Goal: Task Accomplishment & Management: Complete application form

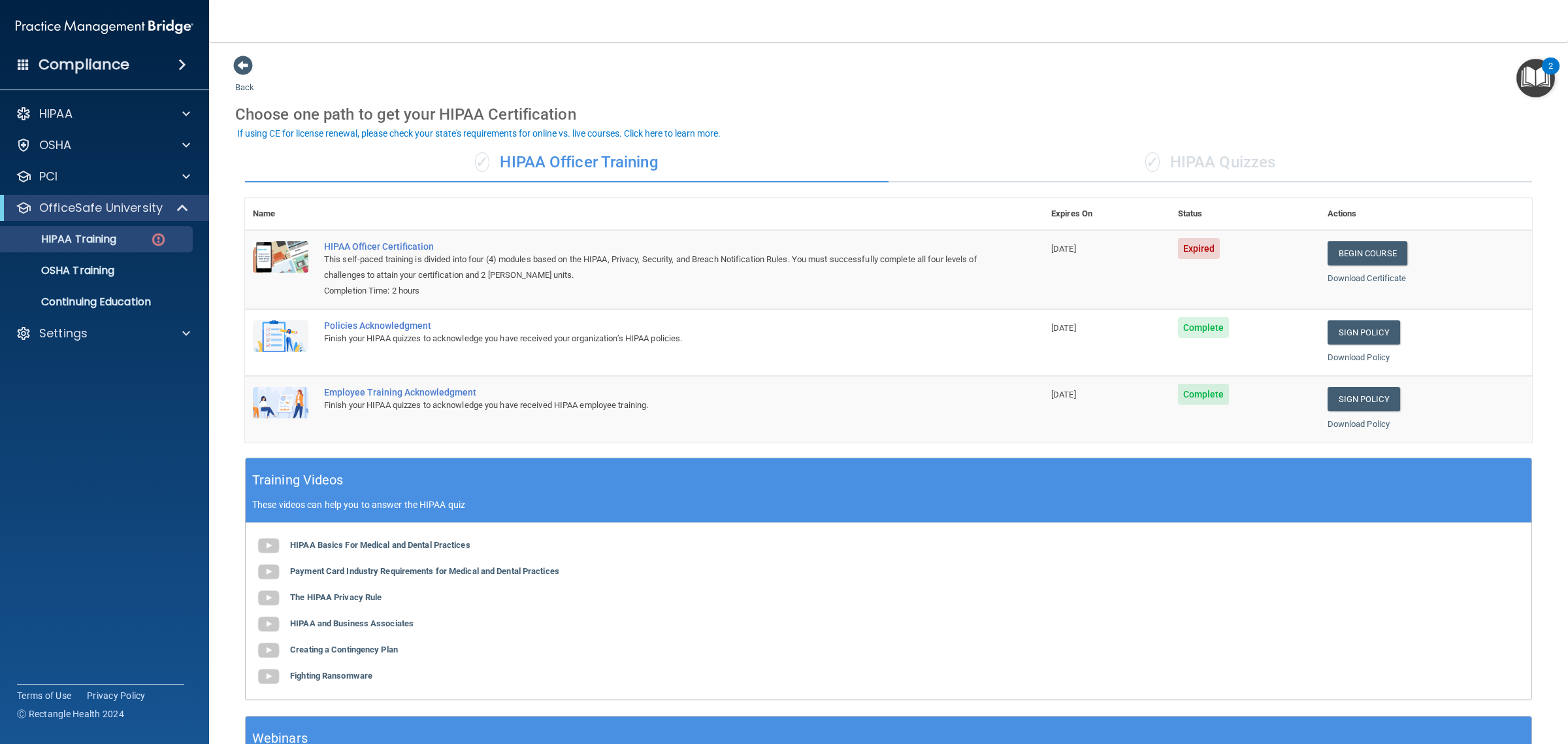
click at [1279, 168] on div "✓ HIPAA Quizzes" at bounding box center [1210, 163] width 644 height 39
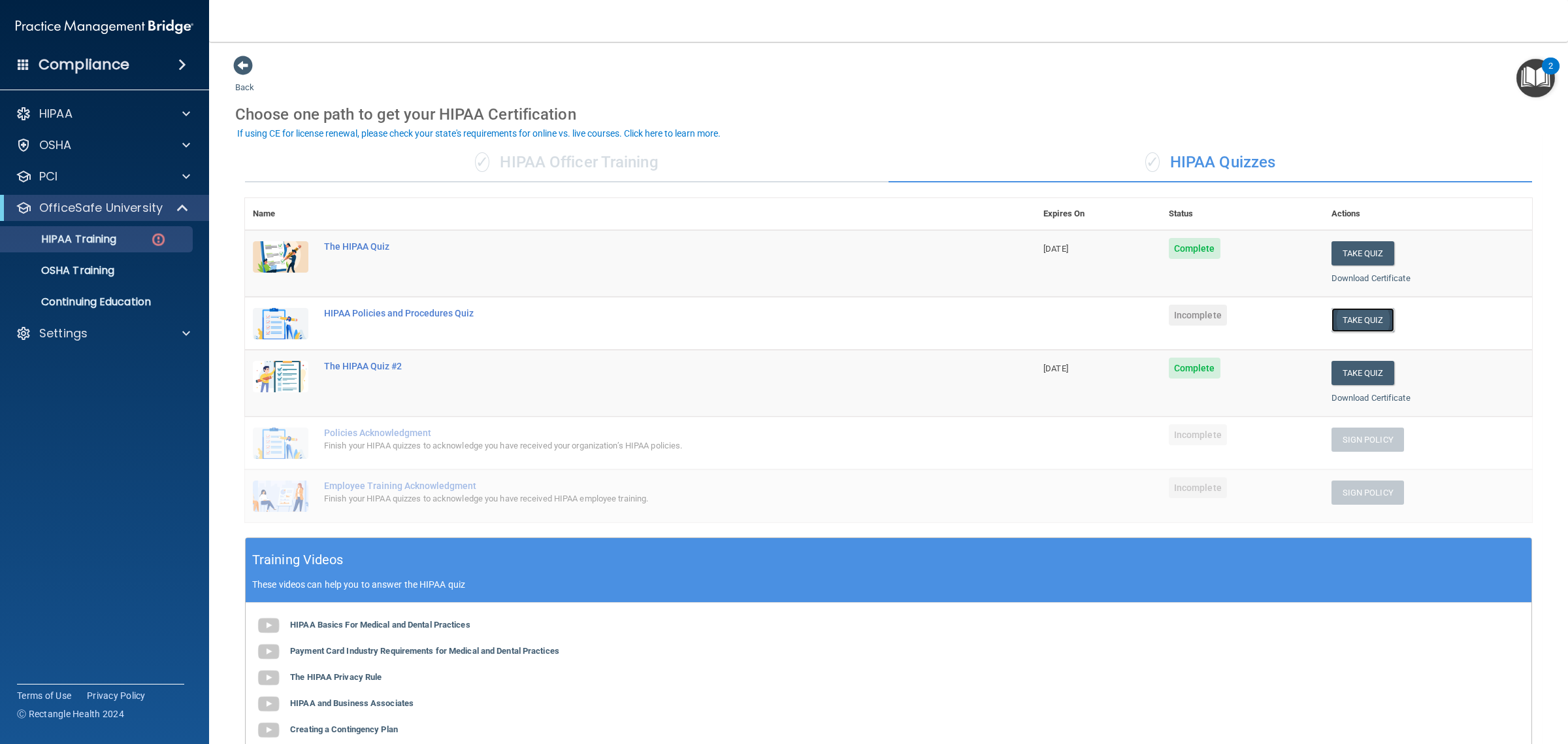
click at [1365, 317] on button "Take Quiz" at bounding box center [1363, 320] width 62 height 24
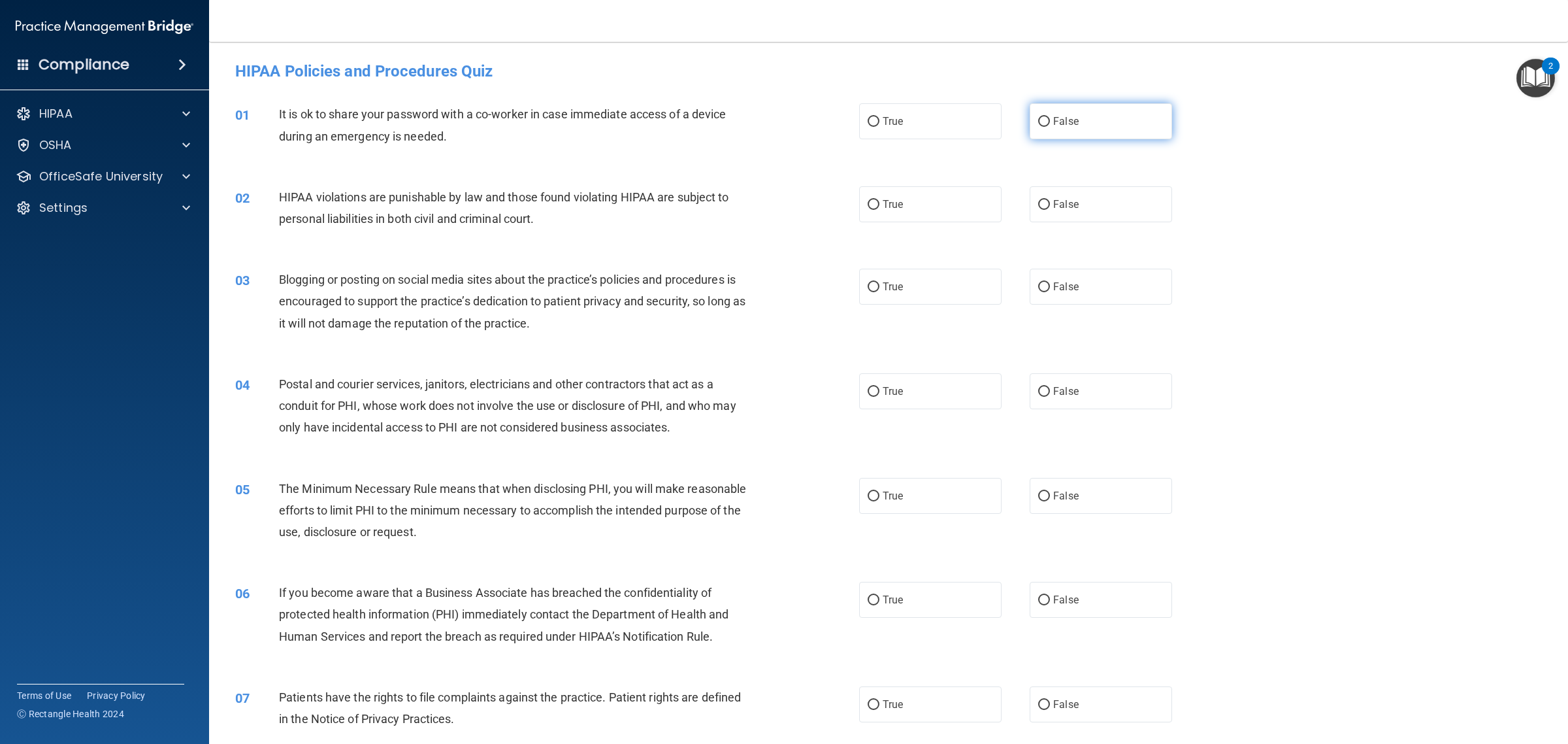
click at [1066, 115] on label "False" at bounding box center [1101, 121] width 143 height 36
click at [1050, 117] on input "False" at bounding box center [1044, 122] width 12 height 10
radio input "true"
click at [1102, 203] on label "False" at bounding box center [1101, 204] width 143 height 36
click at [1050, 203] on input "False" at bounding box center [1044, 205] width 12 height 10
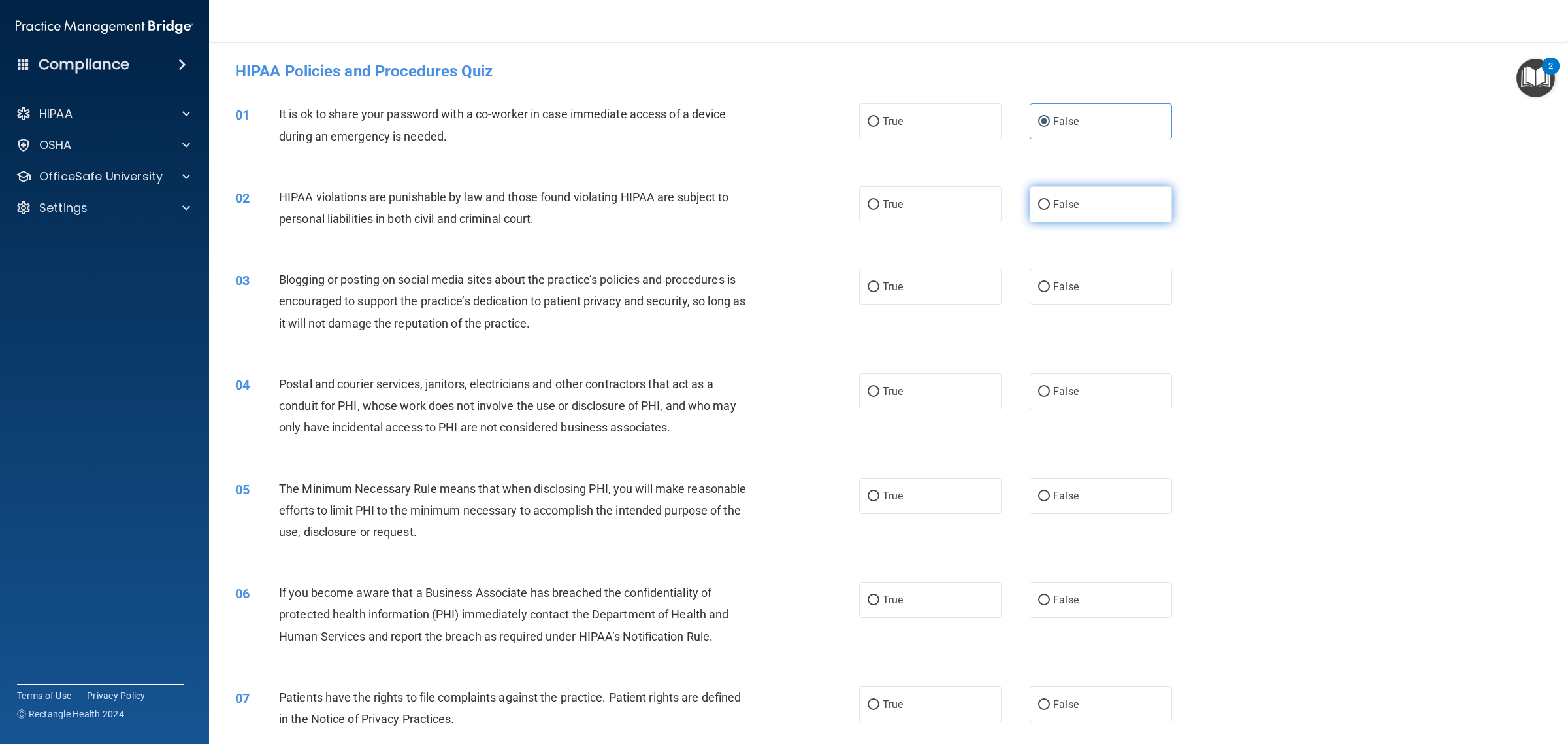
radio input "true"
click at [1082, 273] on label "False" at bounding box center [1101, 286] width 143 height 36
click at [1050, 283] on input "False" at bounding box center [1044, 288] width 12 height 10
radio input "true"
click at [1077, 383] on label "False" at bounding box center [1101, 391] width 143 height 36
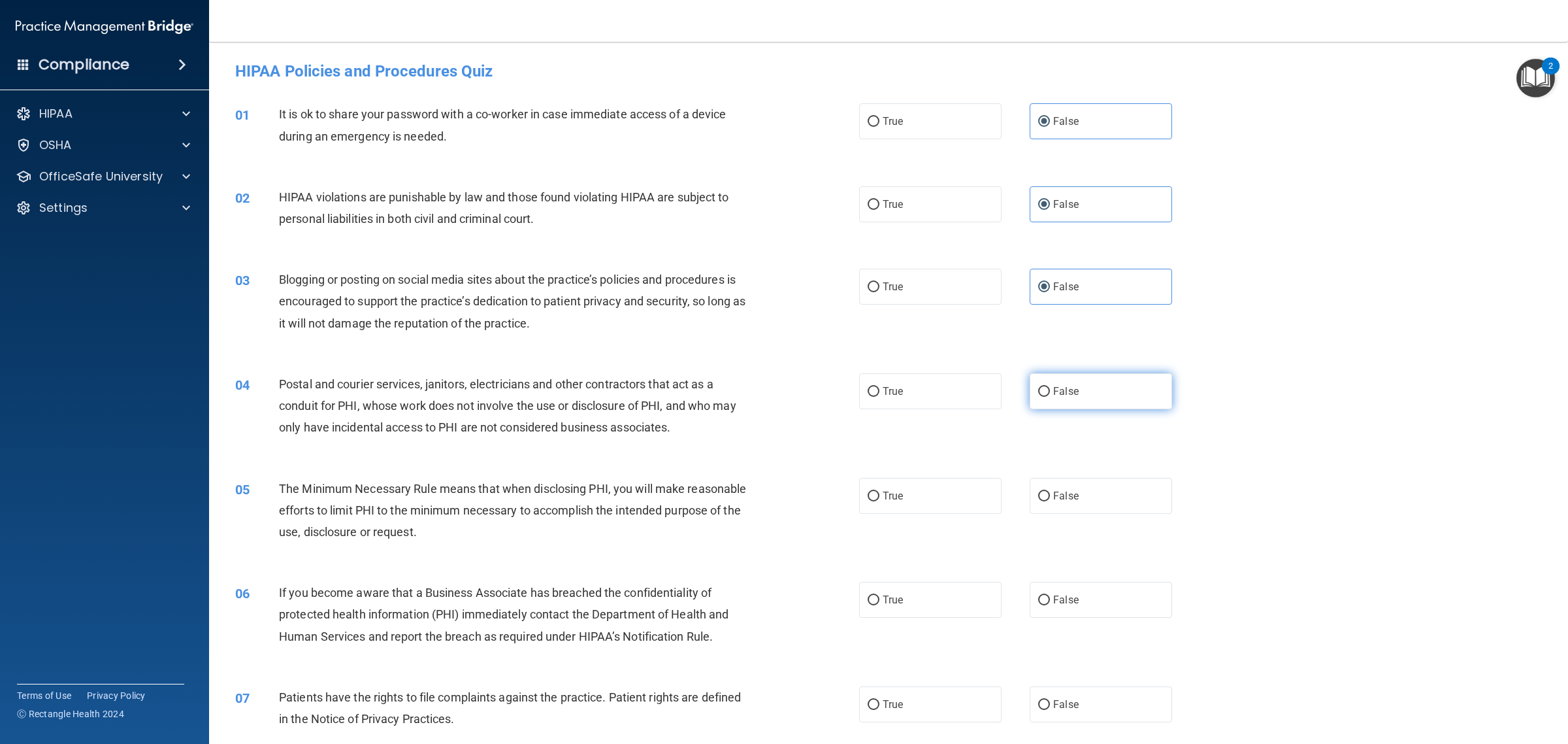
click at [1050, 387] on input "False" at bounding box center [1044, 392] width 12 height 10
radio input "true"
click at [1077, 477] on label "False" at bounding box center [1101, 495] width 143 height 36
click at [1050, 492] on input "False" at bounding box center [1044, 497] width 12 height 10
radio input "true"
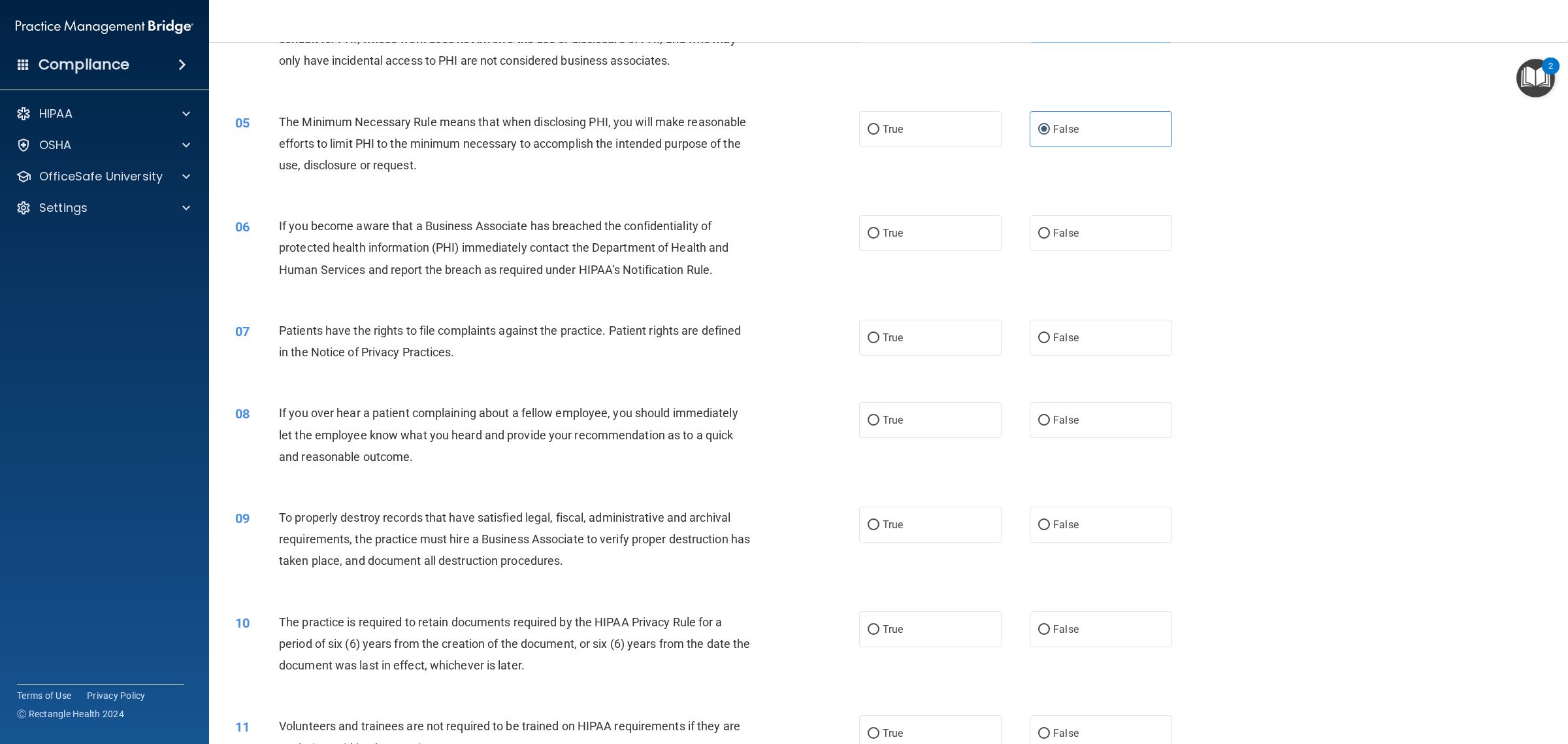
scroll to position [408, 0]
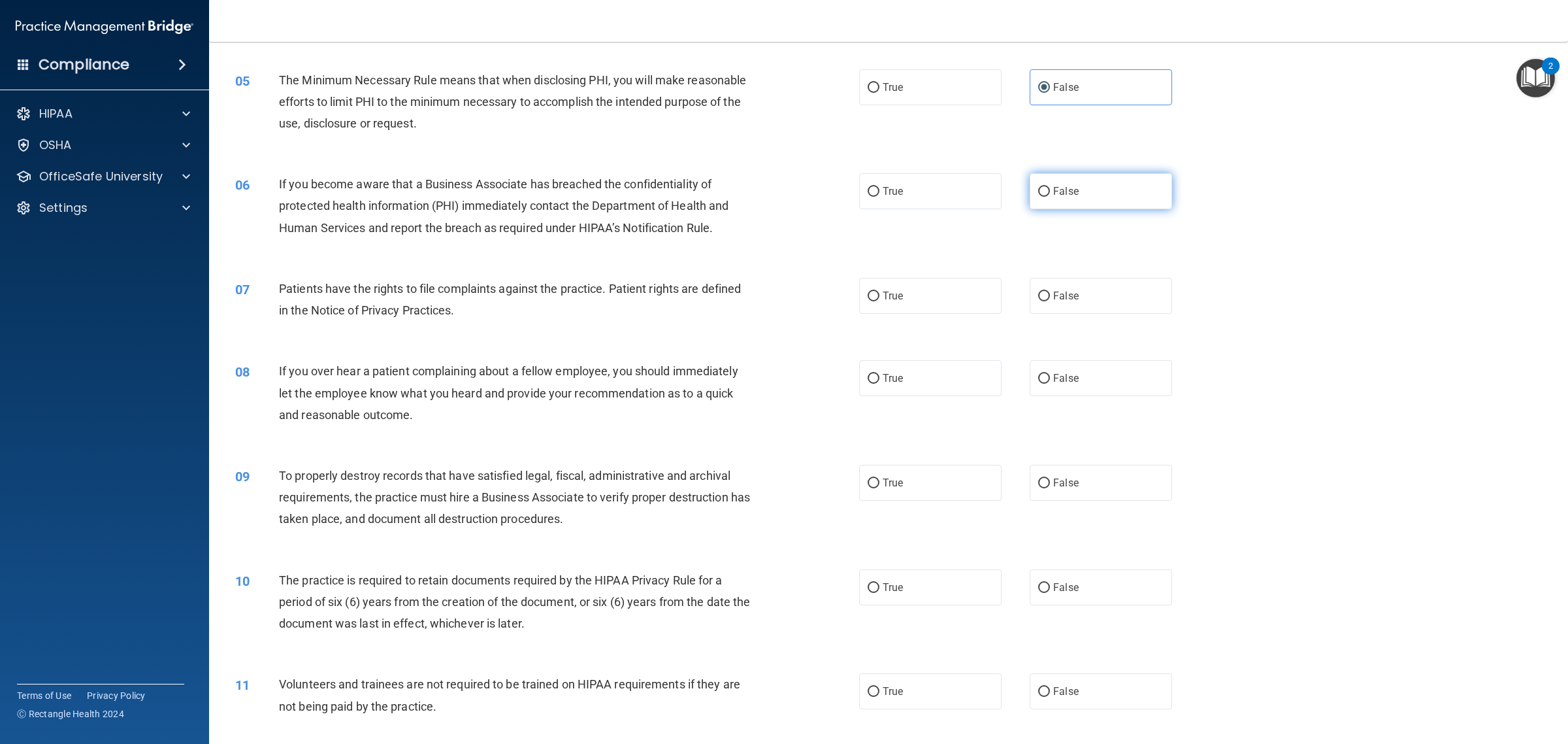
click at [1100, 203] on label "False" at bounding box center [1101, 191] width 143 height 36
click at [1050, 197] on input "False" at bounding box center [1044, 192] width 12 height 10
radio input "true"
click at [1095, 304] on label "False" at bounding box center [1101, 295] width 143 height 36
click at [1050, 301] on input "False" at bounding box center [1044, 297] width 12 height 10
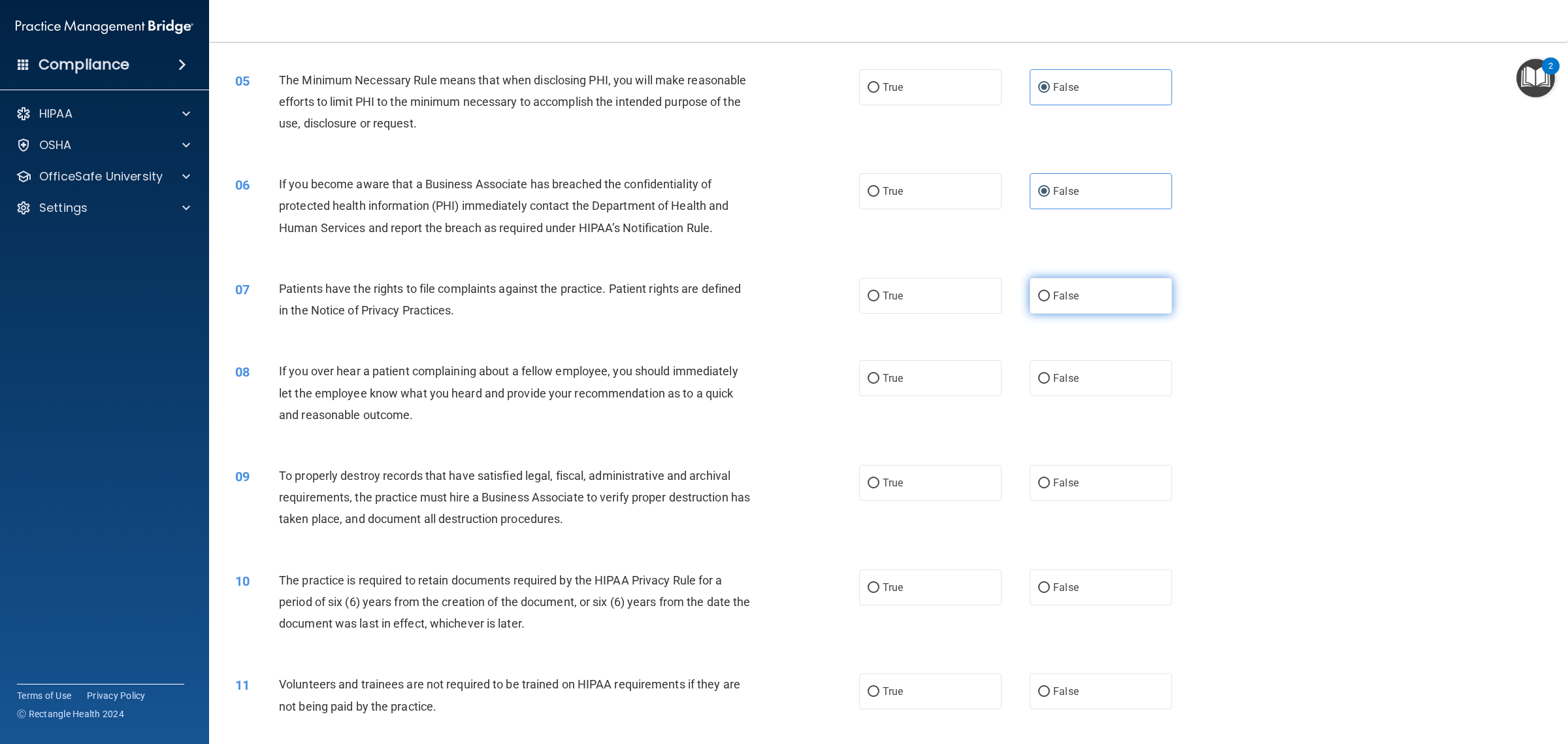
radio input "true"
click at [1091, 403] on div "08 If you over hear a patient complaining about a fellow employee, you should i…" at bounding box center [888, 396] width 1327 height 105
click at [1090, 373] on label "False" at bounding box center [1101, 378] width 143 height 36
click at [1050, 374] on input "False" at bounding box center [1044, 379] width 12 height 10
radio input "true"
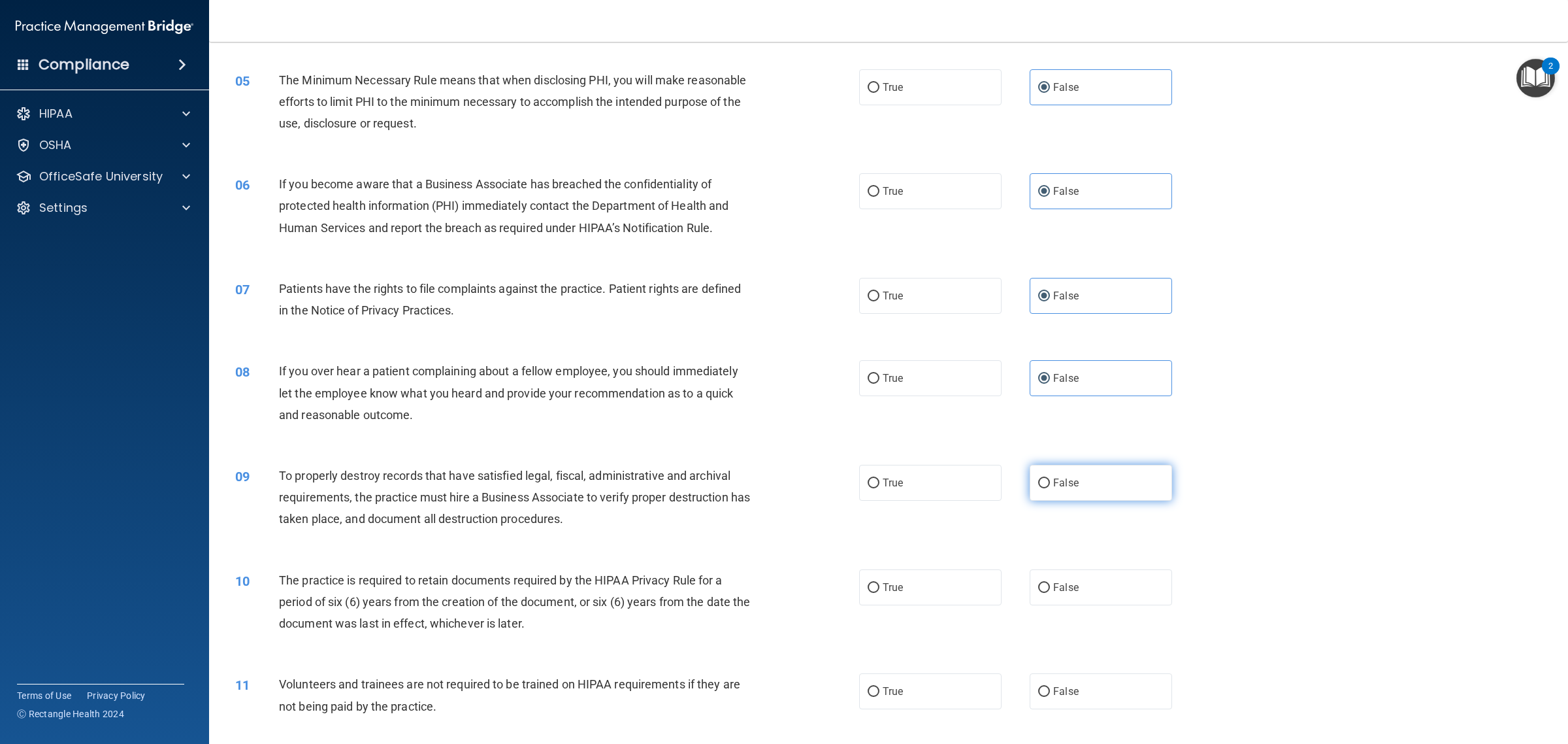
click at [1093, 499] on label "False" at bounding box center [1101, 483] width 143 height 36
click at [1050, 488] on input "False" at bounding box center [1044, 483] width 12 height 10
radio input "true"
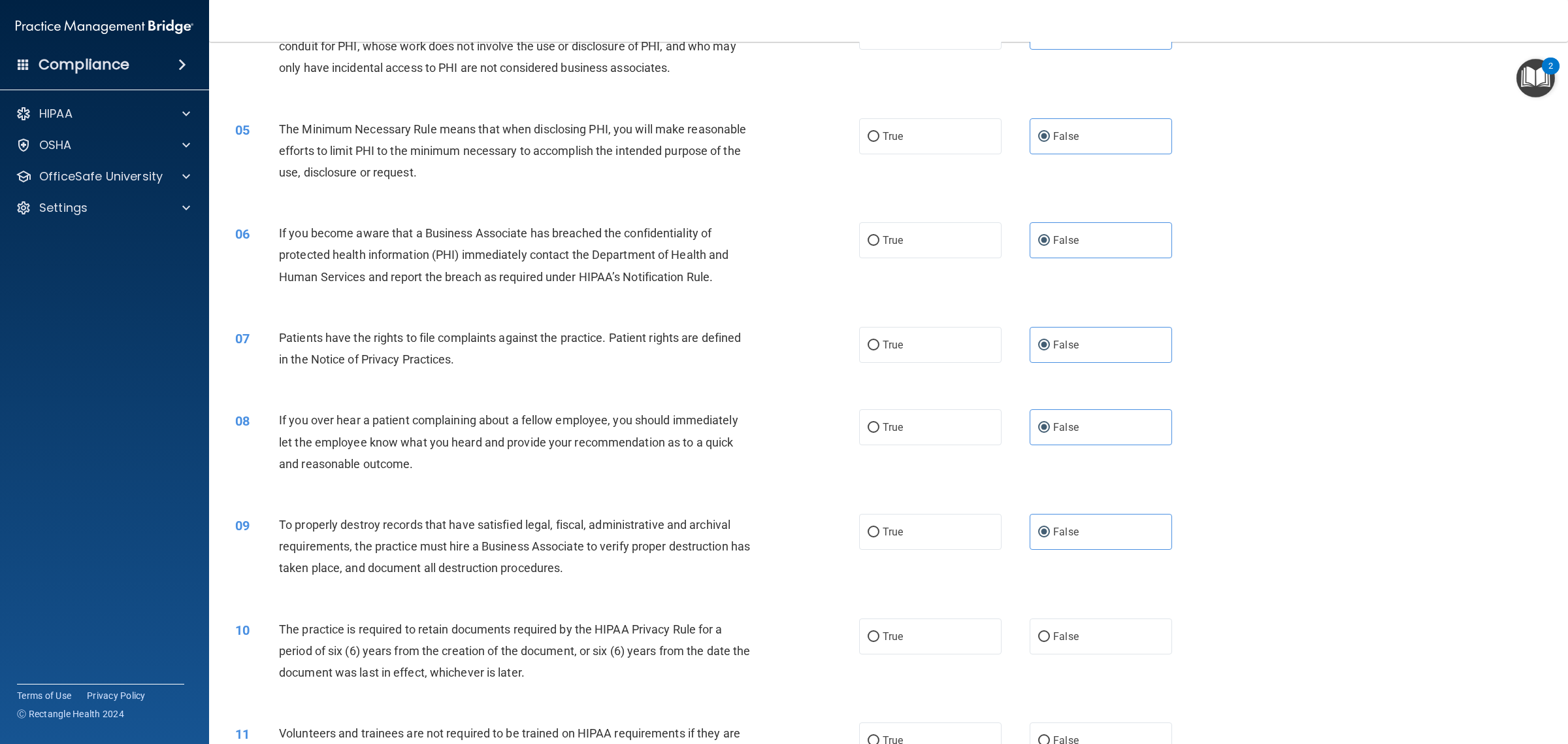
scroll to position [654, 0]
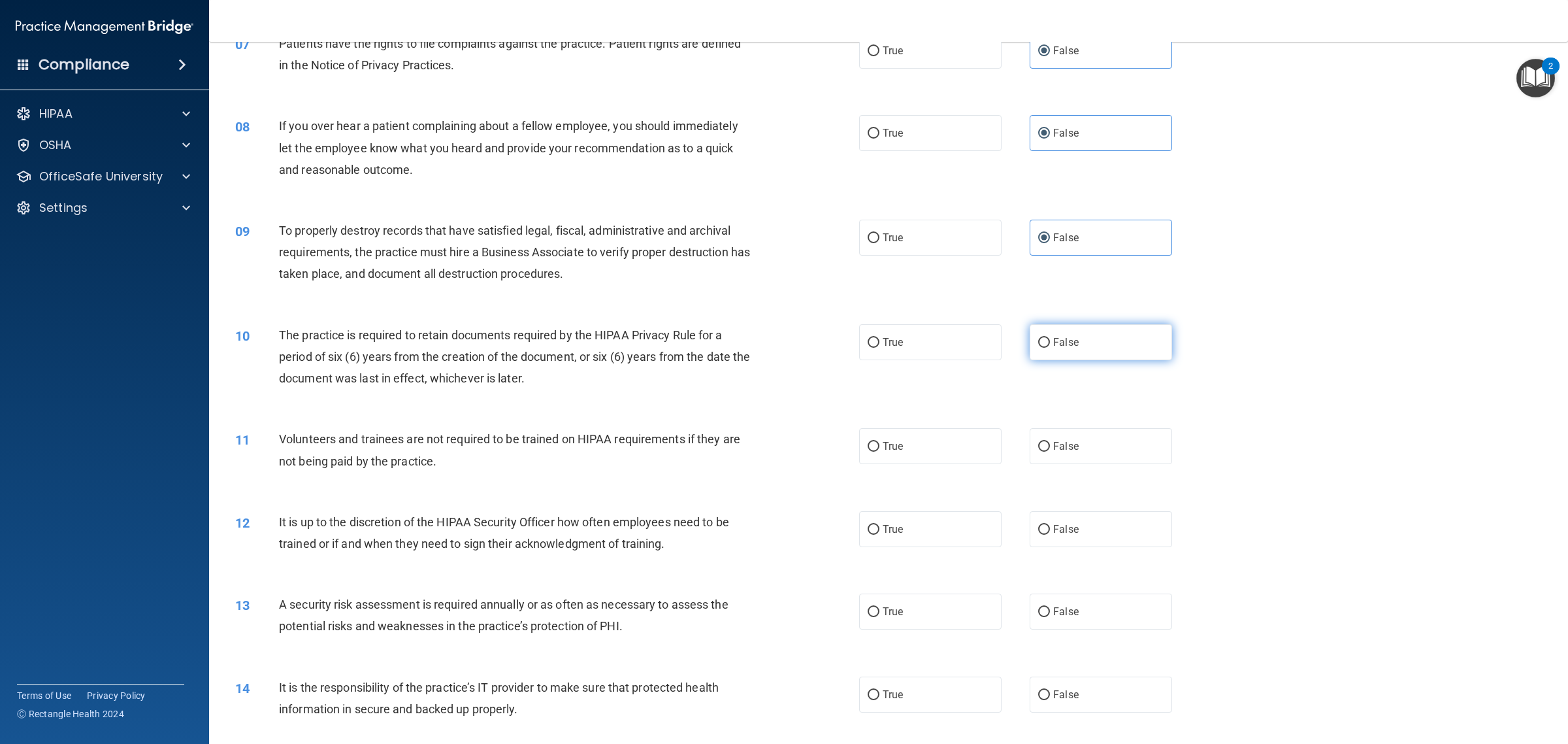
click at [1098, 345] on label "False" at bounding box center [1101, 342] width 143 height 36
click at [1050, 345] on input "False" at bounding box center [1044, 343] width 12 height 10
radio input "true"
click at [1098, 474] on div "11 Volunteers and trainees are not required to be trained on HIPAA requirements…" at bounding box center [888, 453] width 1327 height 83
click at [1105, 459] on label "False" at bounding box center [1101, 445] width 143 height 36
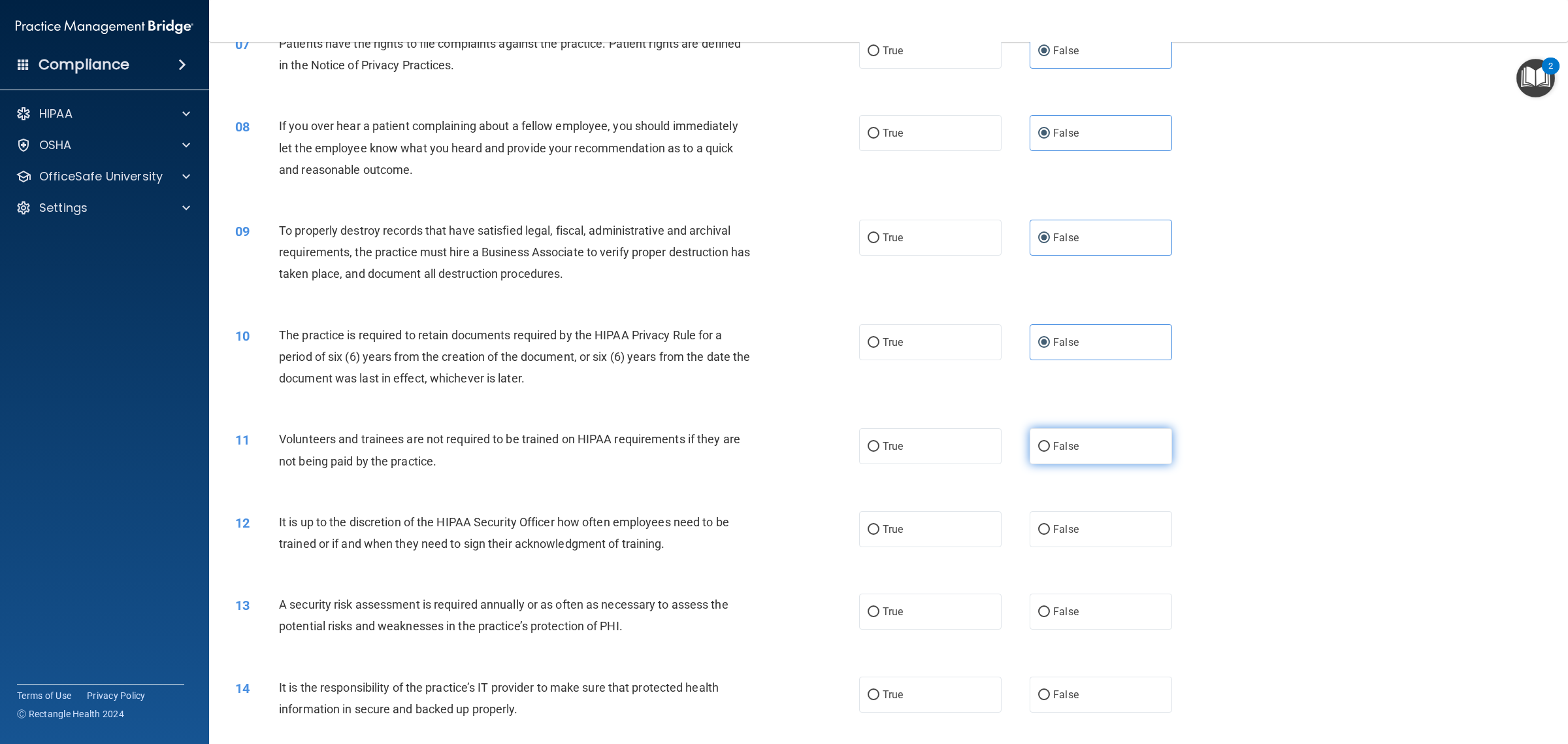
click at [1050, 451] on input "False" at bounding box center [1044, 447] width 12 height 10
radio input "true"
click at [1113, 538] on label "False" at bounding box center [1101, 529] width 143 height 36
click at [1050, 535] on input "False" at bounding box center [1044, 530] width 12 height 10
radio input "true"
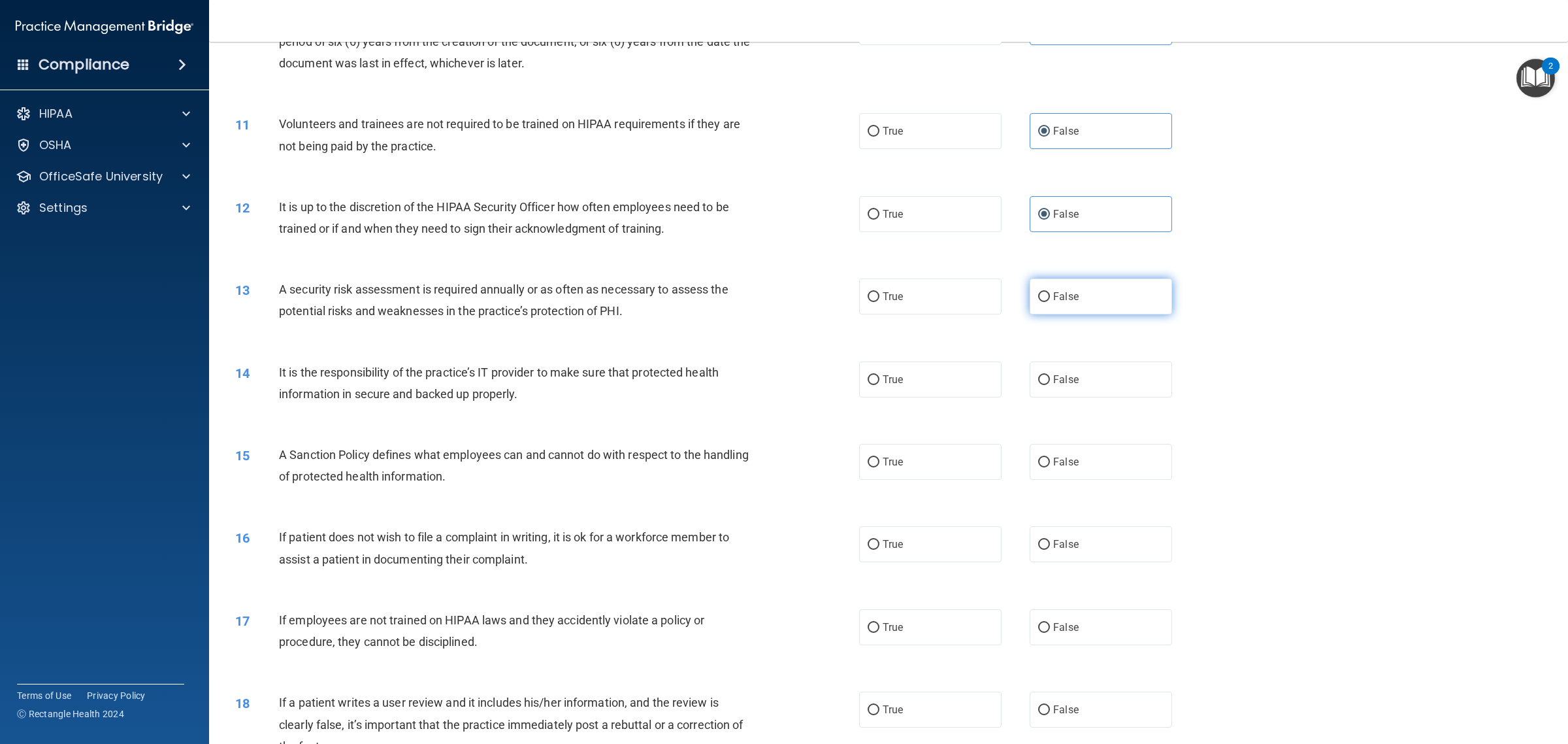
scroll to position [980, 0]
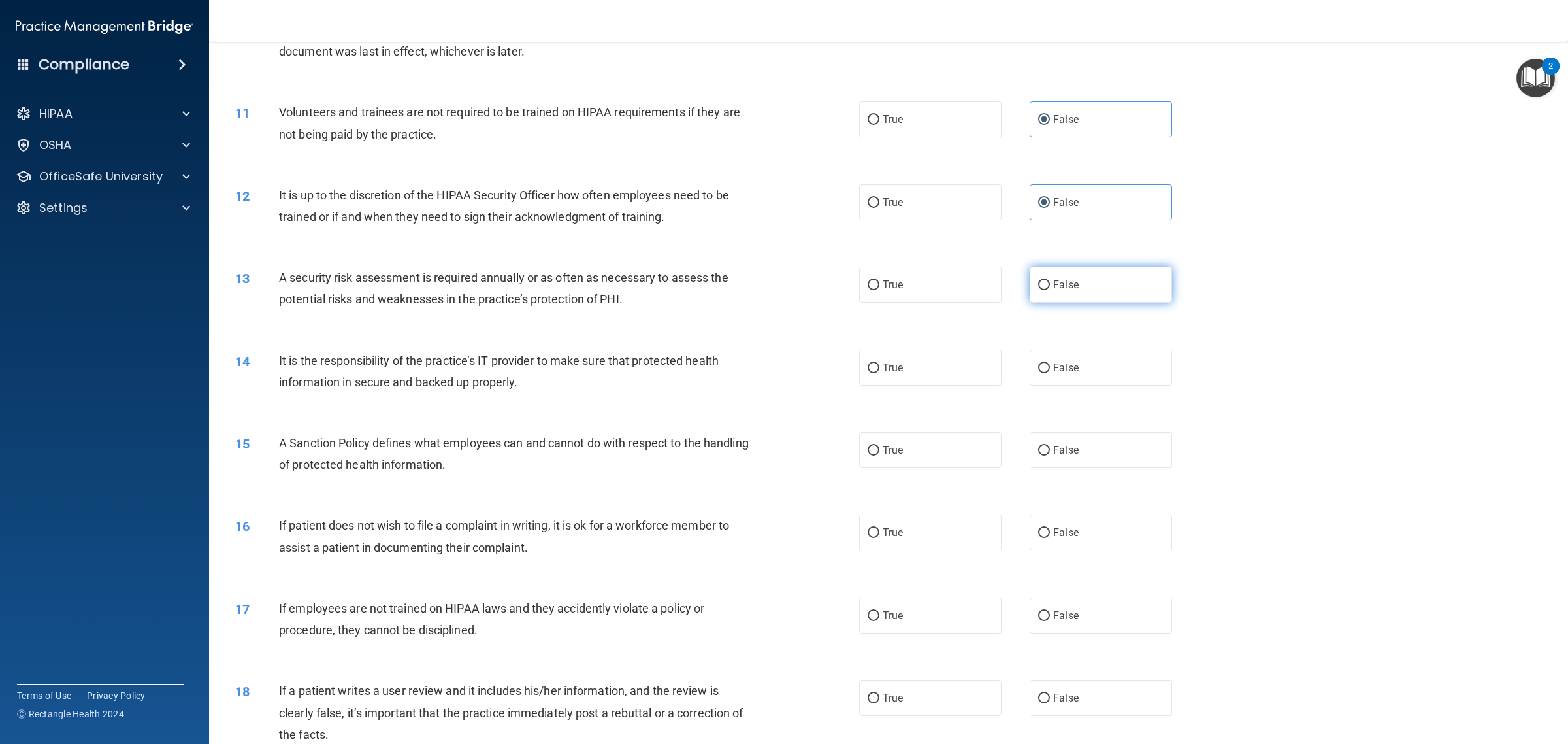
drag, startPoint x: 1092, startPoint y: 279, endPoint x: 1080, endPoint y: 366, distance: 87.8
click at [1092, 281] on label "False" at bounding box center [1101, 284] width 143 height 36
click at [1050, 281] on input "False" at bounding box center [1044, 285] width 12 height 10
radio input "true"
click at [1080, 366] on label "False" at bounding box center [1101, 368] width 143 height 36
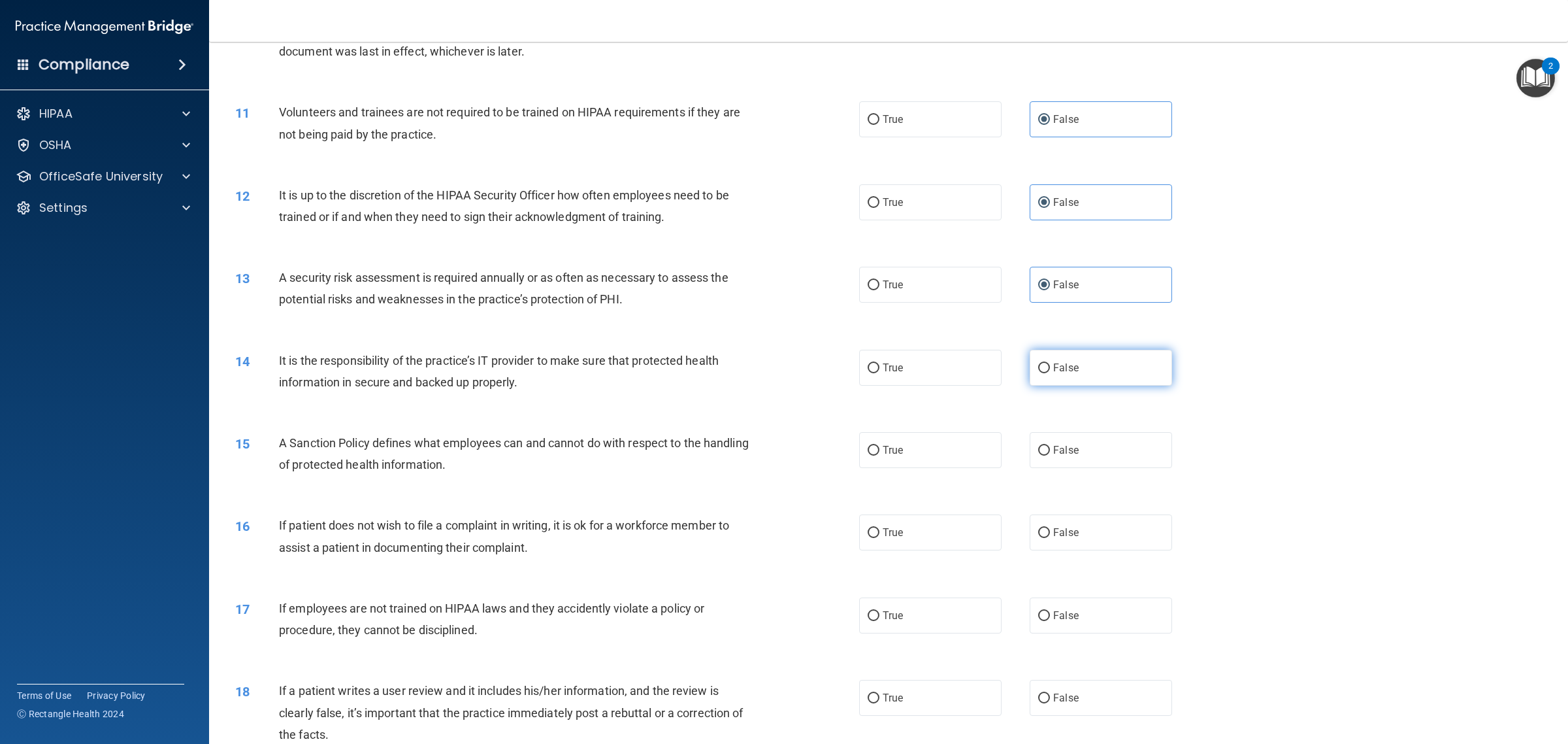
click at [1050, 366] on input "False" at bounding box center [1044, 369] width 12 height 10
radio input "true"
click at [1079, 462] on label "False" at bounding box center [1101, 450] width 143 height 36
click at [1050, 456] on input "False" at bounding box center [1044, 450] width 12 height 10
radio input "true"
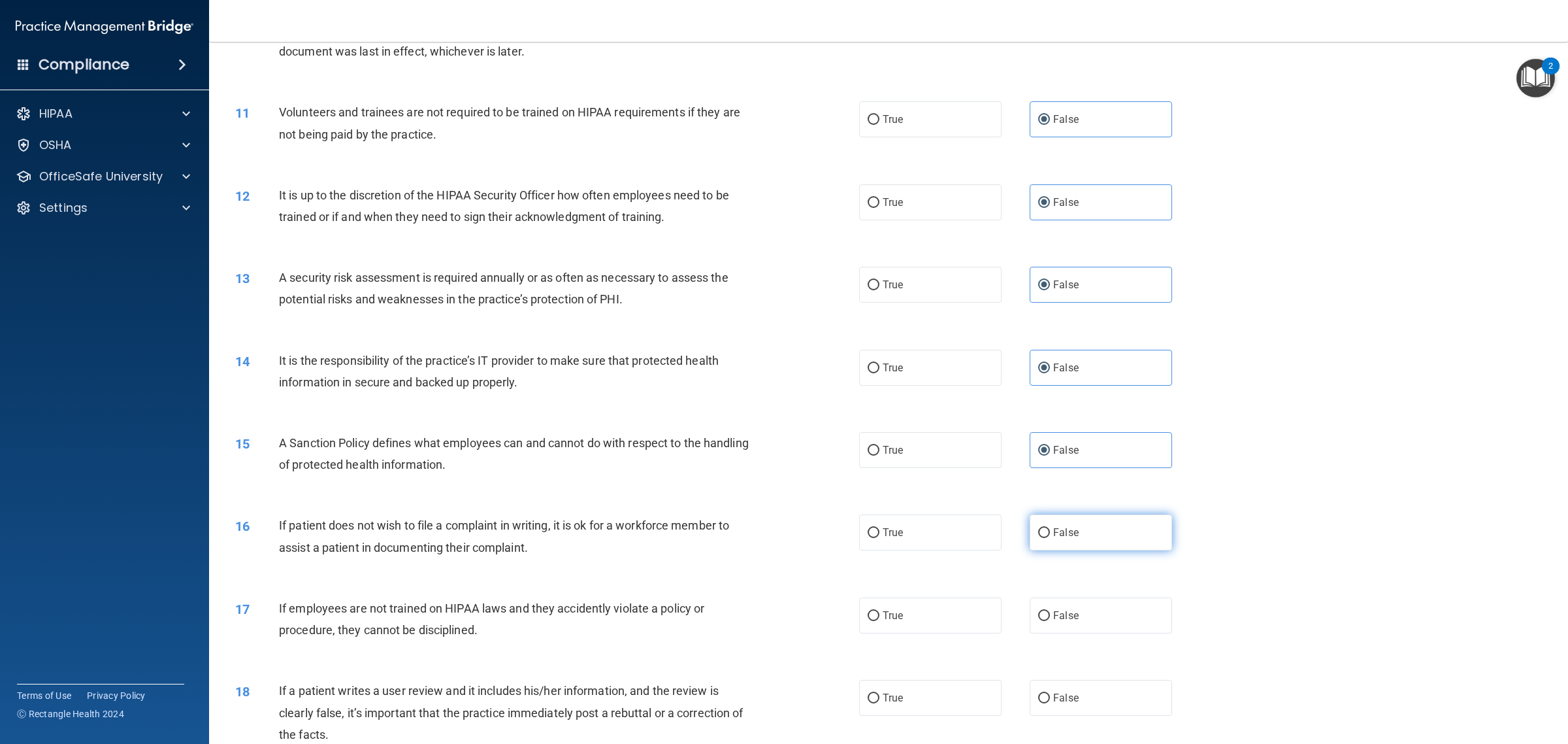
click at [1086, 528] on label "False" at bounding box center [1101, 532] width 143 height 36
click at [1050, 528] on input "False" at bounding box center [1044, 533] width 12 height 10
radio input "true"
click at [1096, 619] on label "False" at bounding box center [1101, 615] width 143 height 36
click at [1050, 619] on input "False" at bounding box center [1044, 616] width 12 height 10
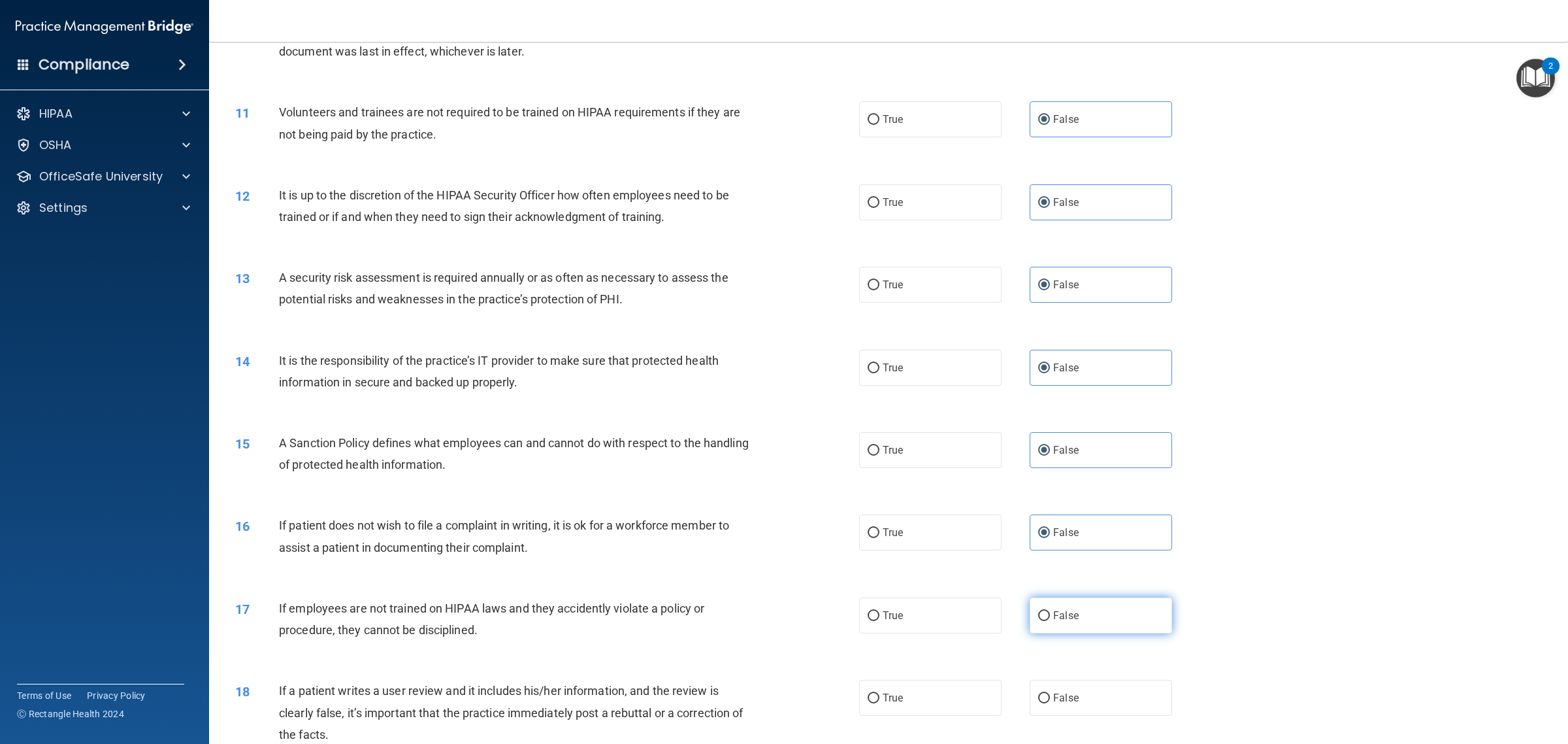
radio input "true"
click at [1093, 684] on label "False" at bounding box center [1101, 698] width 143 height 36
click at [1050, 693] on input "False" at bounding box center [1044, 698] width 12 height 10
radio input "true"
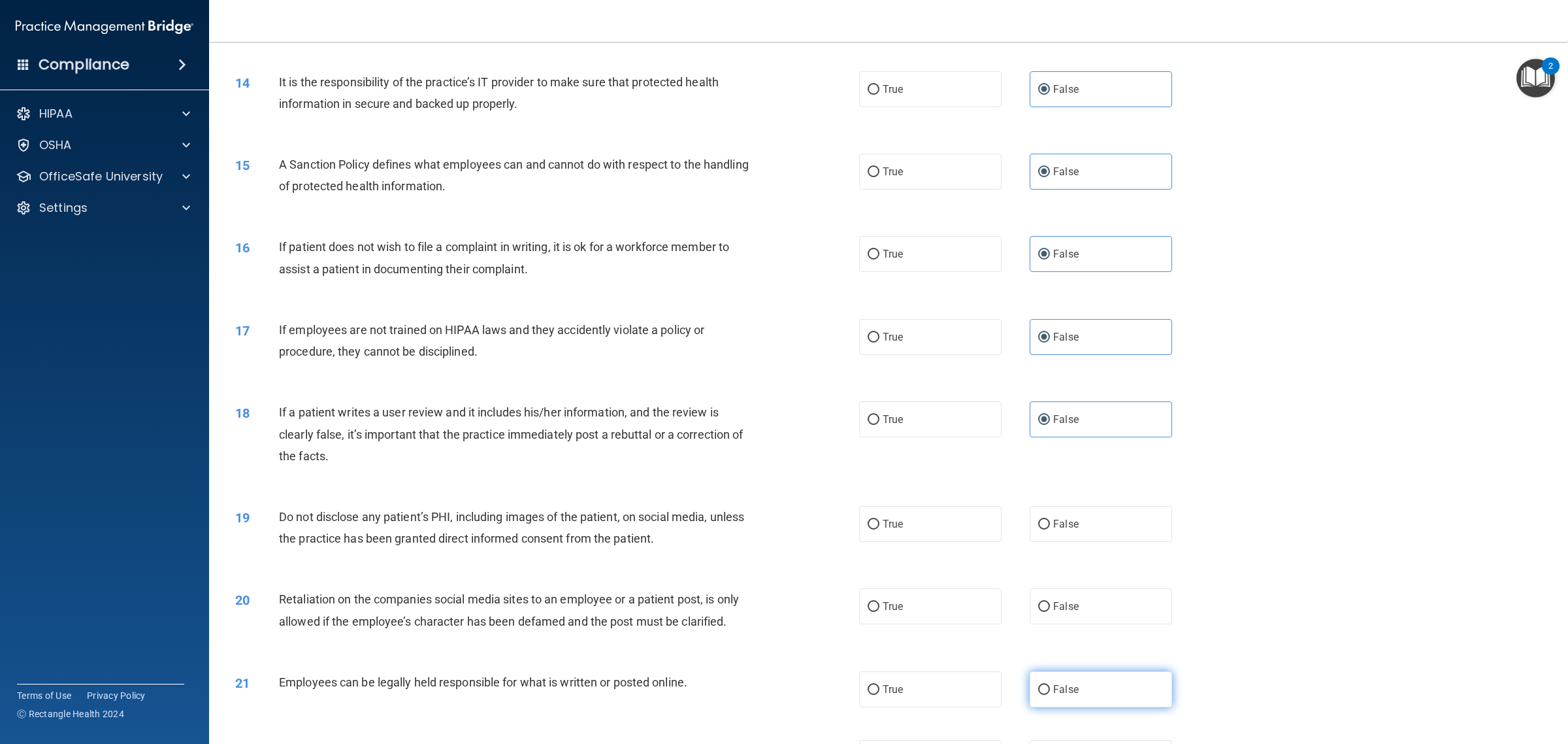
scroll to position [1388, 0]
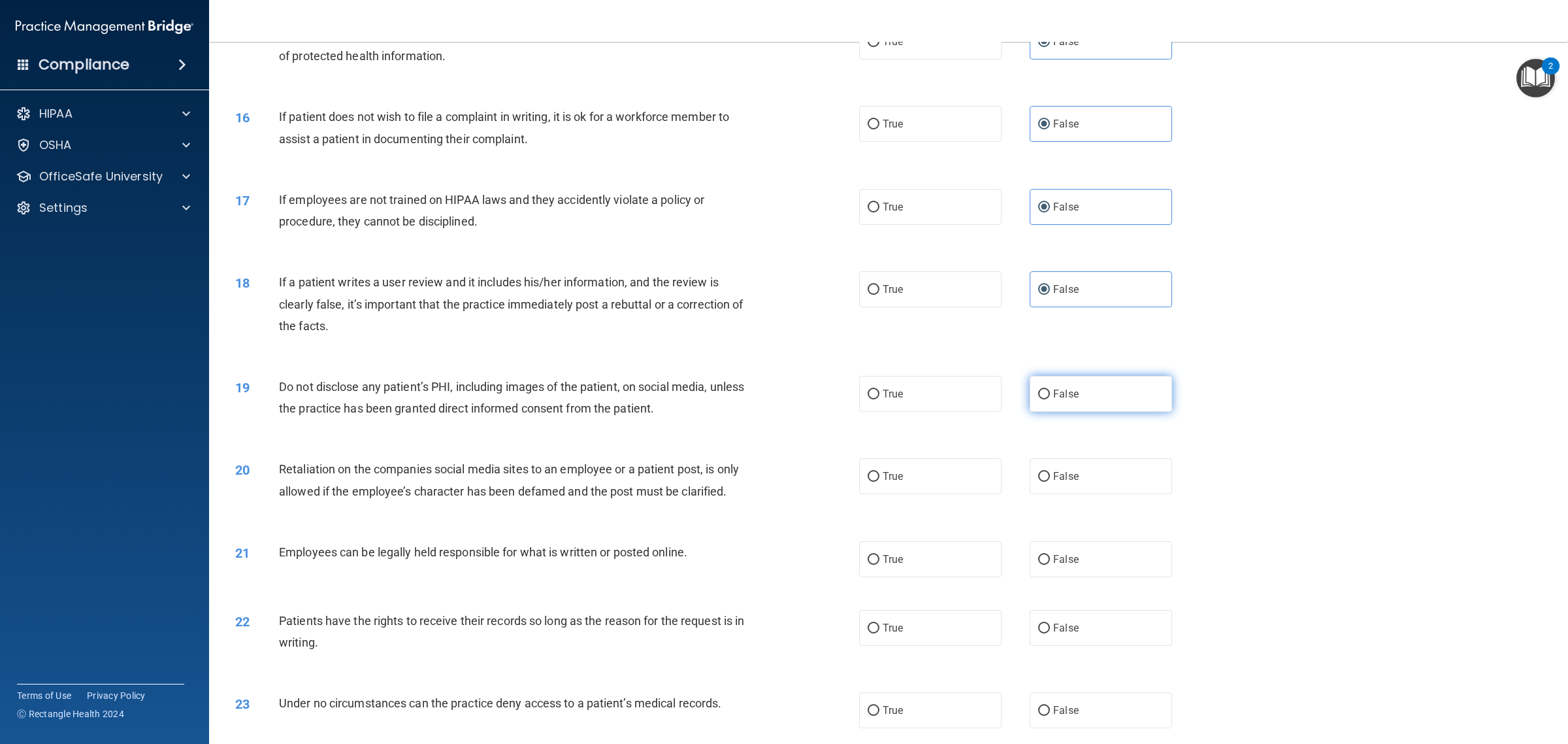
click at [1122, 410] on label "False" at bounding box center [1101, 393] width 143 height 36
click at [1050, 399] on input "False" at bounding box center [1044, 395] width 12 height 10
radio input "true"
drag, startPoint x: 1103, startPoint y: 480, endPoint x: 1098, endPoint y: 490, distance: 11.2
click at [1102, 480] on label "False" at bounding box center [1101, 476] width 143 height 36
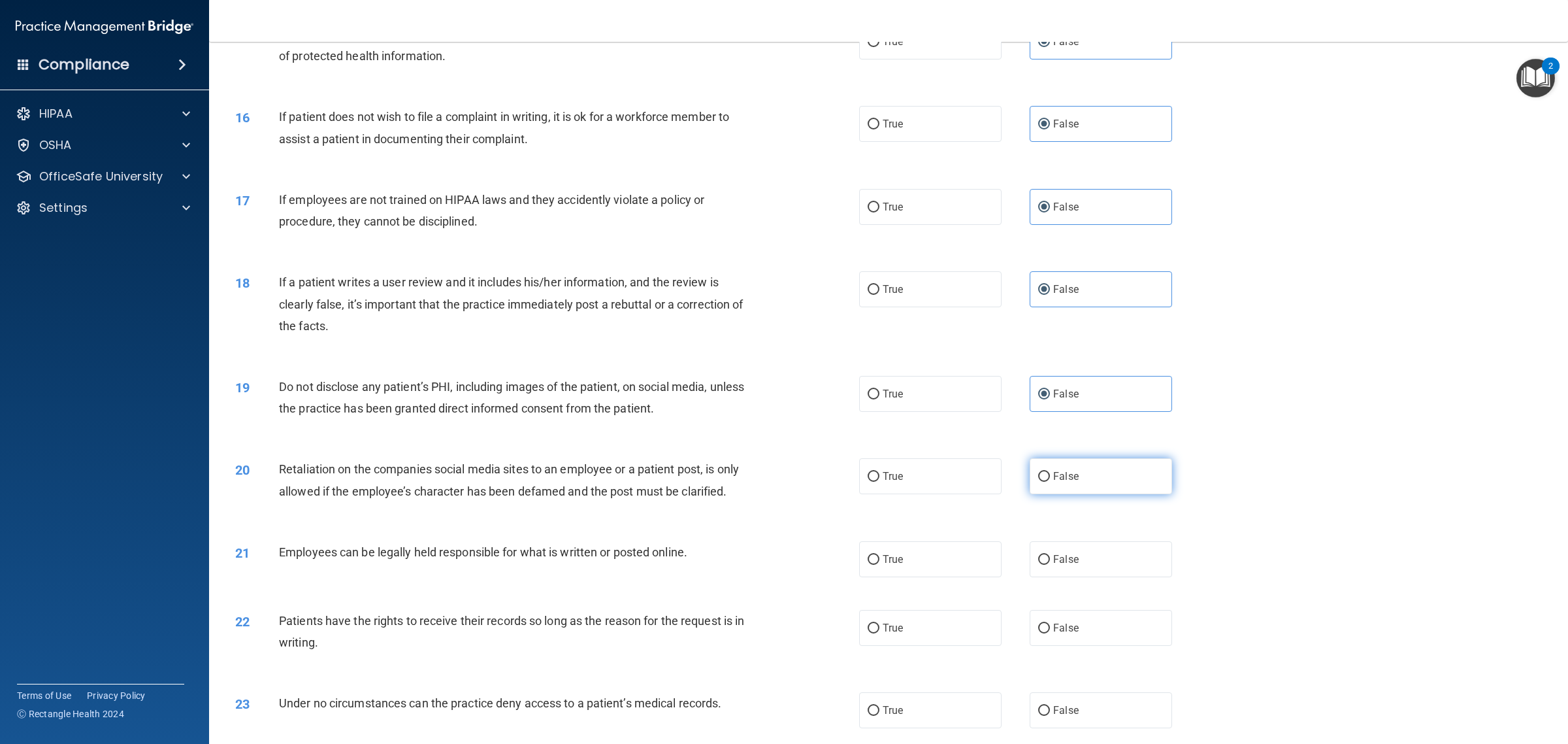
click at [1050, 480] on input "False" at bounding box center [1044, 477] width 12 height 10
radio input "true"
click at [1084, 573] on label "False" at bounding box center [1101, 559] width 143 height 36
click at [1050, 564] on input "False" at bounding box center [1044, 560] width 12 height 10
radio input "true"
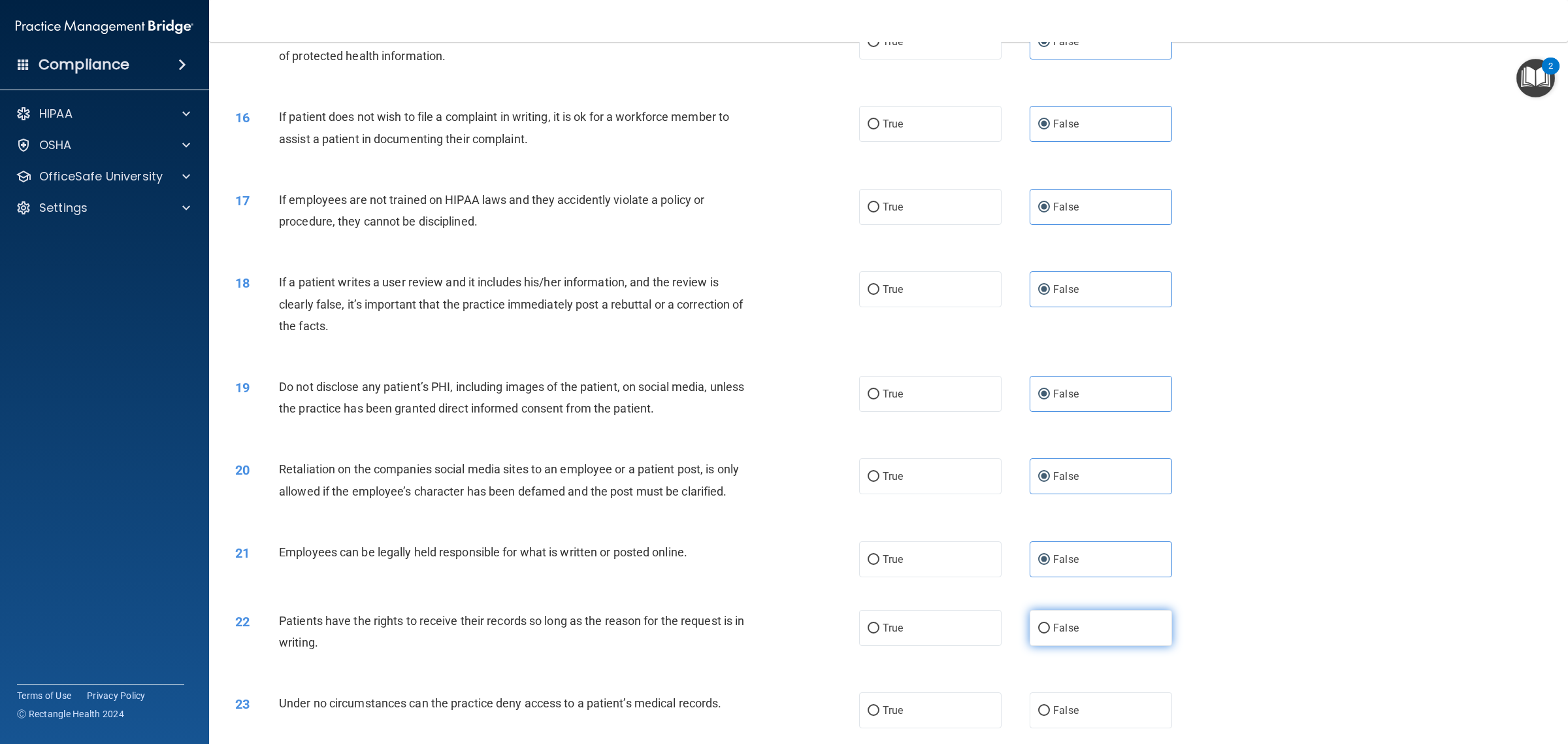
click at [1084, 631] on label "False" at bounding box center [1101, 628] width 143 height 36
click at [1050, 631] on input "False" at bounding box center [1044, 628] width 12 height 10
radio input "true"
click at [1082, 683] on div "23 Under no circumstances can the practice deny access to a patient’s medical r…" at bounding box center [888, 709] width 1327 height 68
click at [1081, 701] on label "False" at bounding box center [1101, 709] width 143 height 36
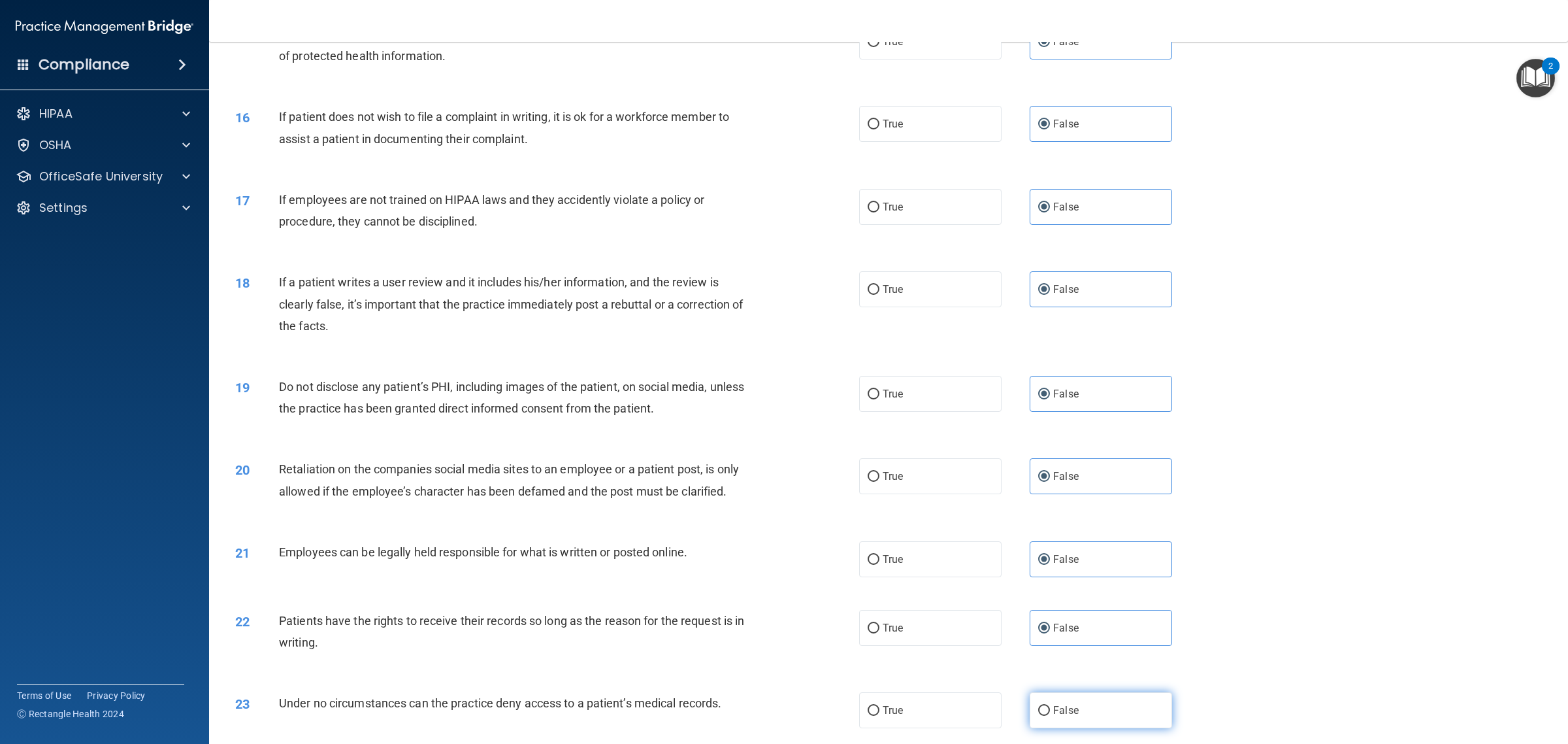
click at [1050, 706] on input "False" at bounding box center [1044, 711] width 12 height 10
radio input "true"
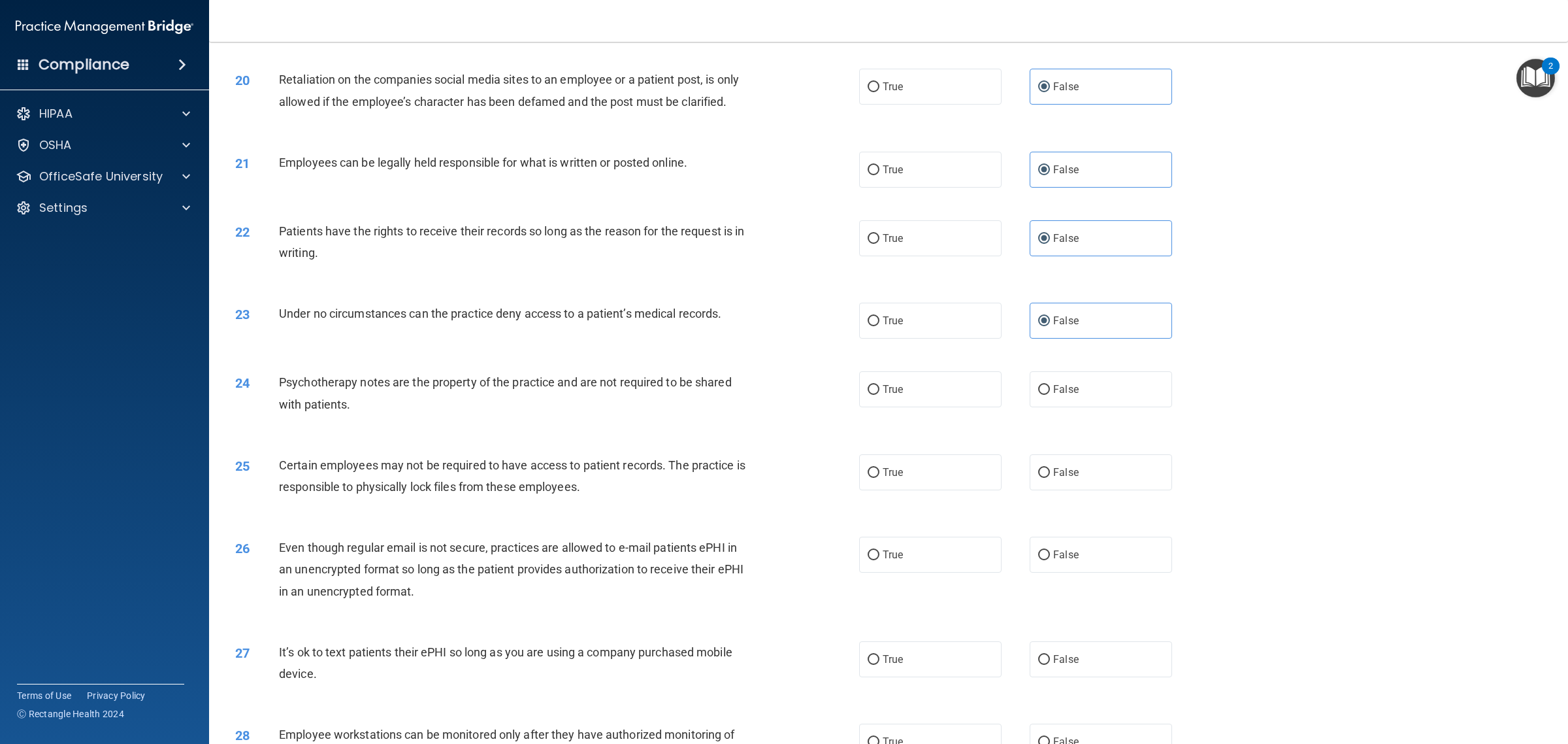
scroll to position [1879, 0]
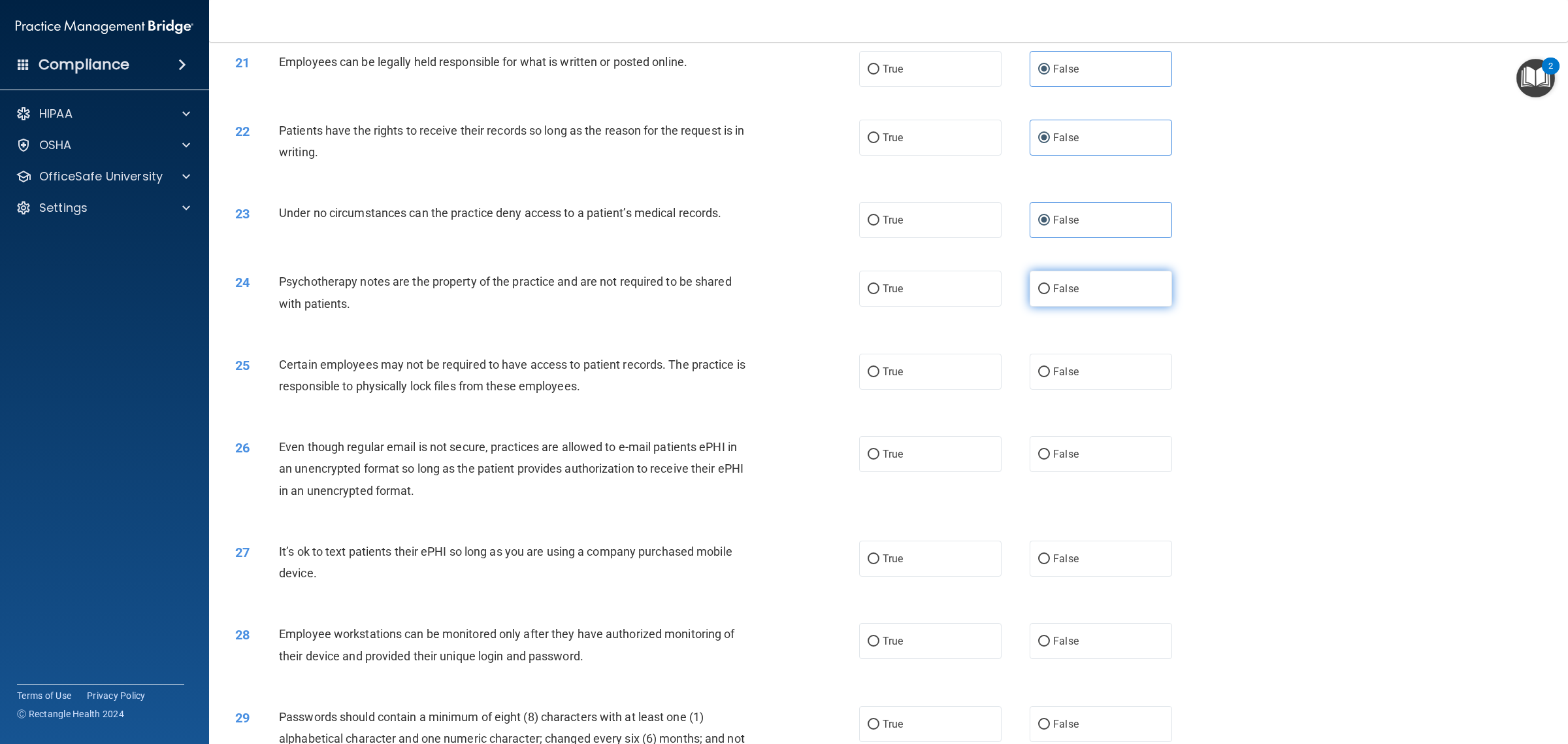
click at [1104, 296] on label "False" at bounding box center [1101, 288] width 143 height 36
click at [1050, 294] on input "False" at bounding box center [1044, 289] width 12 height 10
radio input "true"
click at [1095, 408] on div "25 Certain employees may not be required to have access to patient records. The…" at bounding box center [888, 379] width 1327 height 83
click at [1098, 384] on label "False" at bounding box center [1101, 371] width 143 height 36
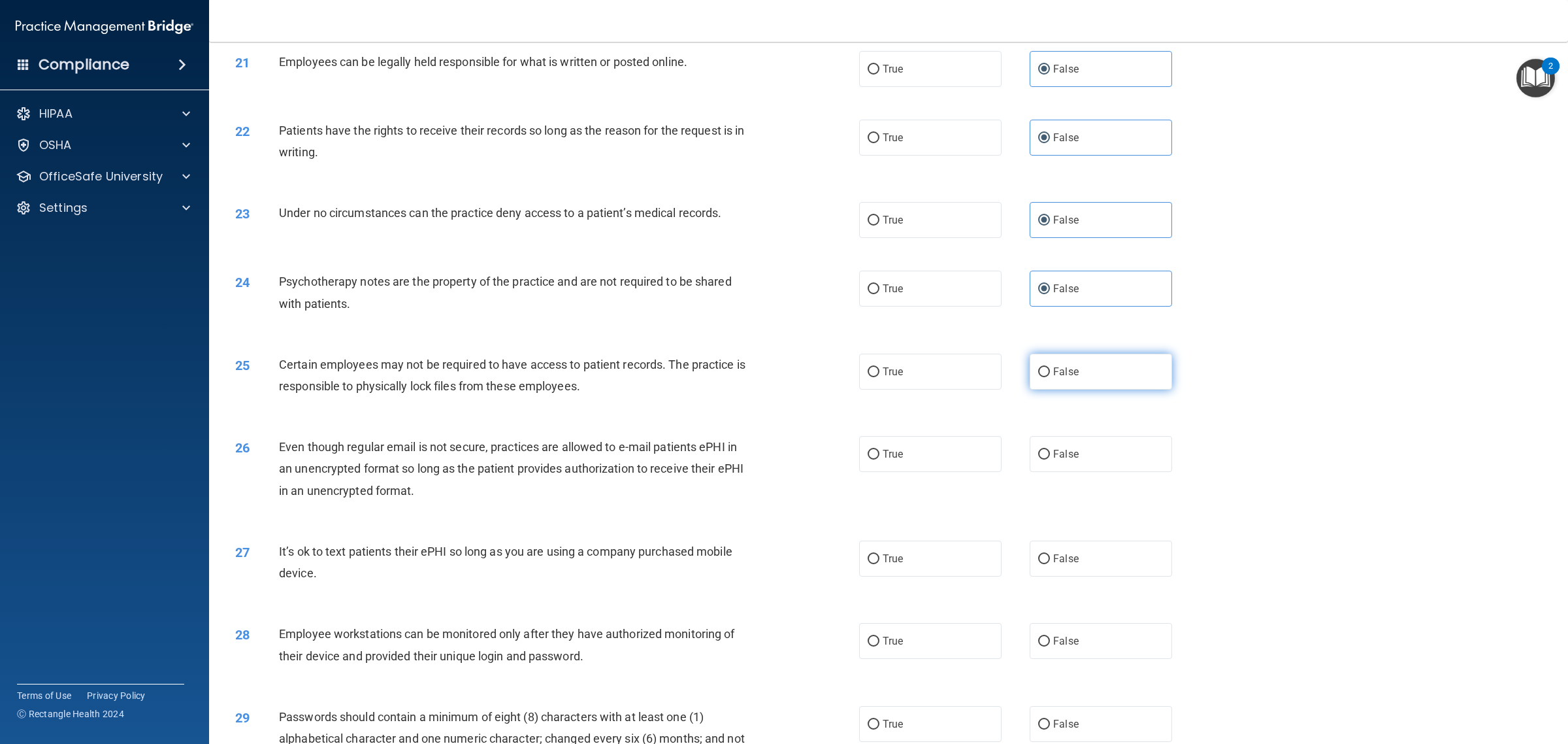
click at [1050, 377] on input "False" at bounding box center [1044, 372] width 12 height 10
radio input "true"
click at [1107, 483] on div "26 Even though regular email is not secure, practices are allowed to e-mail pat…" at bounding box center [888, 472] width 1327 height 105
click at [1109, 461] on label "False" at bounding box center [1101, 454] width 143 height 36
click at [1050, 460] on input "False" at bounding box center [1044, 455] width 12 height 10
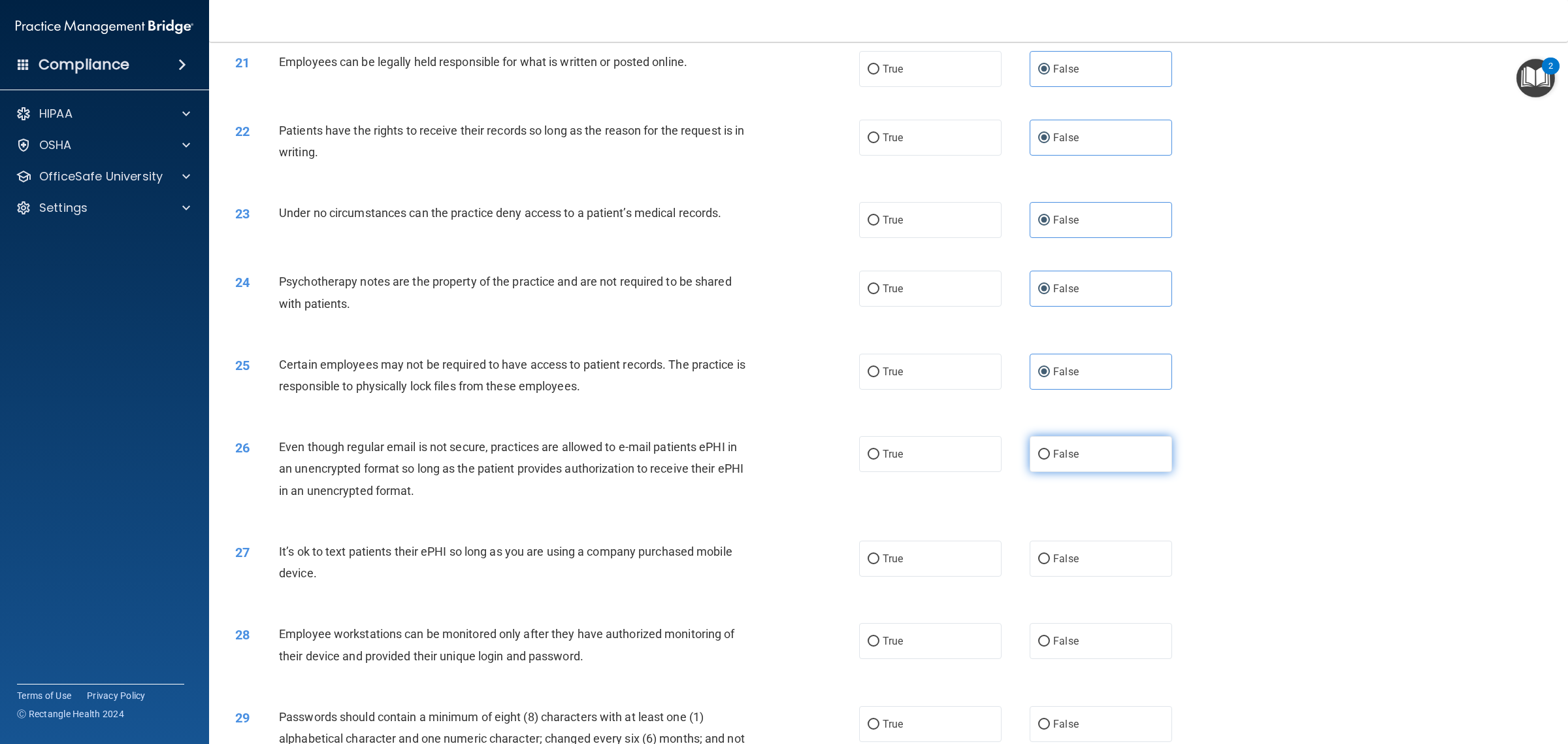
radio input "true"
click at [1107, 570] on label "False" at bounding box center [1101, 558] width 143 height 36
click at [1050, 564] on input "False" at bounding box center [1044, 559] width 12 height 10
radio input "true"
click at [1106, 626] on label "False" at bounding box center [1101, 640] width 143 height 36
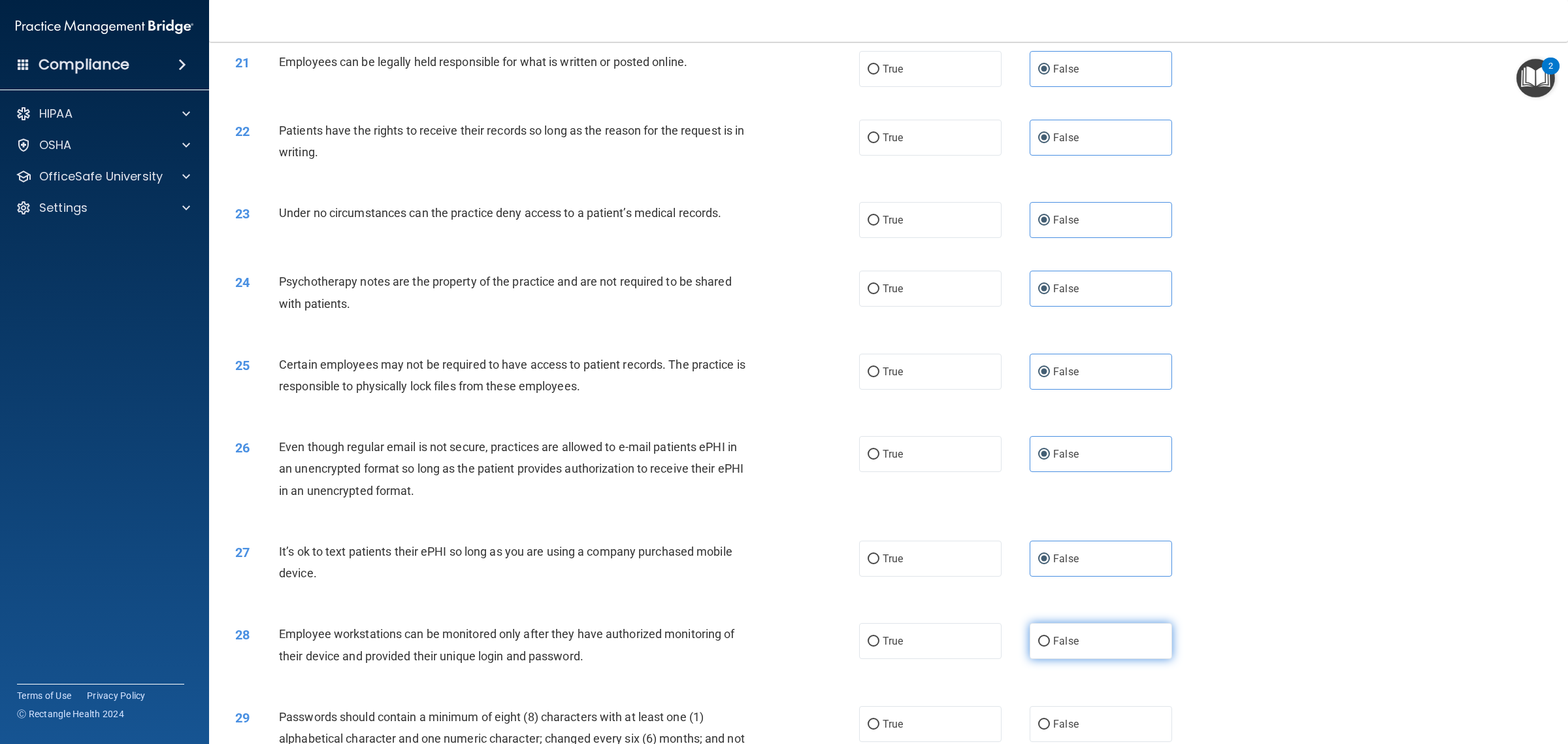
click at [1050, 637] on input "False" at bounding box center [1044, 642] width 12 height 10
radio input "true"
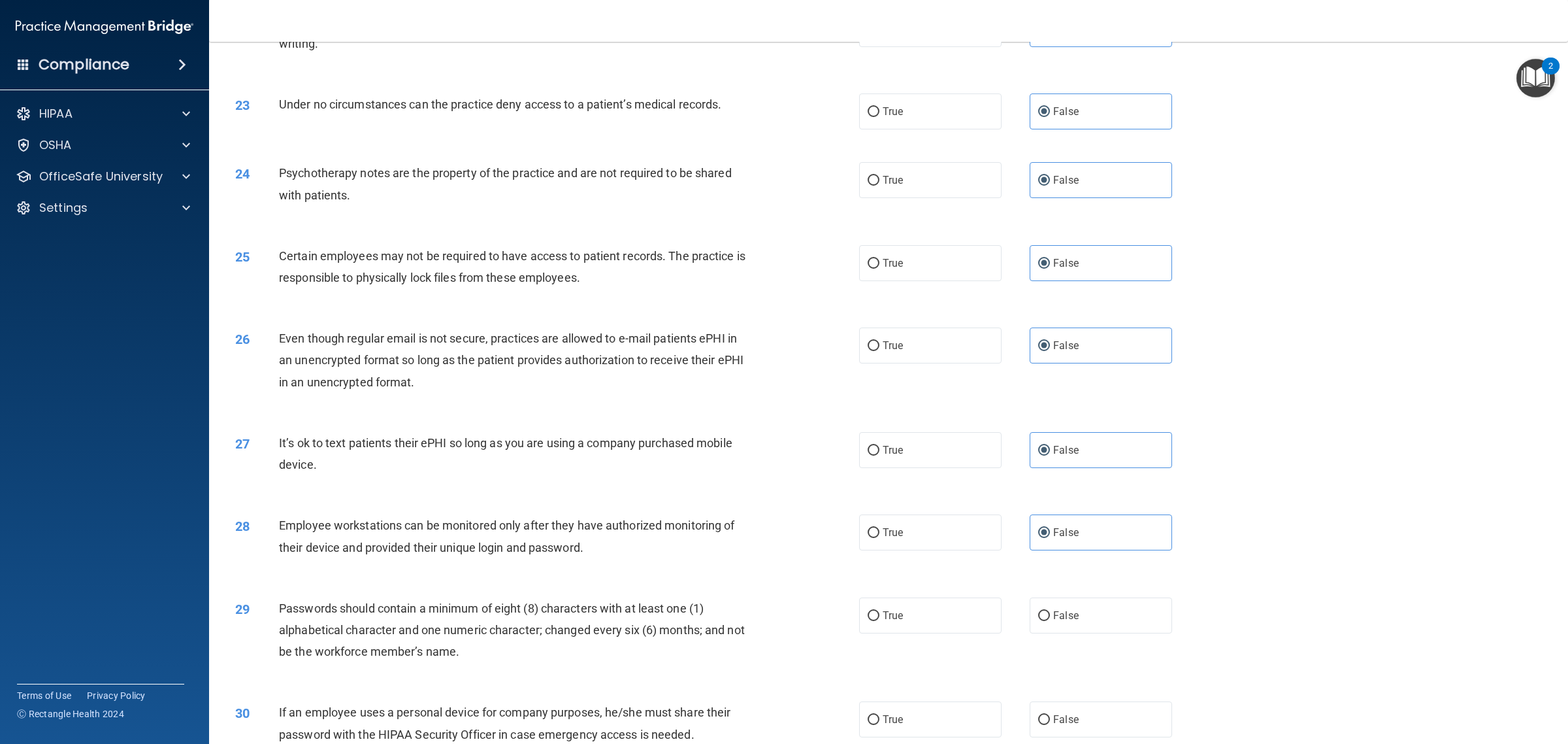
scroll to position [2096, 0]
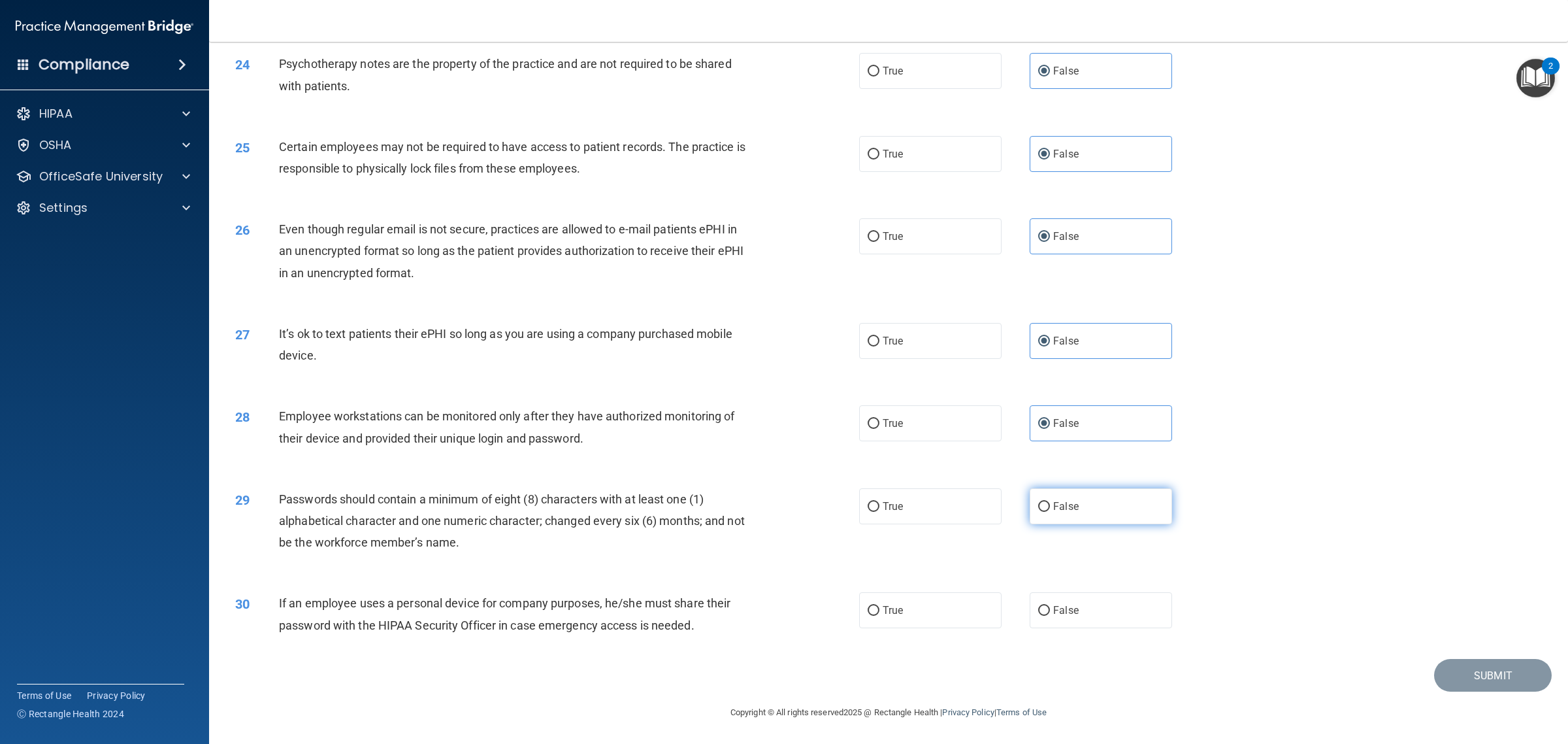
click at [1074, 520] on label "False" at bounding box center [1101, 506] width 143 height 36
click at [1050, 512] on input "False" at bounding box center [1044, 507] width 12 height 10
radio input "true"
click at [1076, 592] on label "False" at bounding box center [1101, 610] width 143 height 36
click at [1050, 606] on input "False" at bounding box center [1044, 611] width 12 height 10
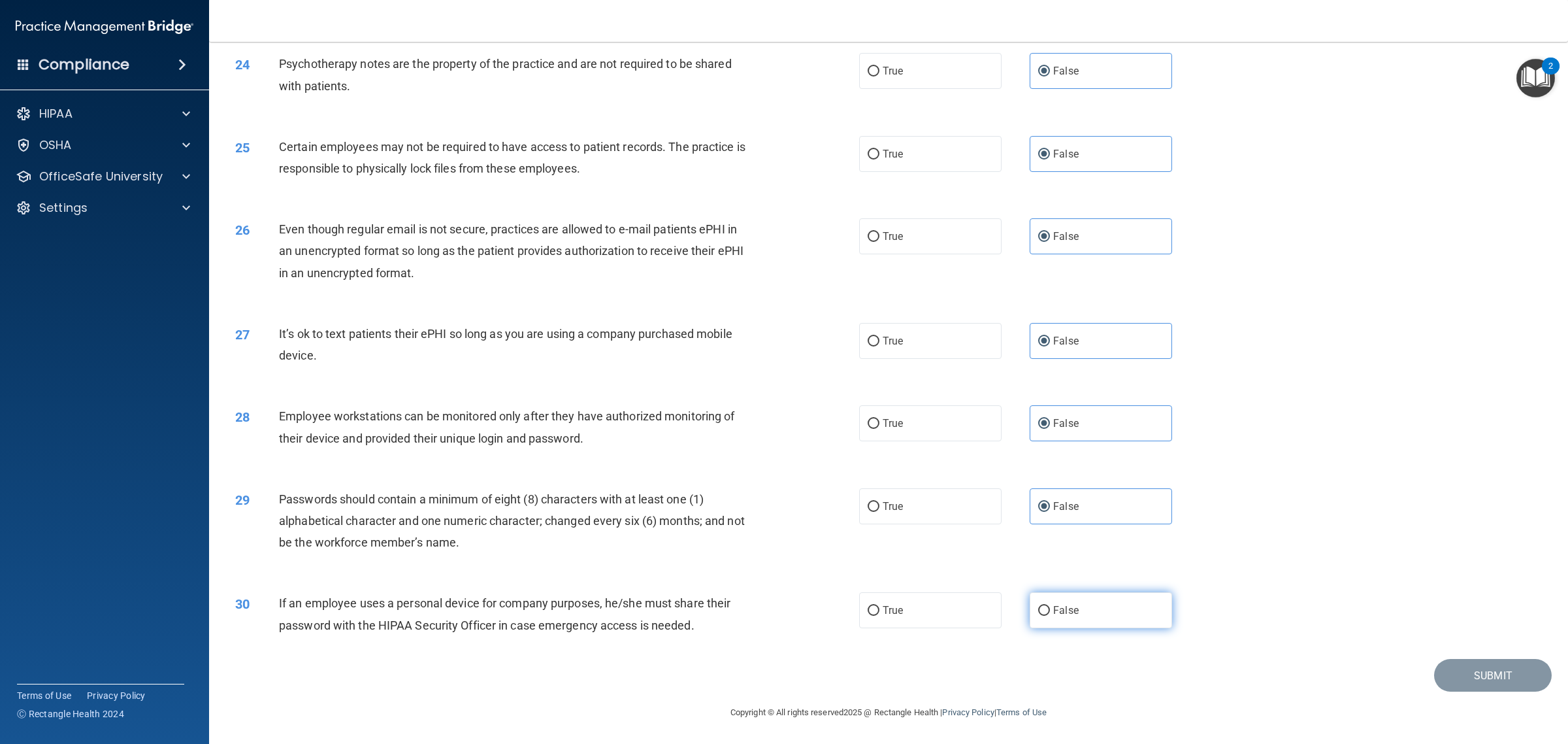
radio input "true"
click at [1499, 674] on button "Submit" at bounding box center [1493, 676] width 117 height 34
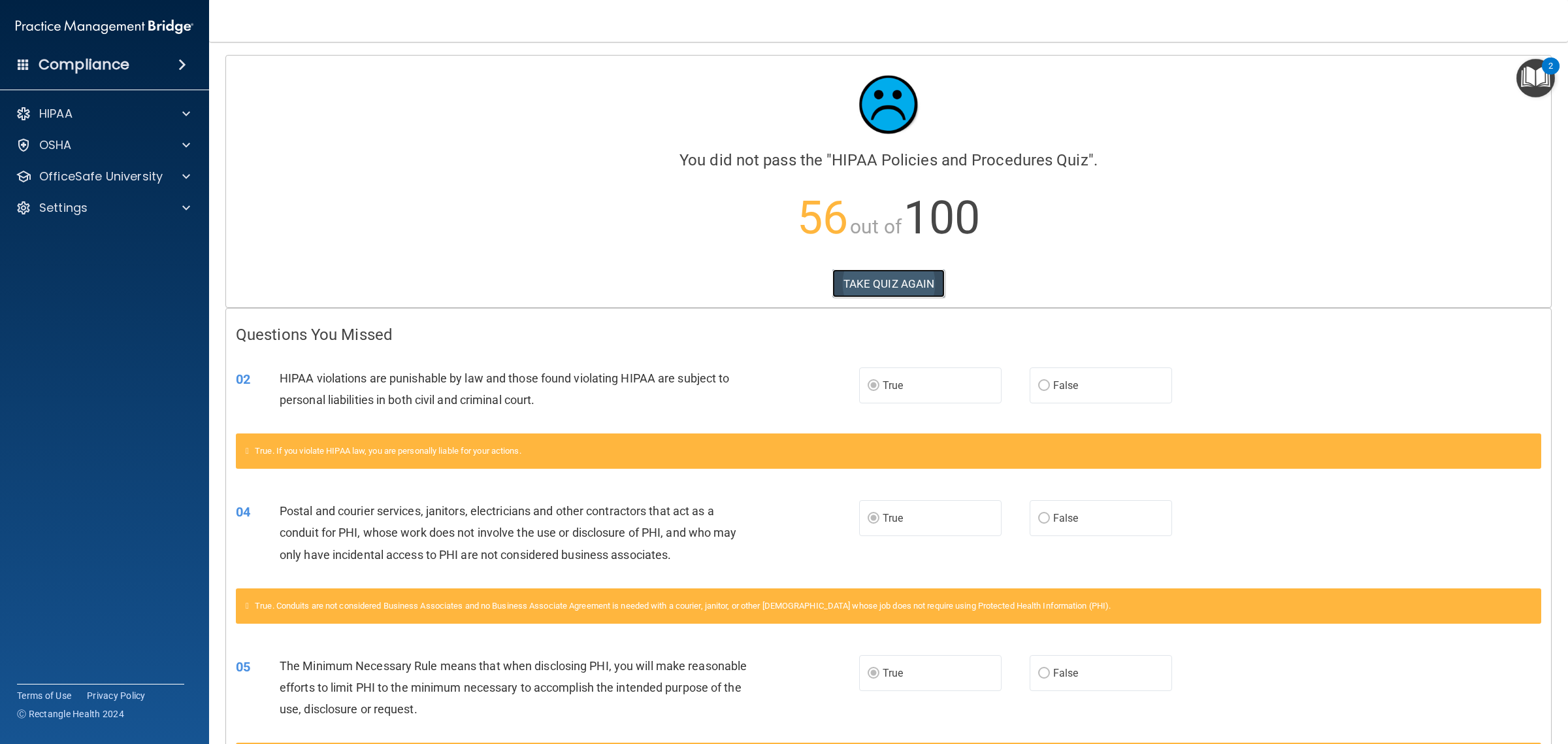
click at [849, 278] on button "TAKE QUIZ AGAIN" at bounding box center [889, 283] width 113 height 29
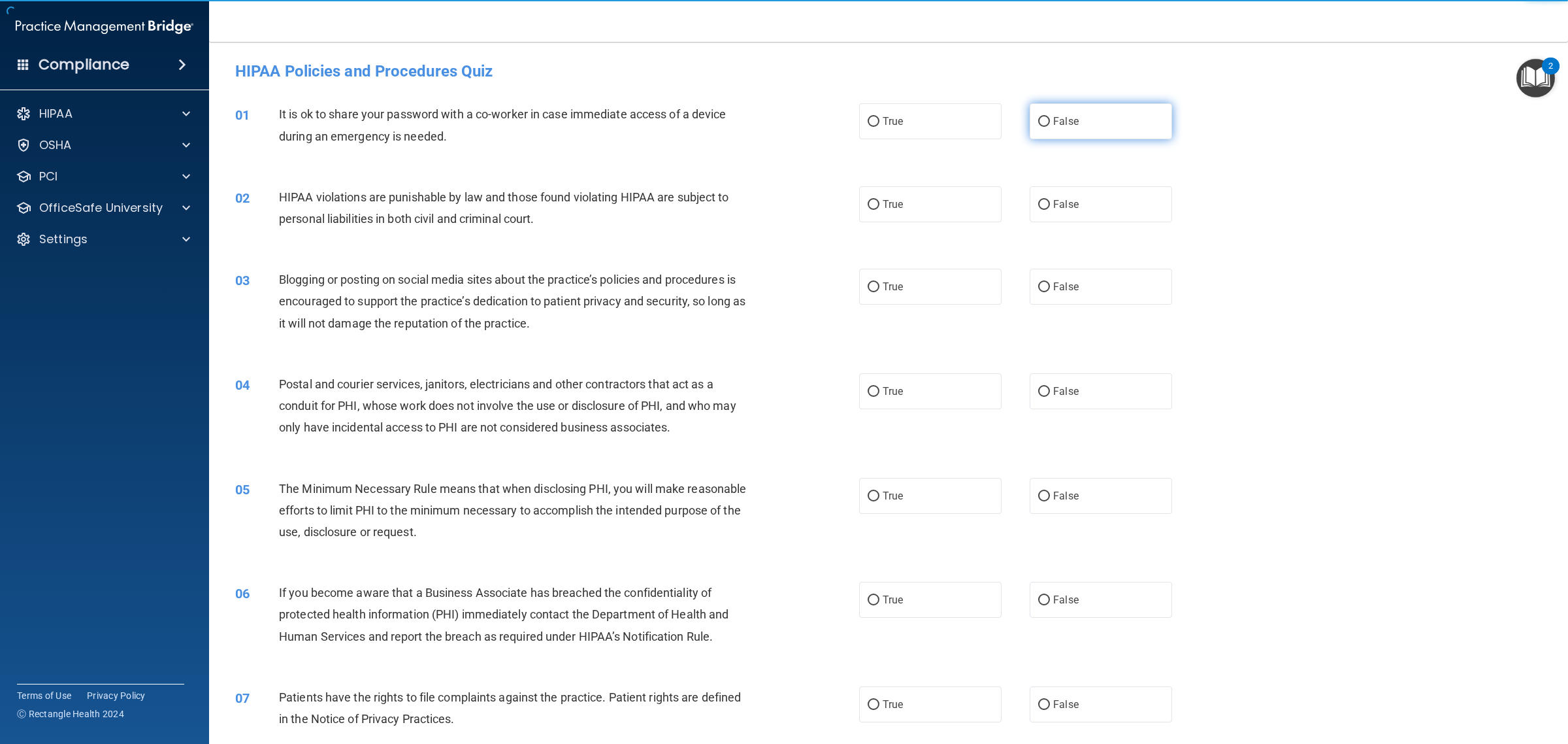
click at [1043, 126] on input "False" at bounding box center [1044, 122] width 12 height 10
radio input "true"
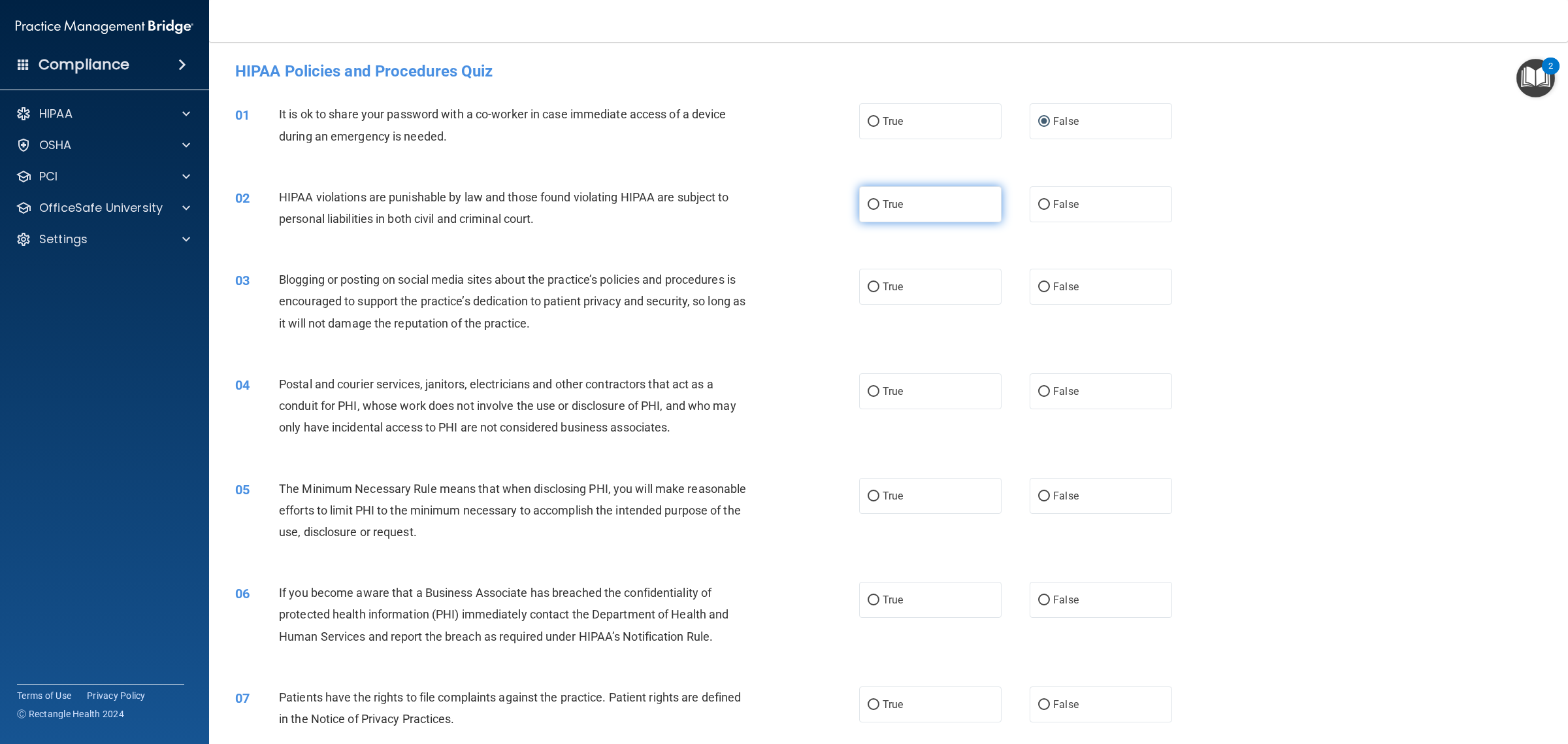
click at [957, 197] on label "True" at bounding box center [930, 204] width 143 height 36
click at [880, 200] on input "True" at bounding box center [874, 205] width 12 height 10
radio input "true"
click at [1077, 277] on label "False" at bounding box center [1101, 286] width 143 height 36
click at [1050, 283] on input "False" at bounding box center [1044, 288] width 12 height 10
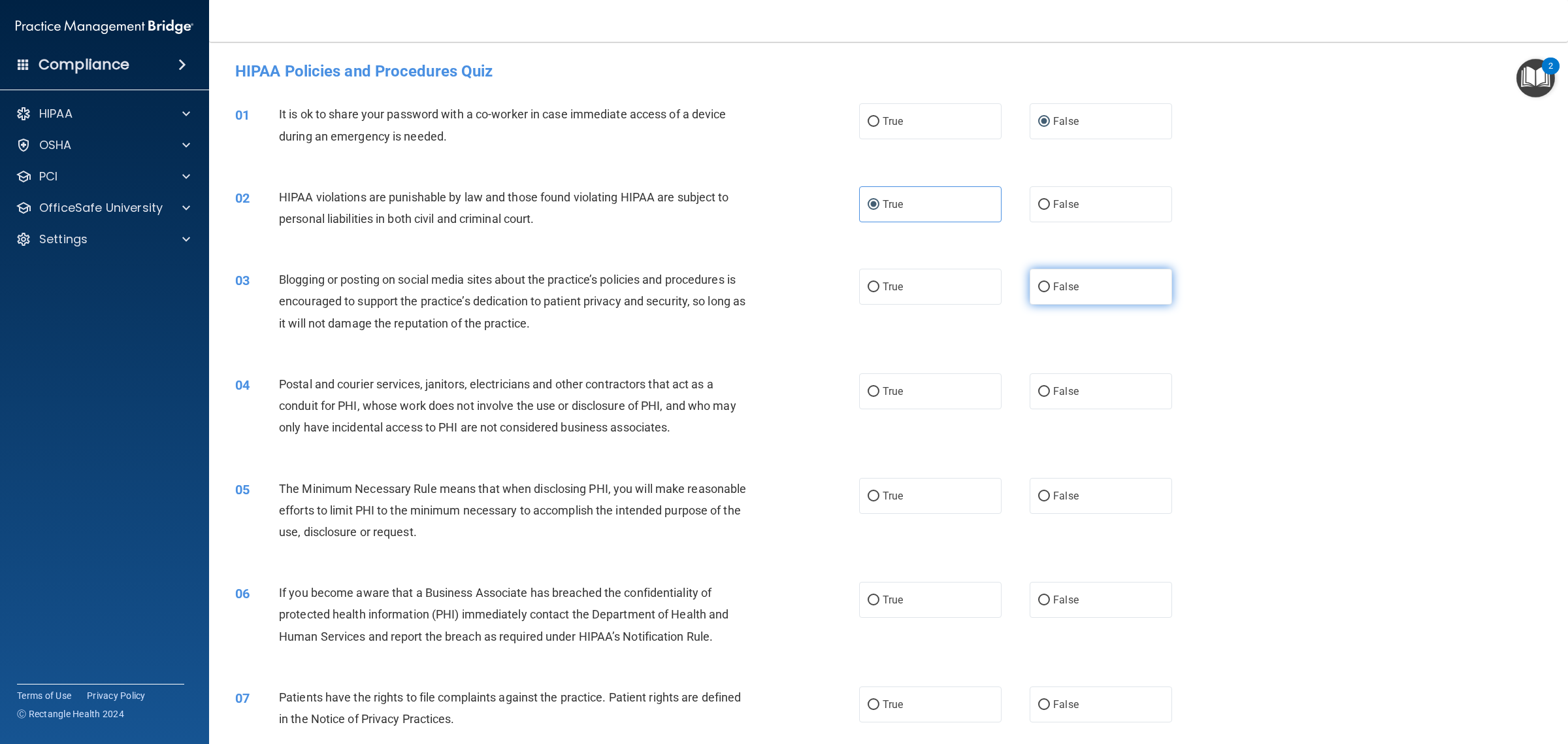
radio input "true"
click at [897, 397] on label "True" at bounding box center [930, 391] width 143 height 36
click at [880, 396] on input "True" at bounding box center [874, 392] width 12 height 10
radio input "true"
click at [883, 500] on span "True" at bounding box center [893, 495] width 20 height 13
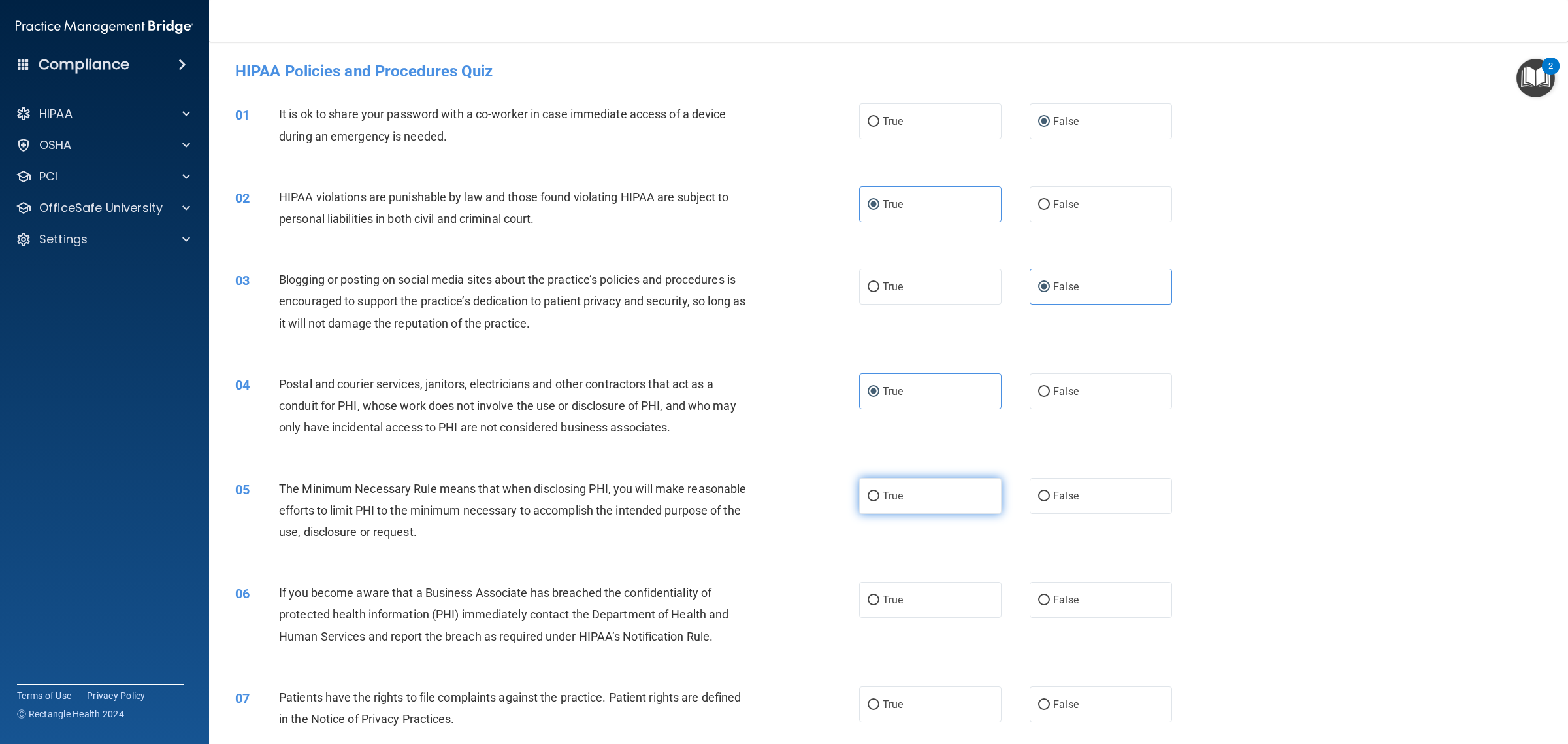
click at [877, 500] on input "True" at bounding box center [874, 497] width 12 height 10
radio input "true"
click at [1091, 616] on label "False" at bounding box center [1101, 600] width 143 height 36
click at [1050, 605] on input "False" at bounding box center [1044, 601] width 12 height 10
radio input "true"
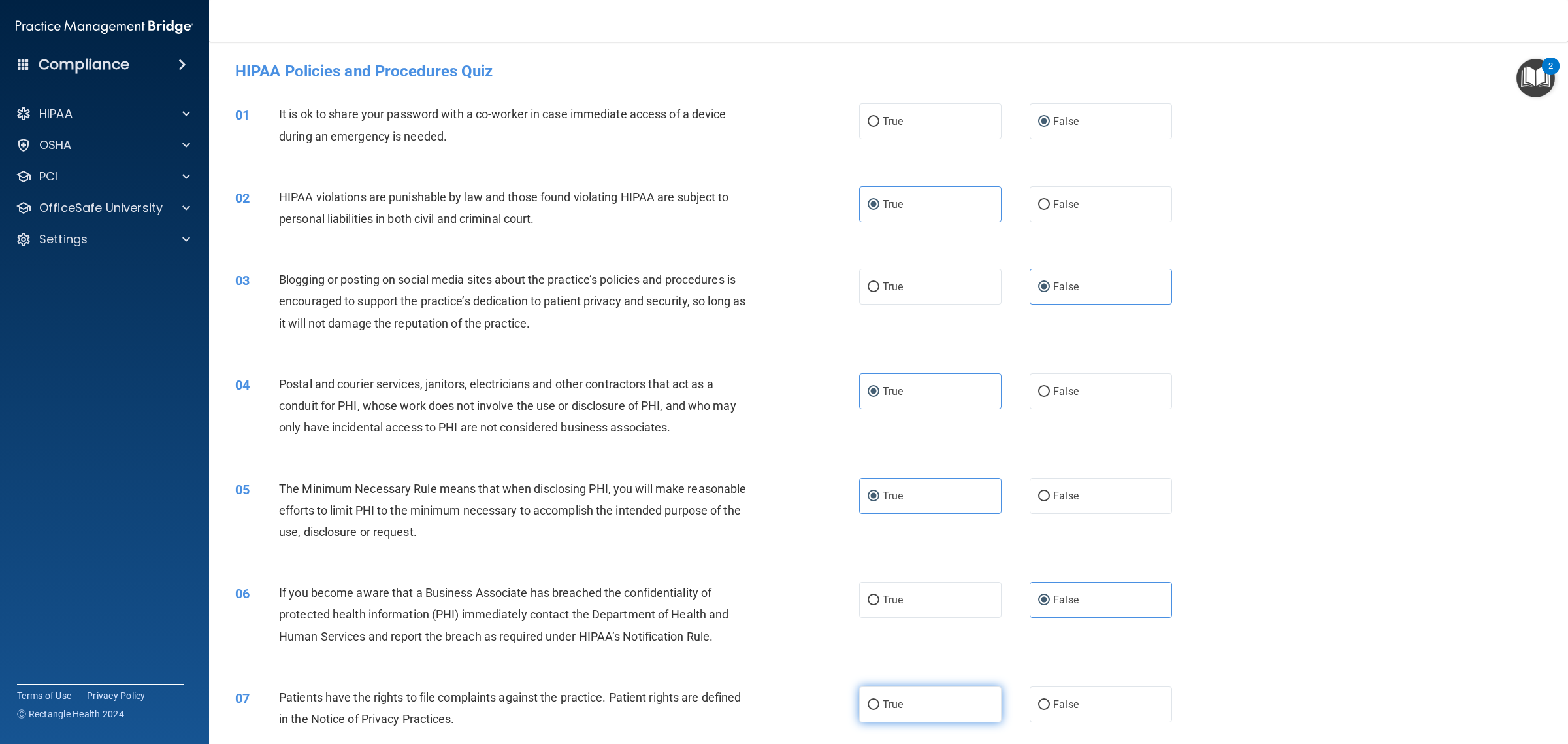
click at [905, 715] on label "True" at bounding box center [930, 704] width 143 height 36
click at [880, 709] on input "True" at bounding box center [874, 705] width 12 height 10
radio input "true"
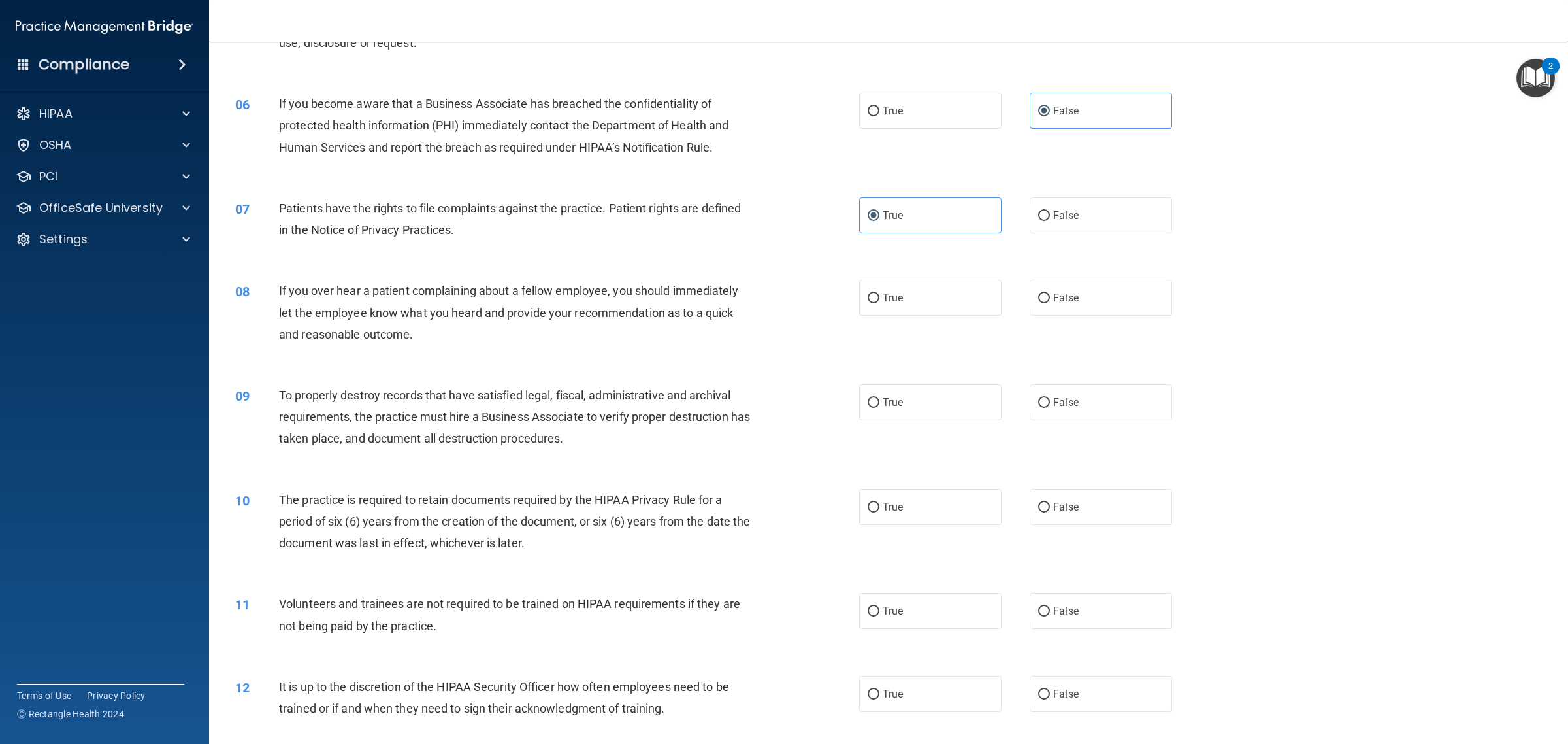
scroll to position [490, 0]
click at [1086, 286] on label "False" at bounding box center [1101, 296] width 143 height 36
click at [1050, 292] on input "False" at bounding box center [1044, 297] width 12 height 10
radio input "true"
click at [1074, 411] on label "False" at bounding box center [1101, 401] width 143 height 36
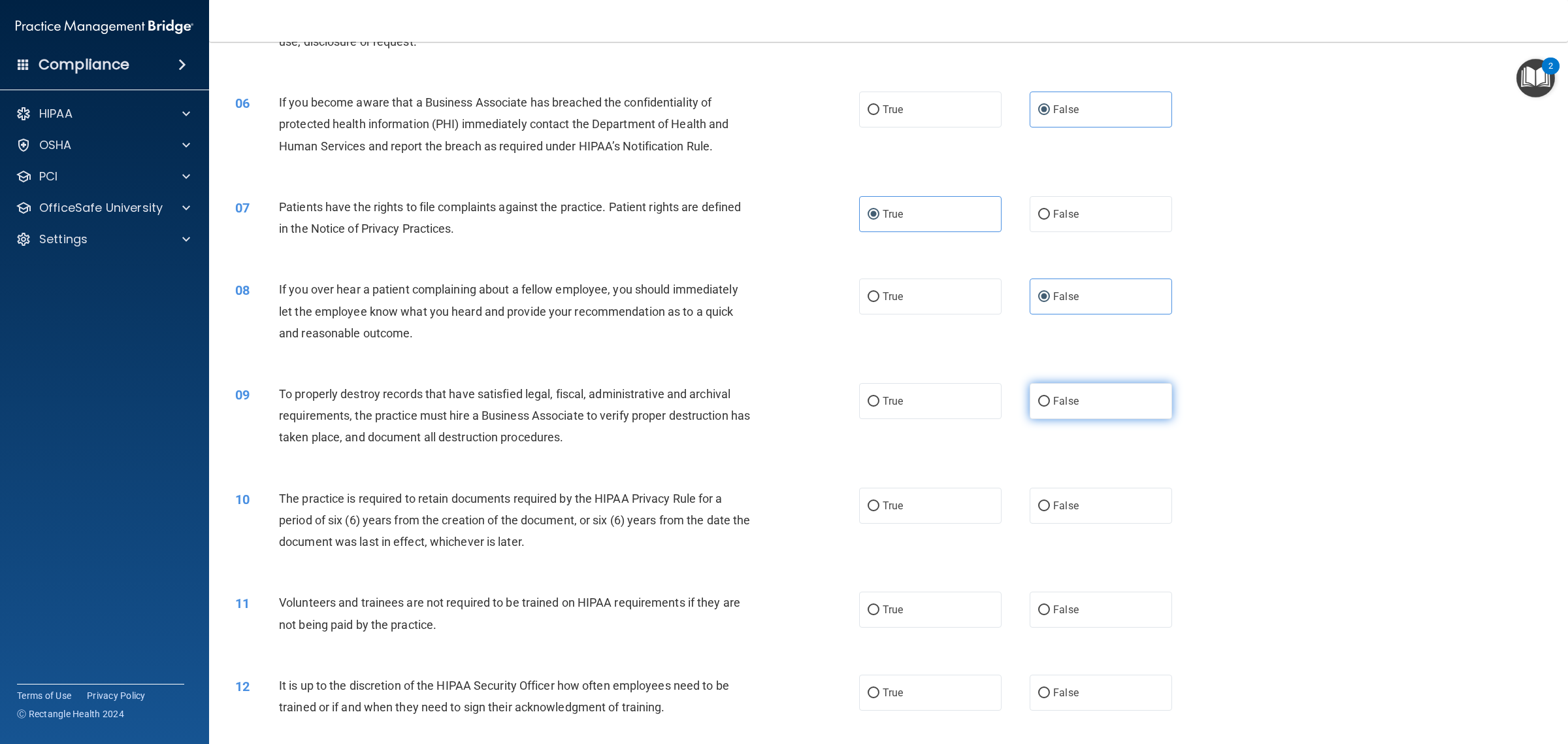
click at [1050, 407] on input "False" at bounding box center [1044, 402] width 12 height 10
radio input "true"
click at [893, 518] on label "True" at bounding box center [930, 505] width 143 height 36
click at [880, 511] on input "True" at bounding box center [874, 506] width 12 height 10
radio input "true"
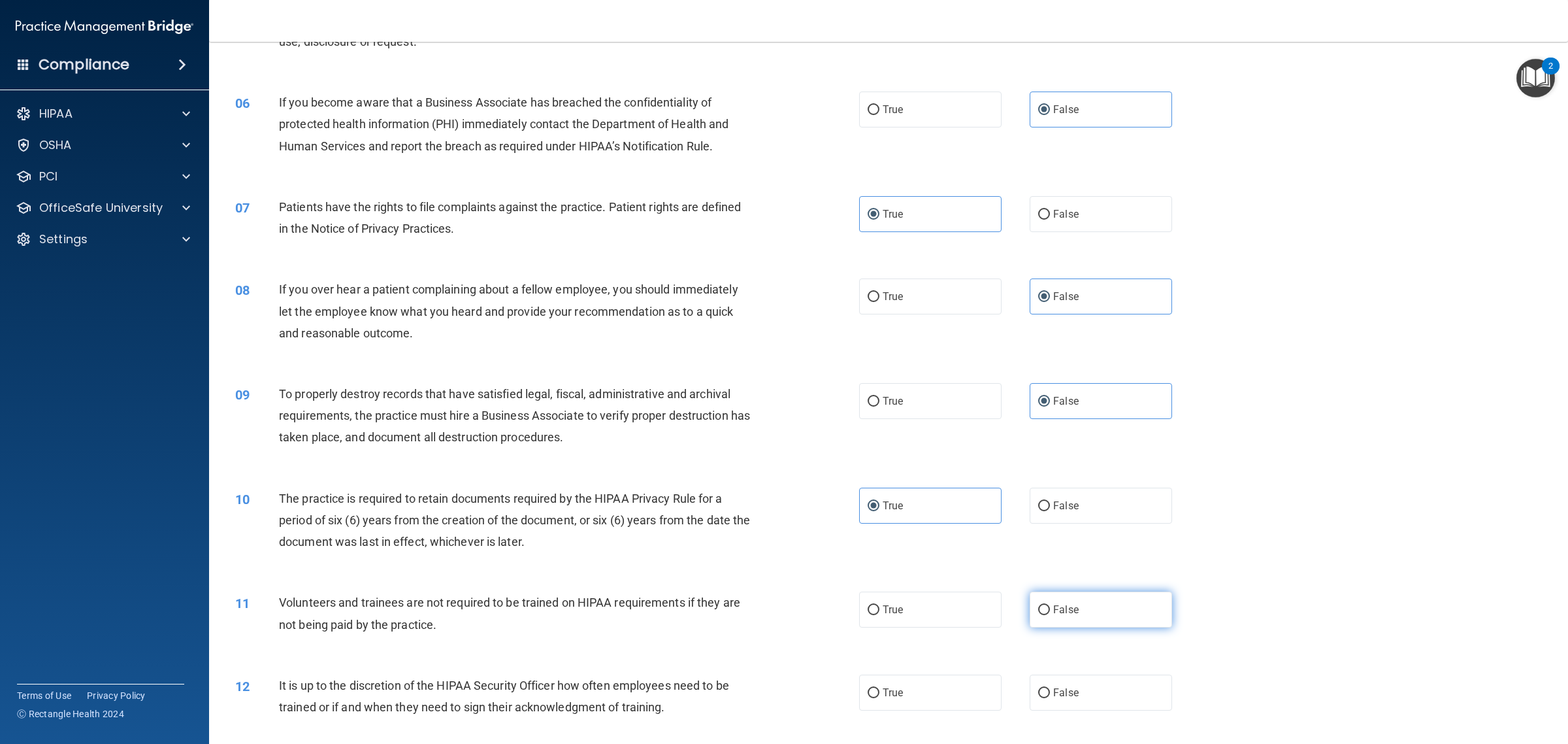
click at [1060, 605] on span "False" at bounding box center [1066, 609] width 25 height 13
click at [1050, 605] on input "False" at bounding box center [1044, 610] width 12 height 10
radio input "true"
click at [1065, 698] on span "False" at bounding box center [1066, 693] width 25 height 13
click at [1050, 698] on input "False" at bounding box center [1044, 693] width 12 height 10
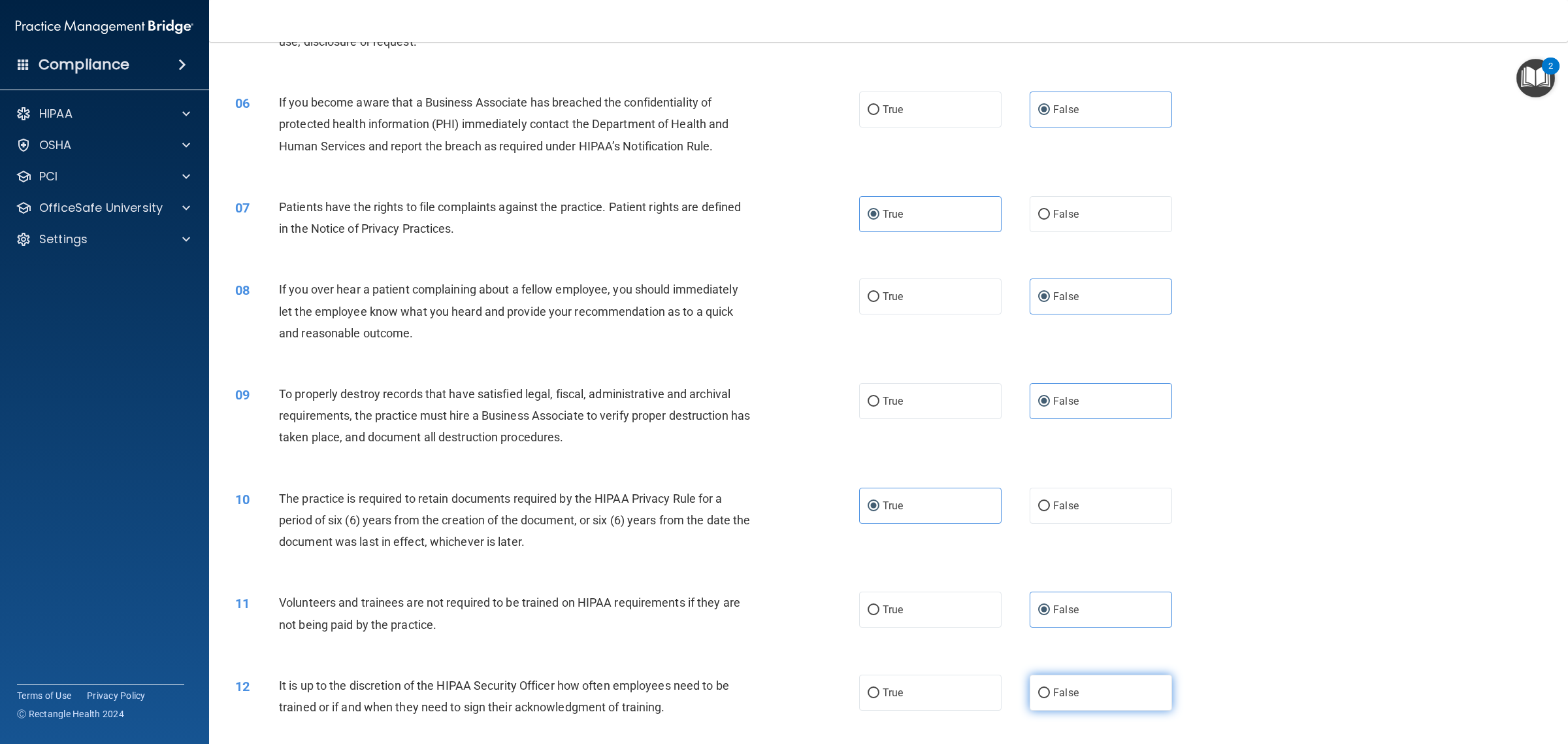
radio input "true"
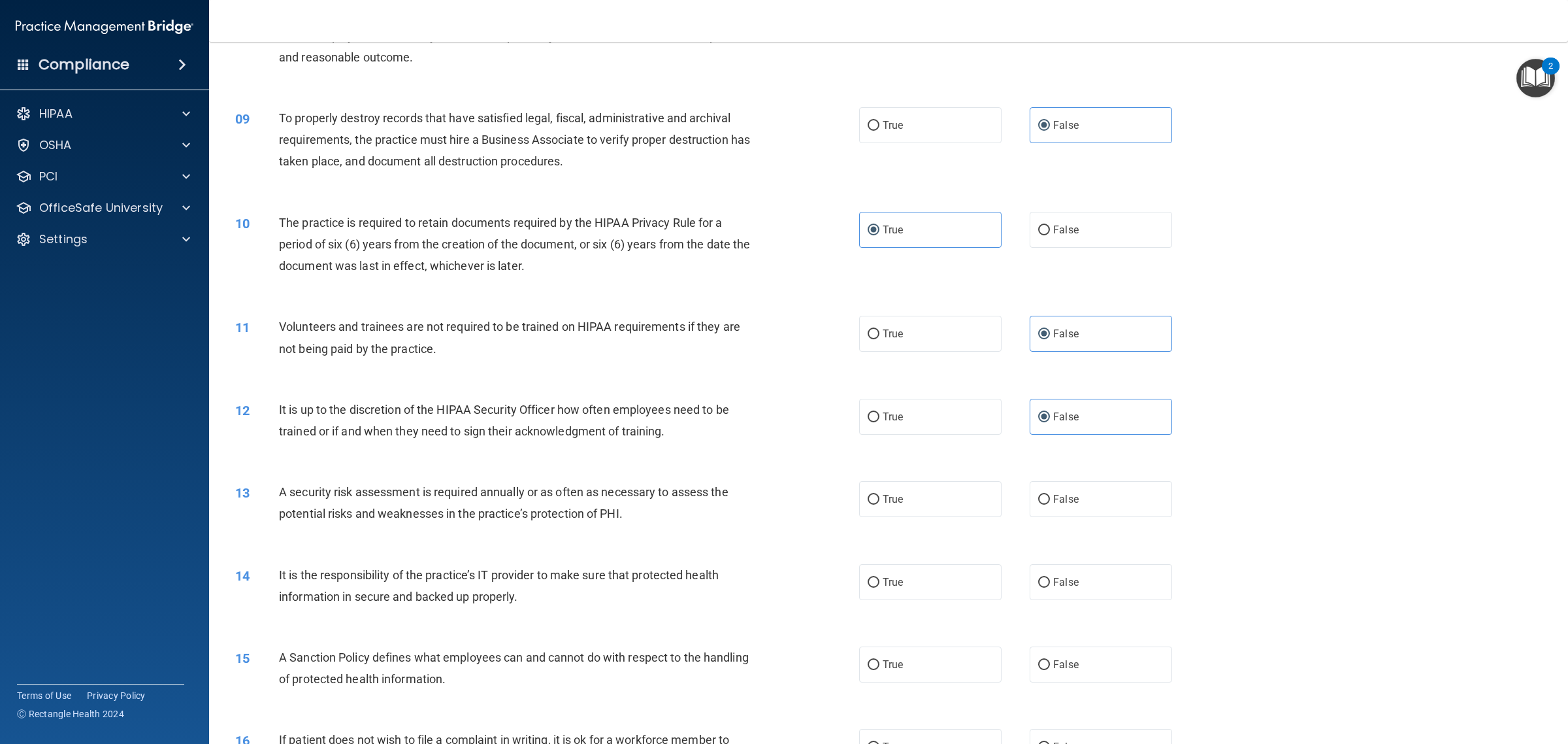
scroll to position [817, 0]
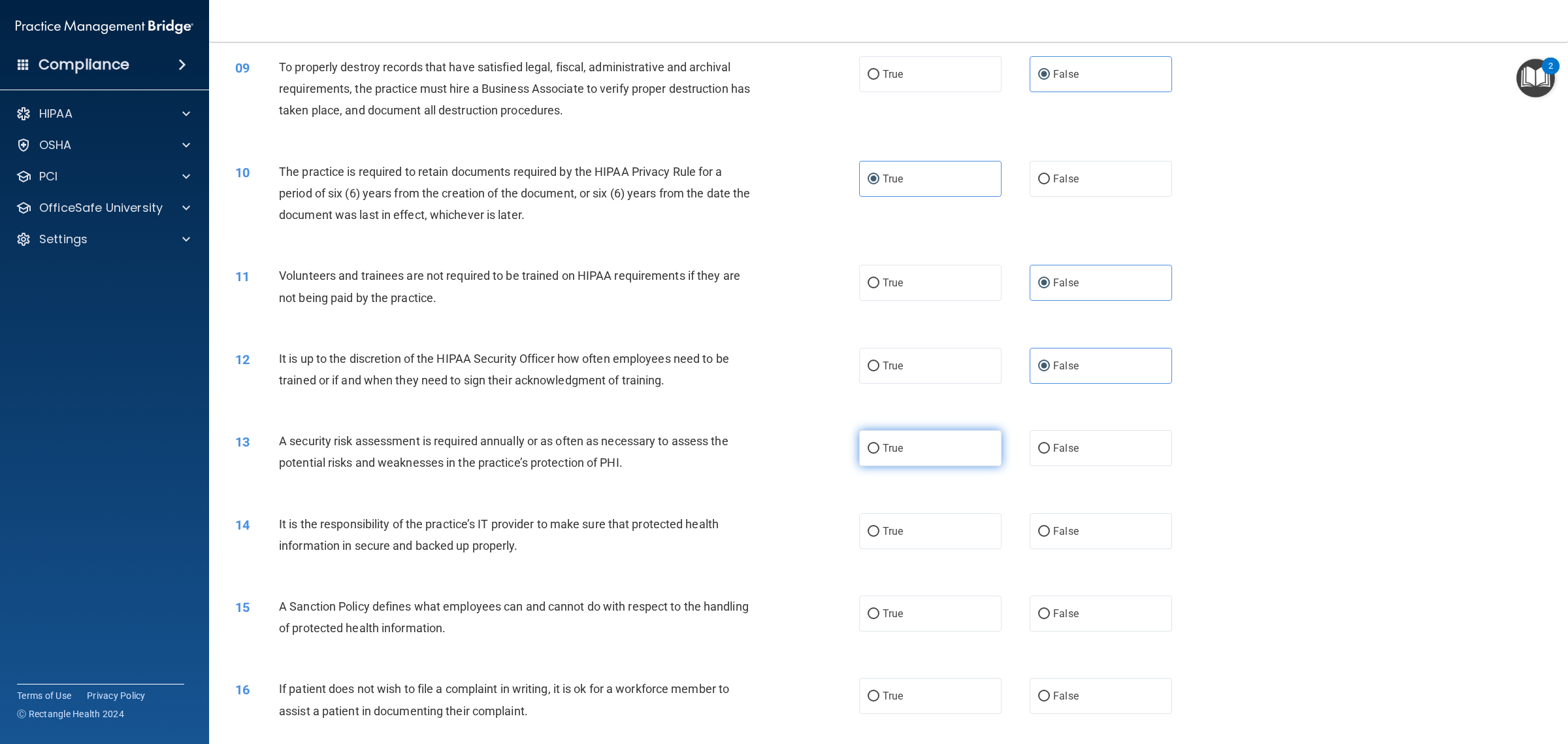
click at [929, 441] on label "True" at bounding box center [930, 448] width 143 height 36
click at [880, 444] on input "True" at bounding box center [874, 449] width 12 height 10
radio input "true"
click at [1096, 536] on label "False" at bounding box center [1101, 531] width 143 height 36
click at [1050, 536] on input "False" at bounding box center [1044, 531] width 12 height 10
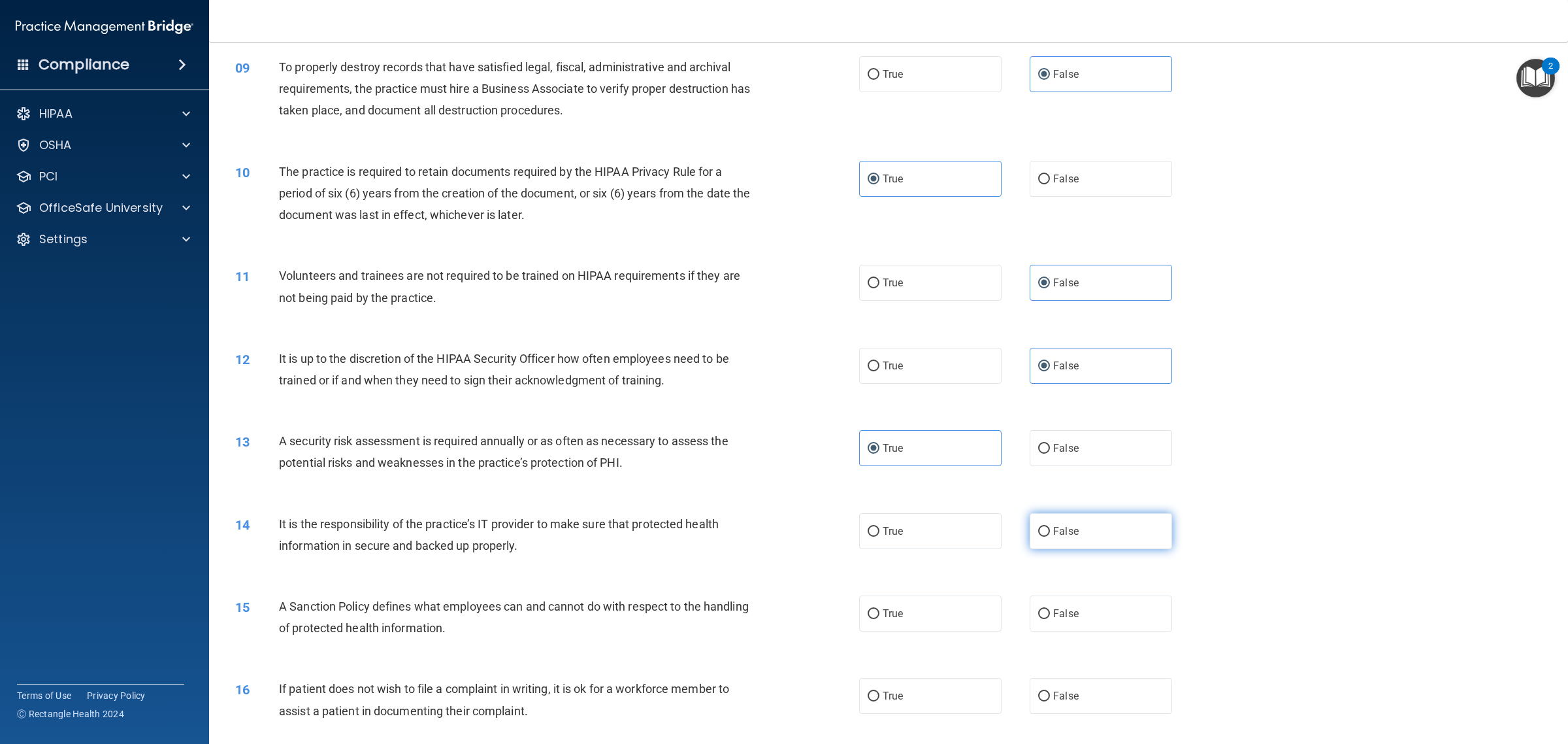
radio input "true"
click at [1090, 612] on label "False" at bounding box center [1101, 613] width 143 height 36
click at [1050, 612] on input "False" at bounding box center [1044, 614] width 12 height 10
radio input "true"
click at [899, 708] on label "True" at bounding box center [930, 695] width 143 height 36
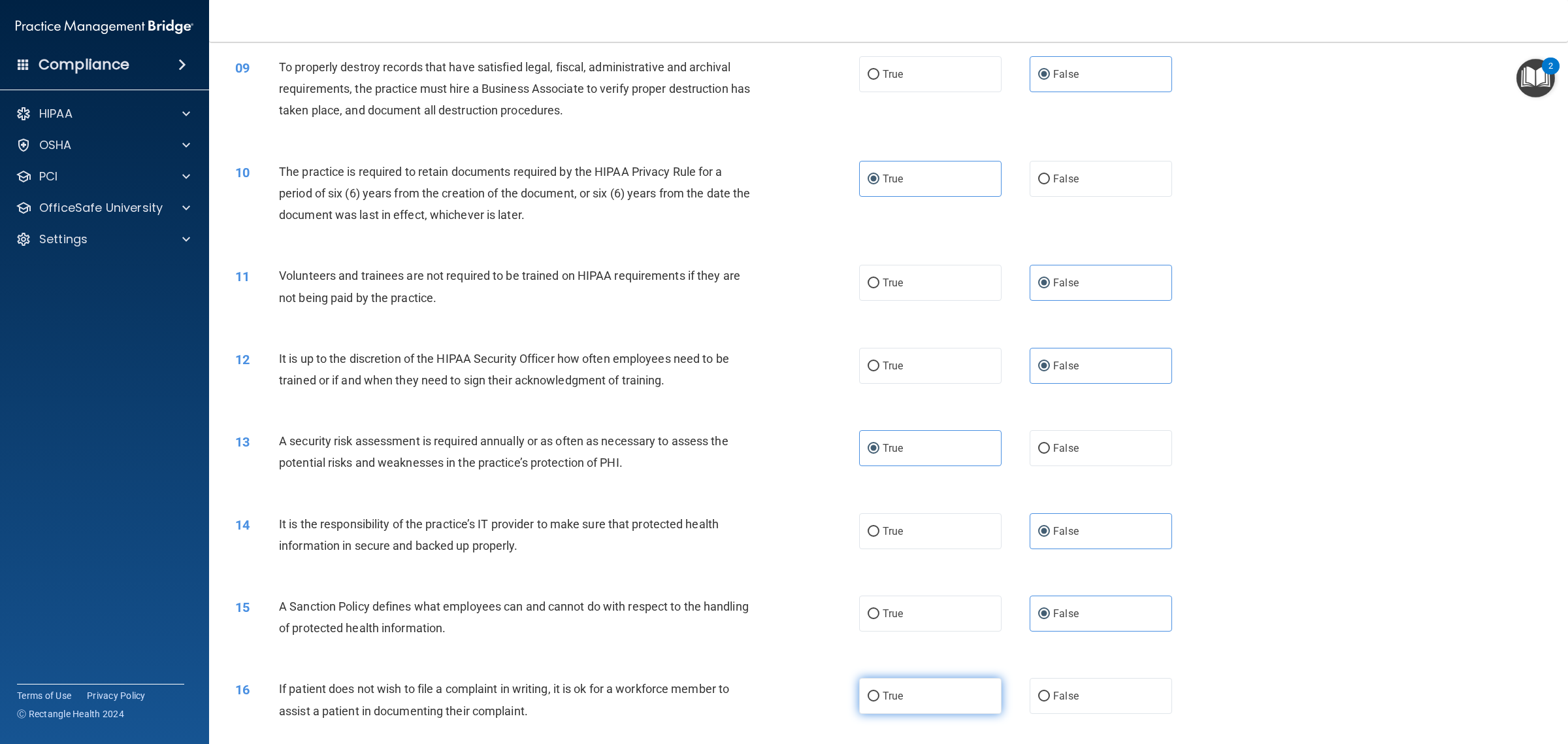
click at [880, 701] on input "True" at bounding box center [874, 697] width 12 height 10
radio input "true"
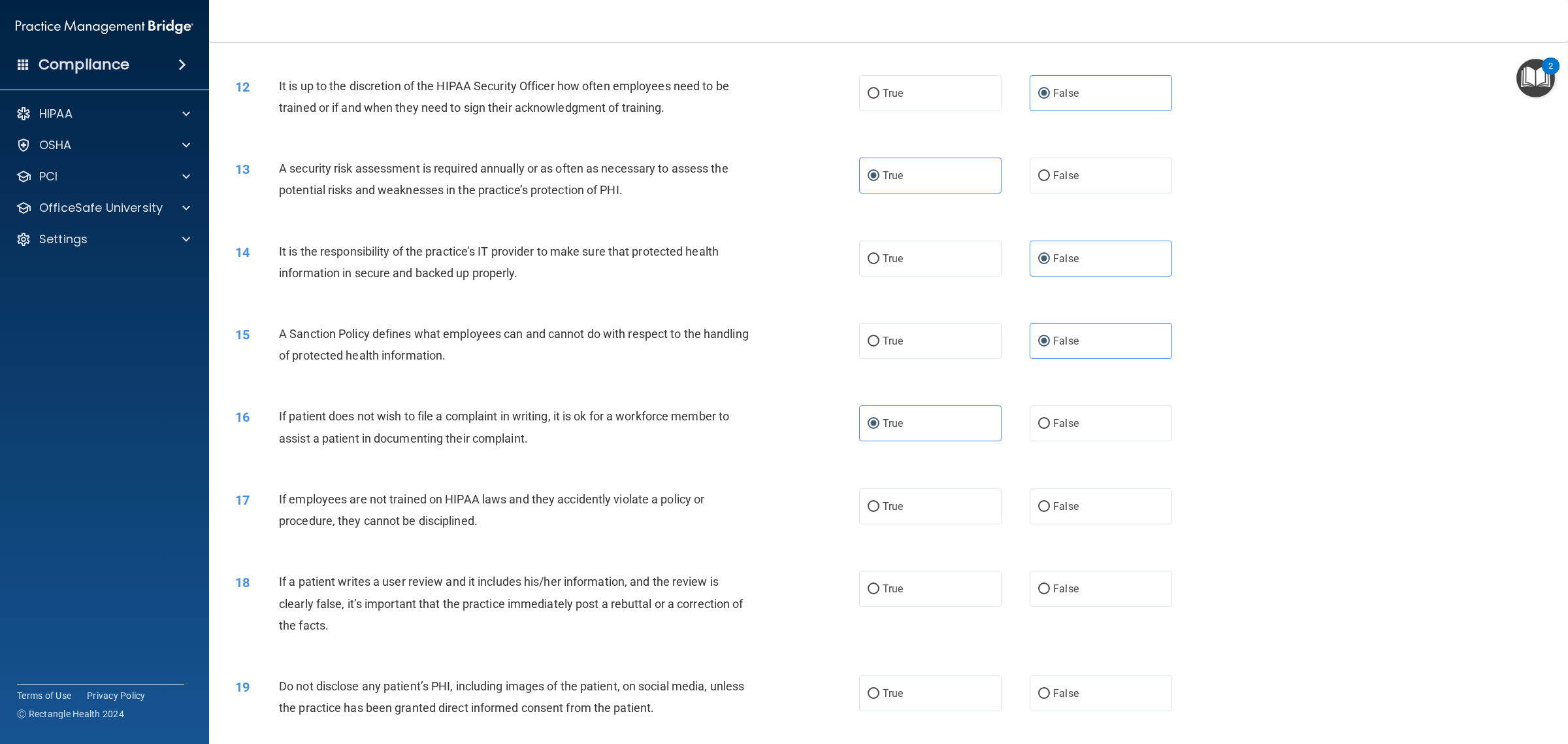
scroll to position [1144, 0]
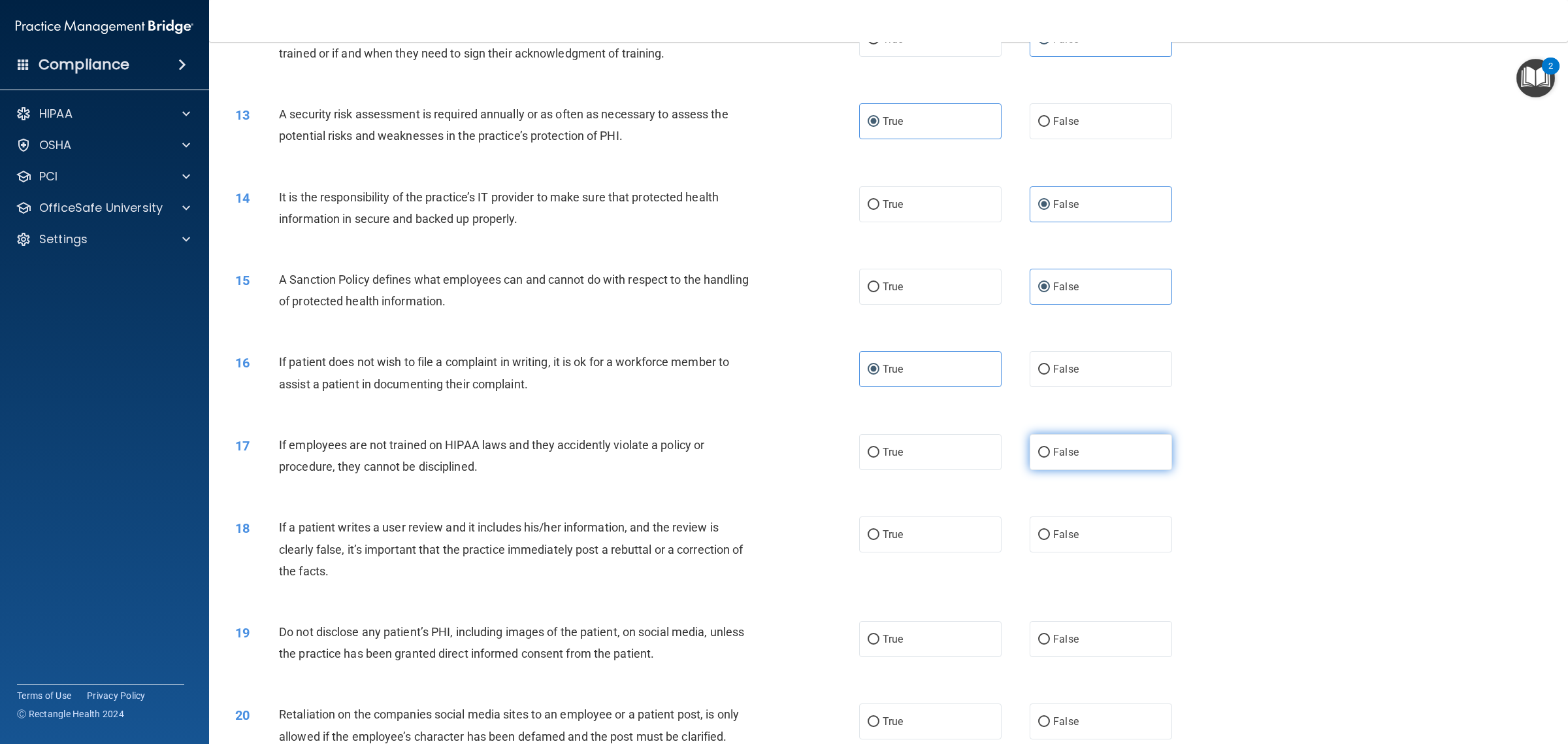
click at [1099, 461] on label "False" at bounding box center [1101, 451] width 143 height 36
click at [1050, 457] on input "False" at bounding box center [1044, 453] width 12 height 10
radio input "true"
click at [1081, 536] on label "False" at bounding box center [1101, 534] width 143 height 36
click at [1050, 536] on input "False" at bounding box center [1044, 535] width 12 height 10
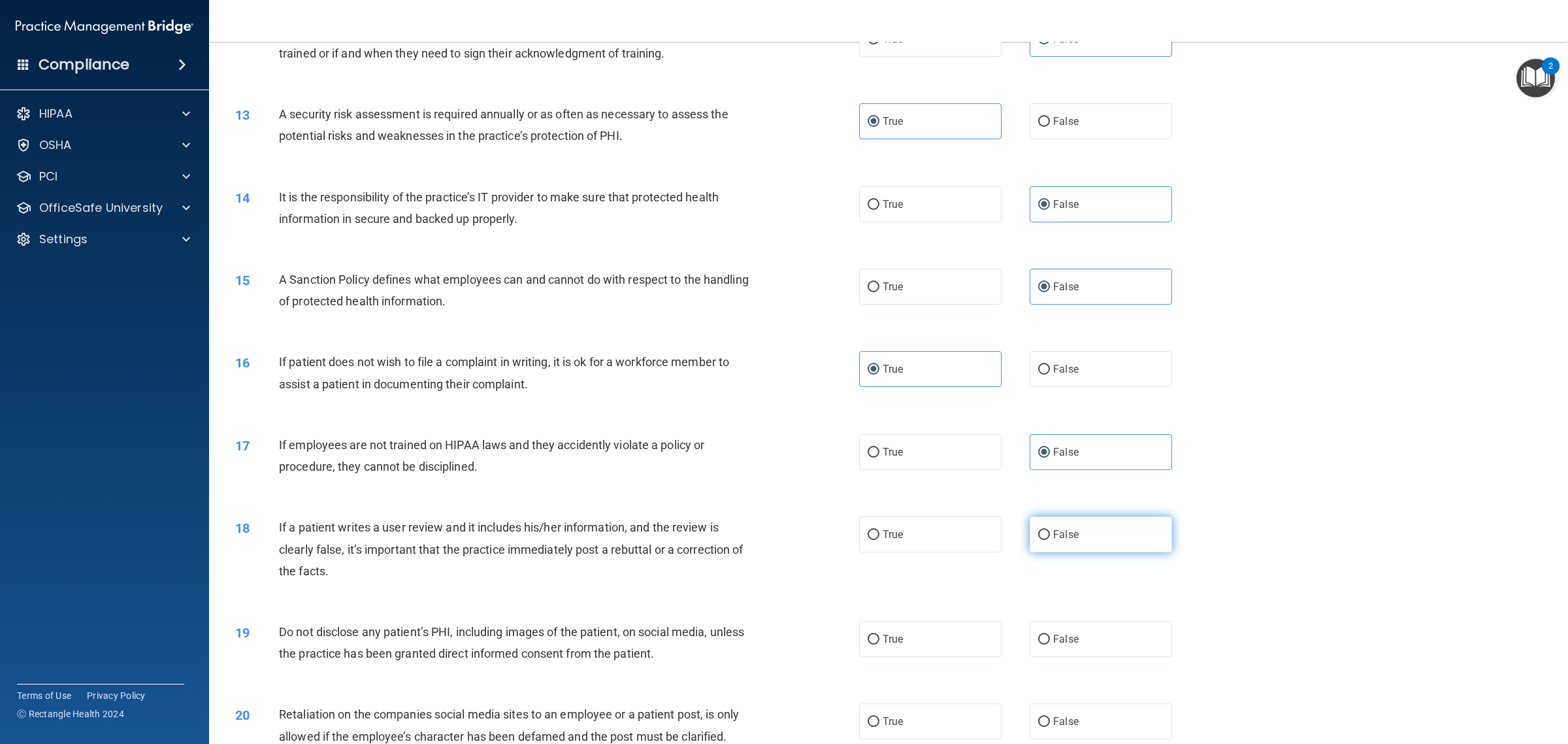
radio input "true"
click at [933, 654] on label "True" at bounding box center [930, 639] width 143 height 36
click at [880, 644] on input "True" at bounding box center [874, 639] width 12 height 10
radio input "true"
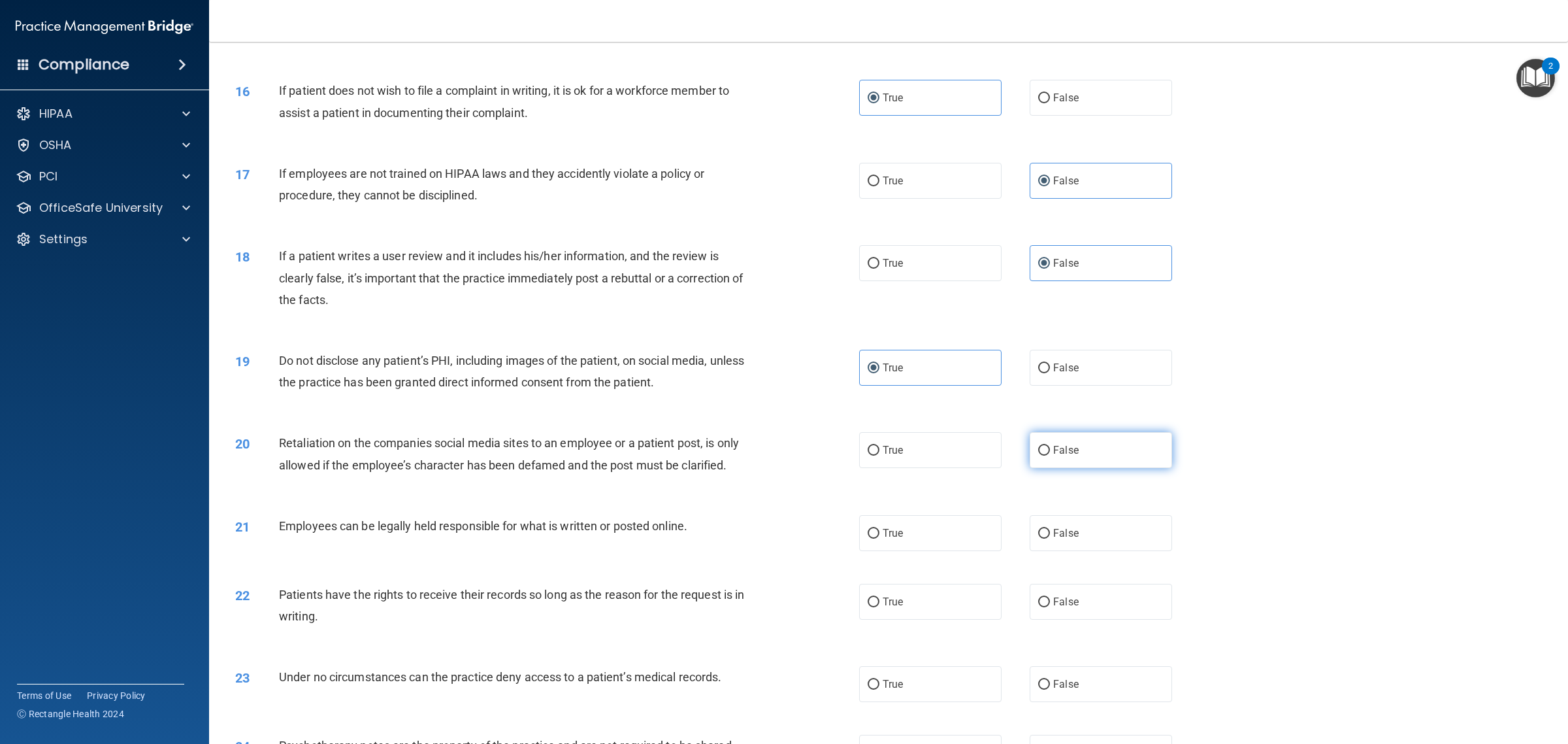
scroll to position [1470, 0]
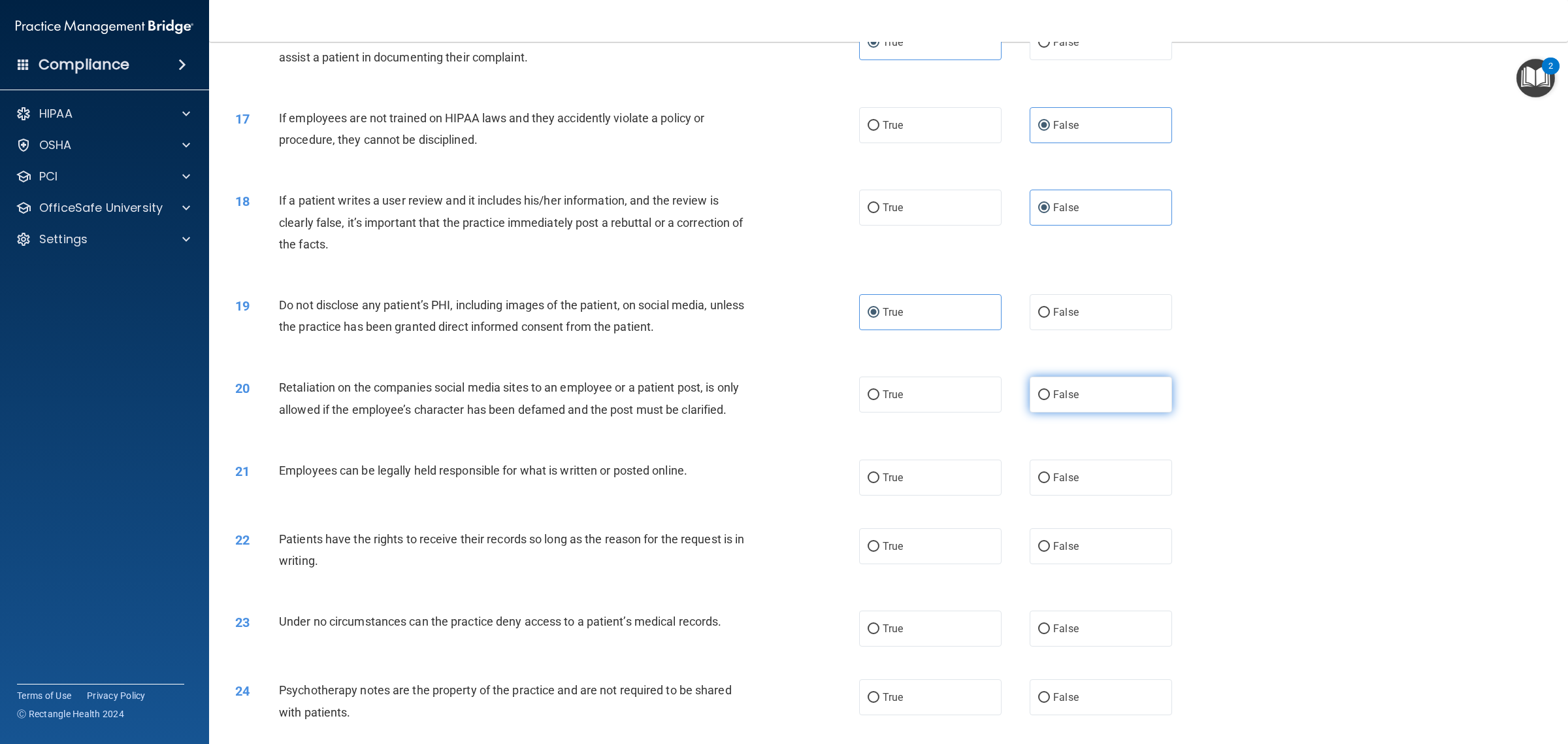
click at [1076, 399] on label "False" at bounding box center [1101, 394] width 143 height 36
click at [1050, 399] on input "False" at bounding box center [1044, 396] width 12 height 10
radio input "true"
click at [929, 486] on label "True" at bounding box center [930, 477] width 143 height 36
click at [880, 483] on input "True" at bounding box center [874, 478] width 12 height 10
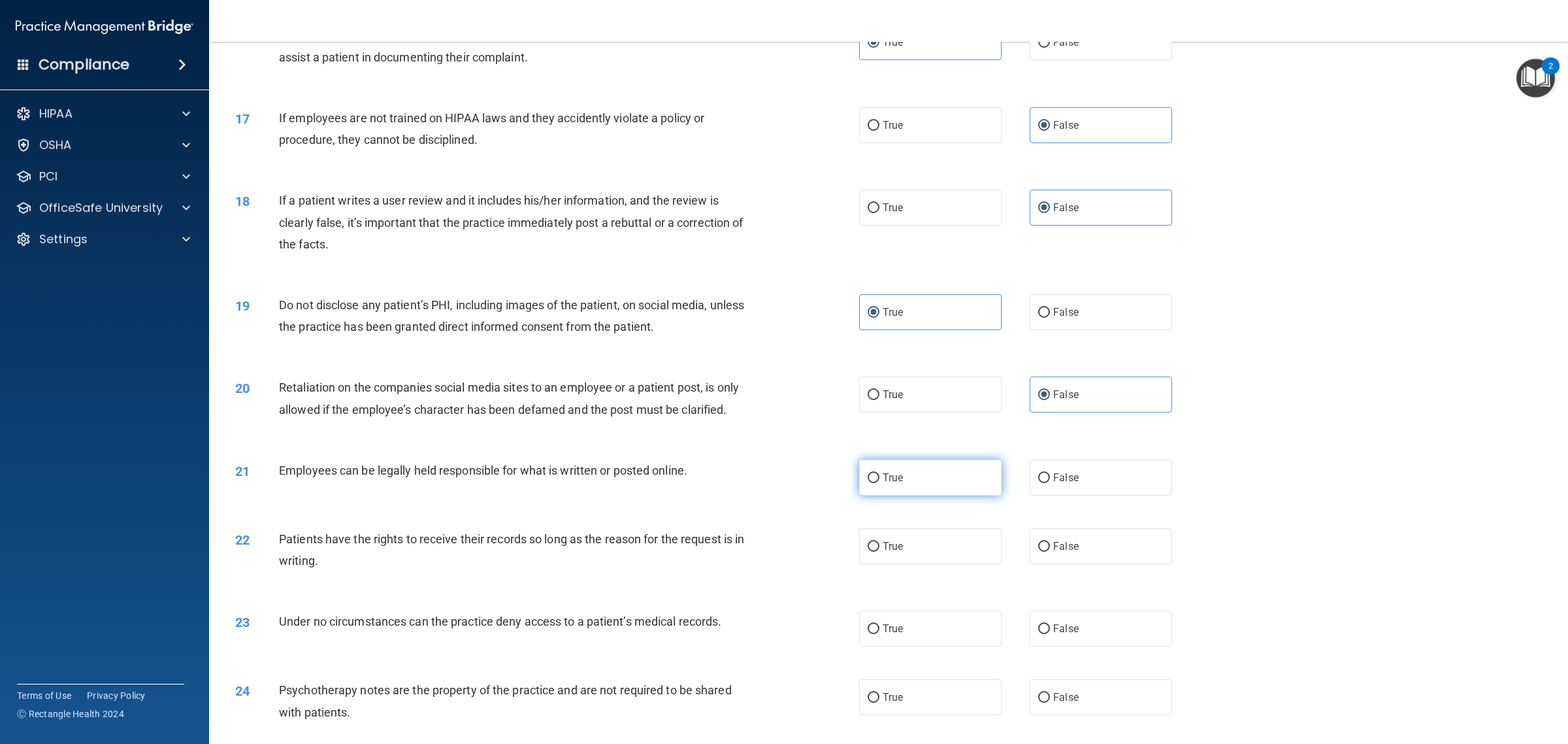
radio input "true"
drag, startPoint x: 1046, startPoint y: 542, endPoint x: 1050, endPoint y: 565, distance: 23.3
click at [1053, 543] on span "False" at bounding box center [1066, 546] width 25 height 13
click at [1047, 543] on input "False" at bounding box center [1044, 547] width 12 height 10
radio input "true"
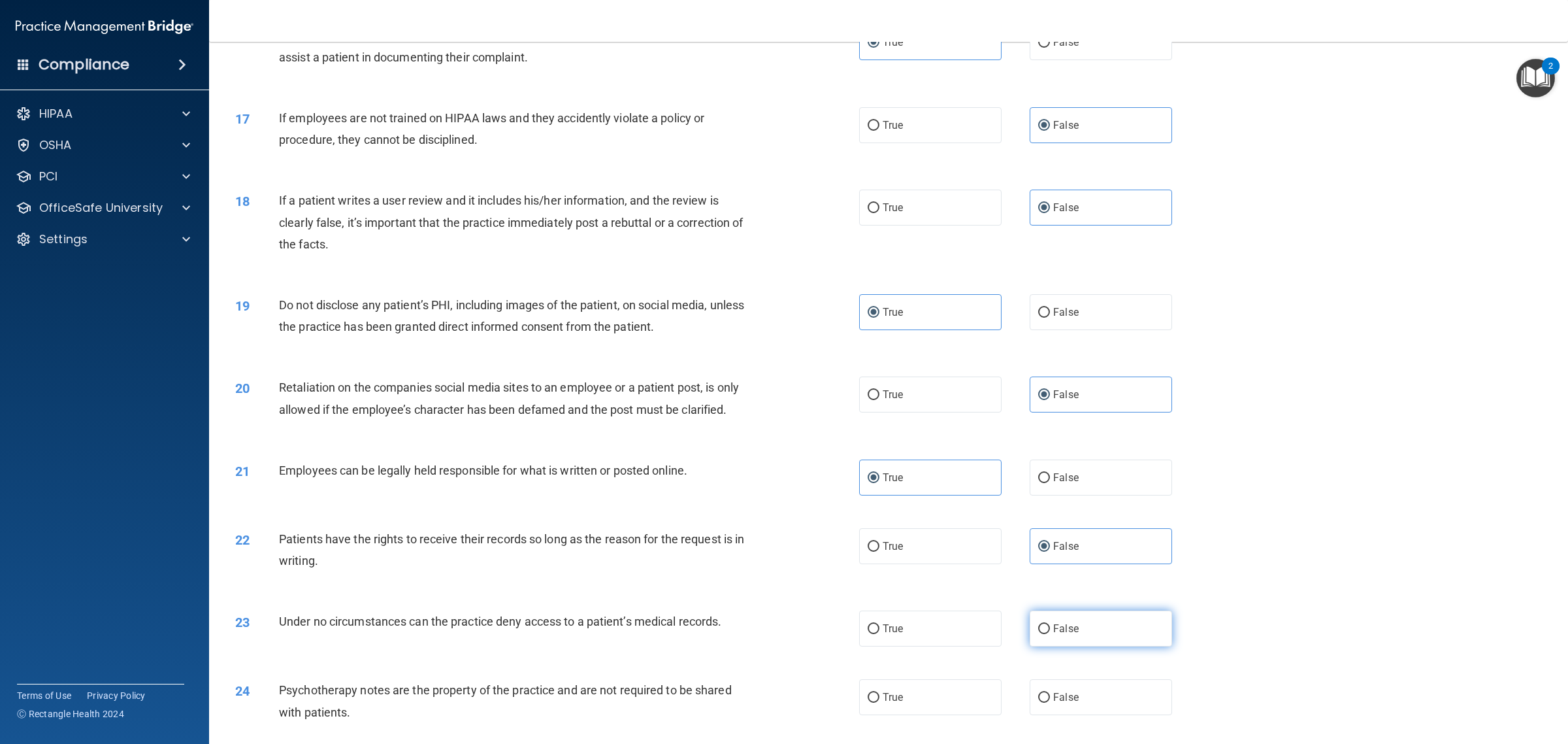
click at [1056, 618] on label "False" at bounding box center [1101, 628] width 143 height 36
click at [1050, 624] on input "False" at bounding box center [1044, 629] width 12 height 10
radio input "true"
click at [932, 699] on label "True" at bounding box center [930, 697] width 143 height 36
click at [880, 699] on input "True" at bounding box center [874, 698] width 12 height 10
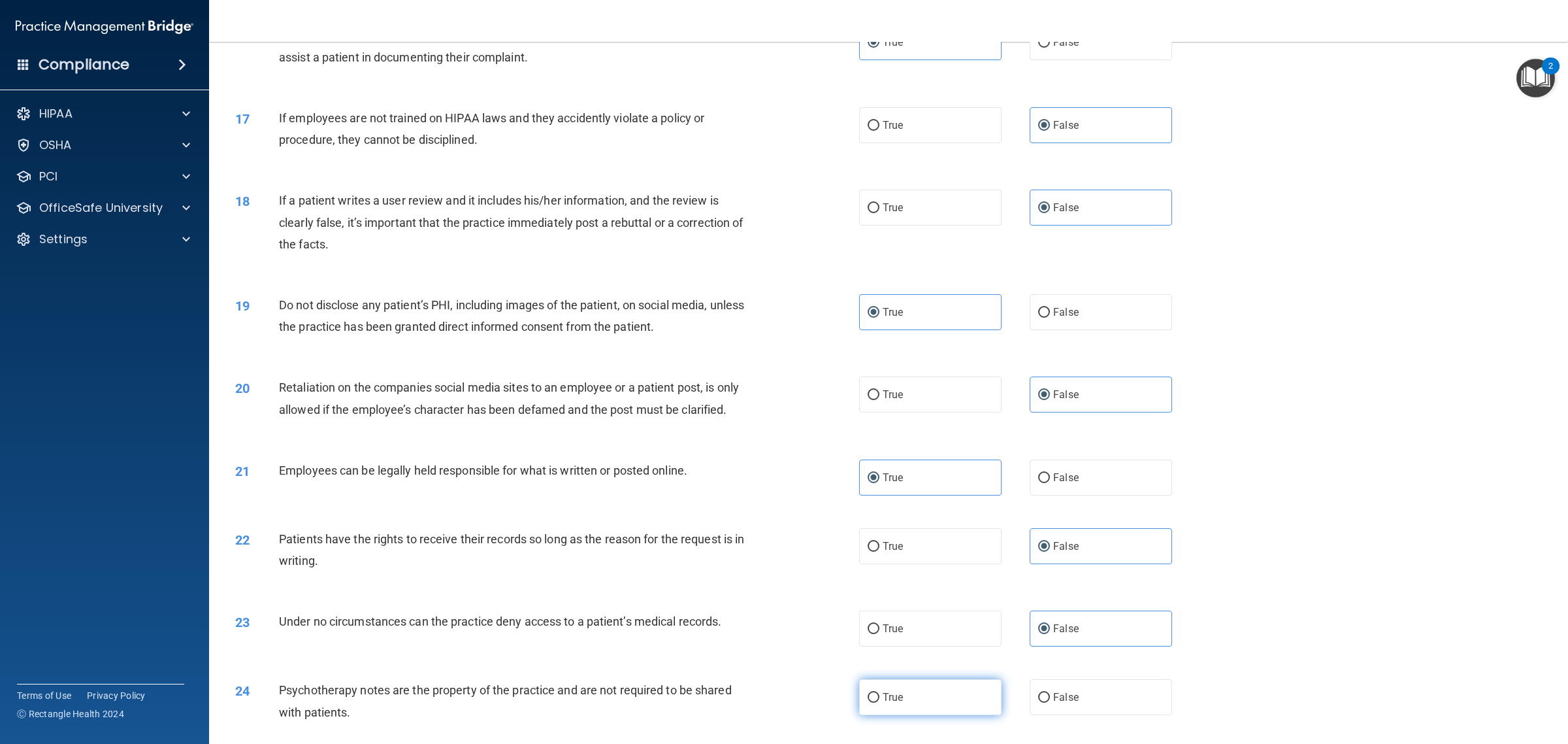
radio input "true"
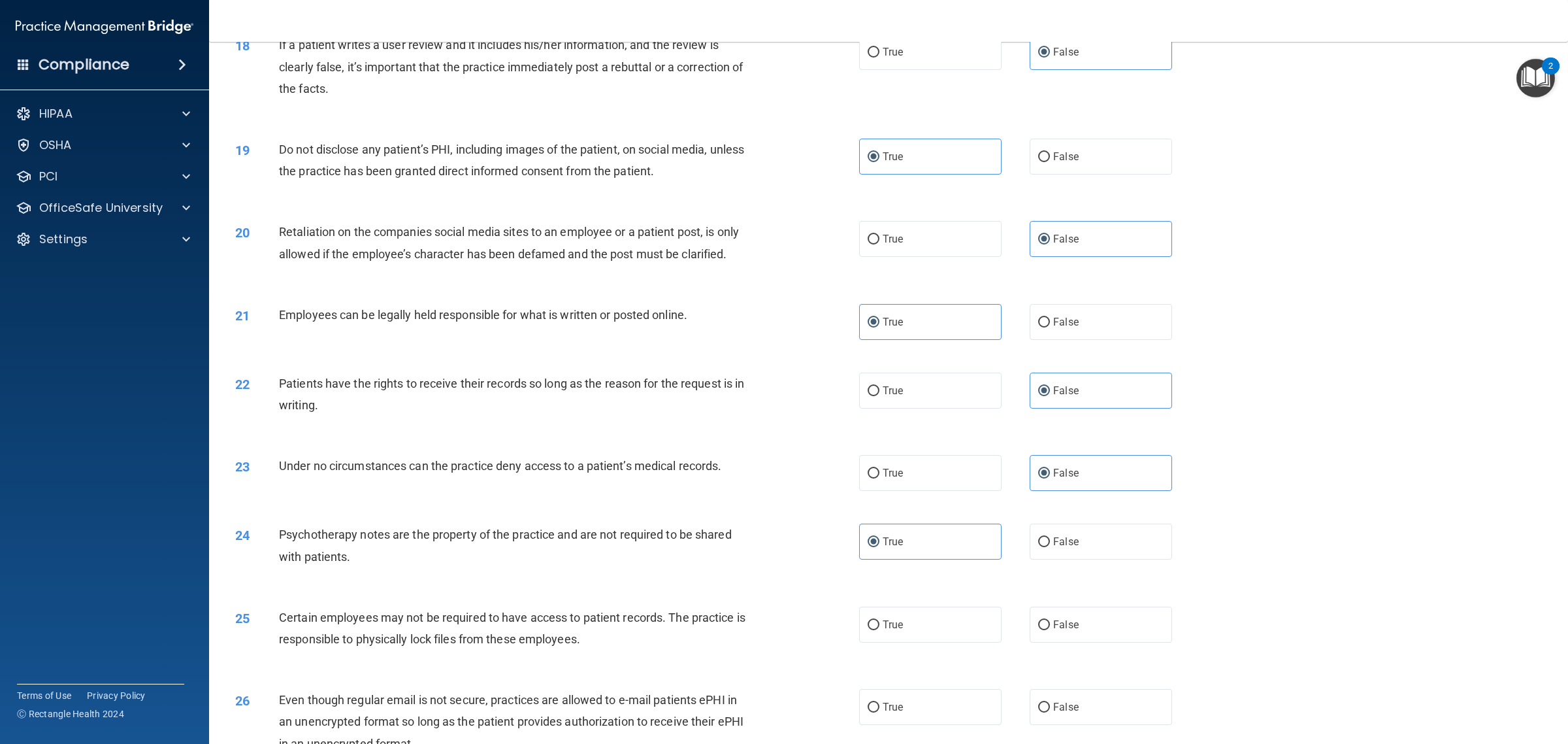
scroll to position [1634, 0]
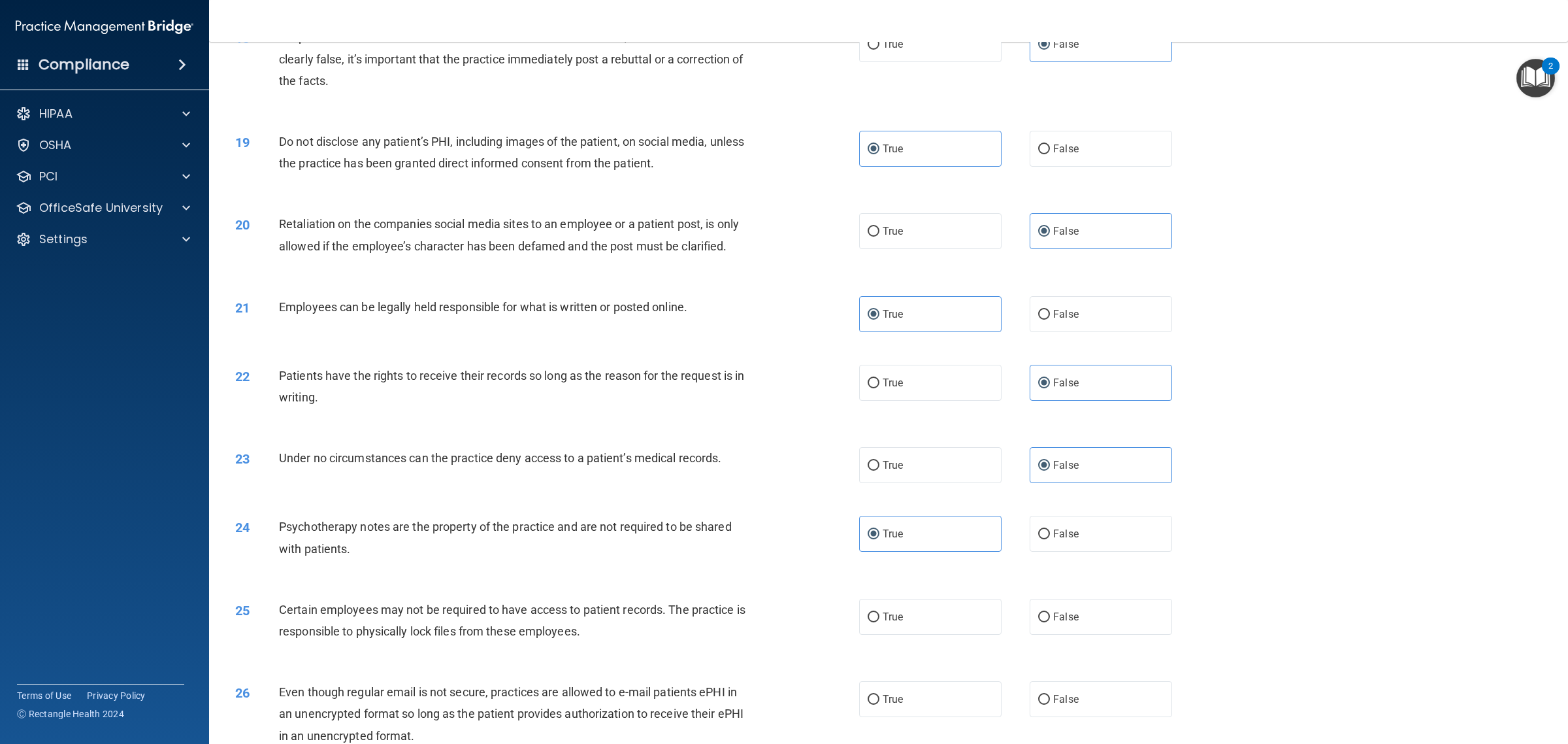
click at [922, 585] on div "25 Certain employees may not be required to have access to patient records. The…" at bounding box center [888, 623] width 1327 height 83
click at [913, 616] on label "True" at bounding box center [930, 617] width 143 height 36
click at [880, 616] on input "True" at bounding box center [874, 617] width 12 height 10
radio input "true"
click at [938, 701] on label "True" at bounding box center [930, 698] width 143 height 36
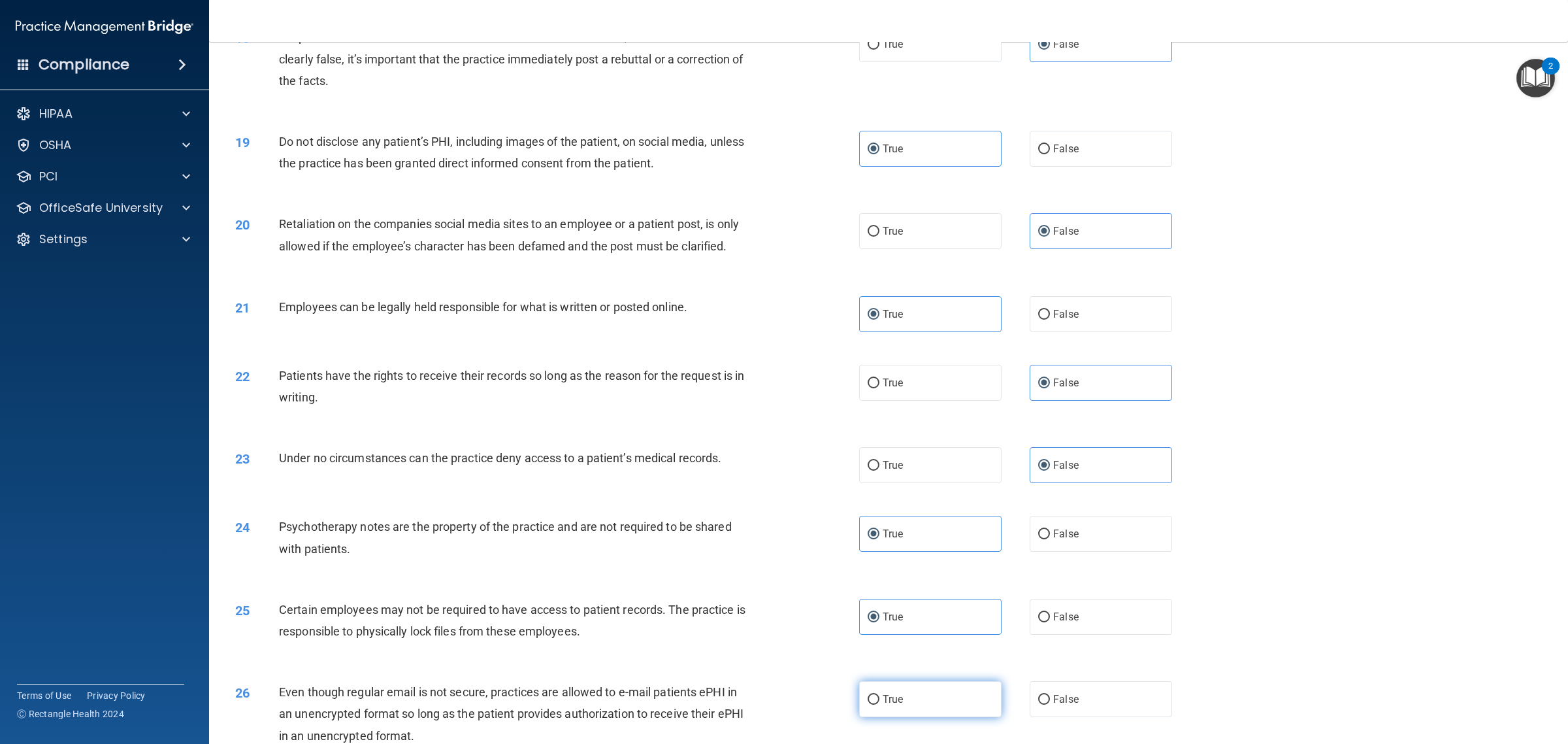
click at [880, 701] on input "True" at bounding box center [874, 700] width 12 height 10
radio input "true"
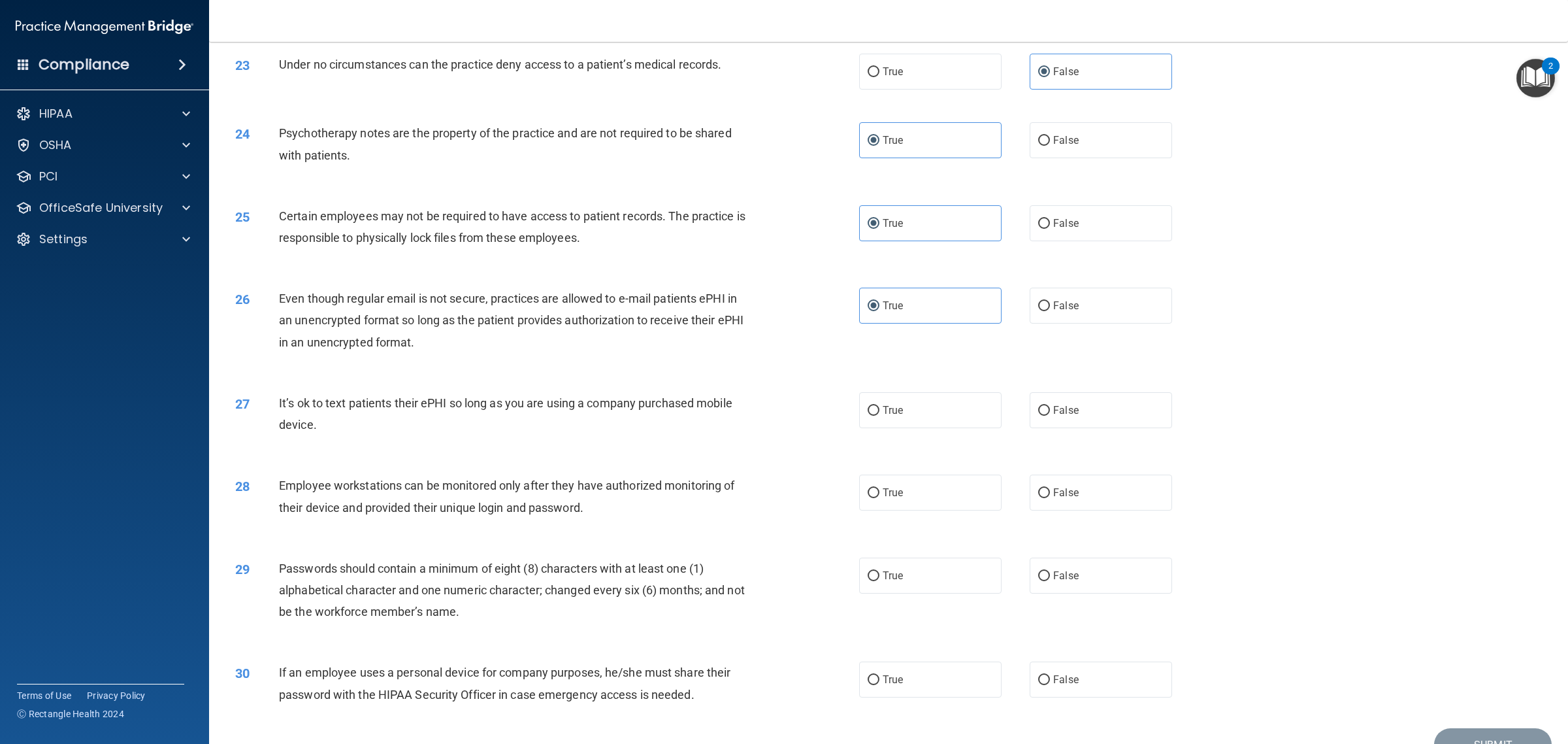
scroll to position [2042, 0]
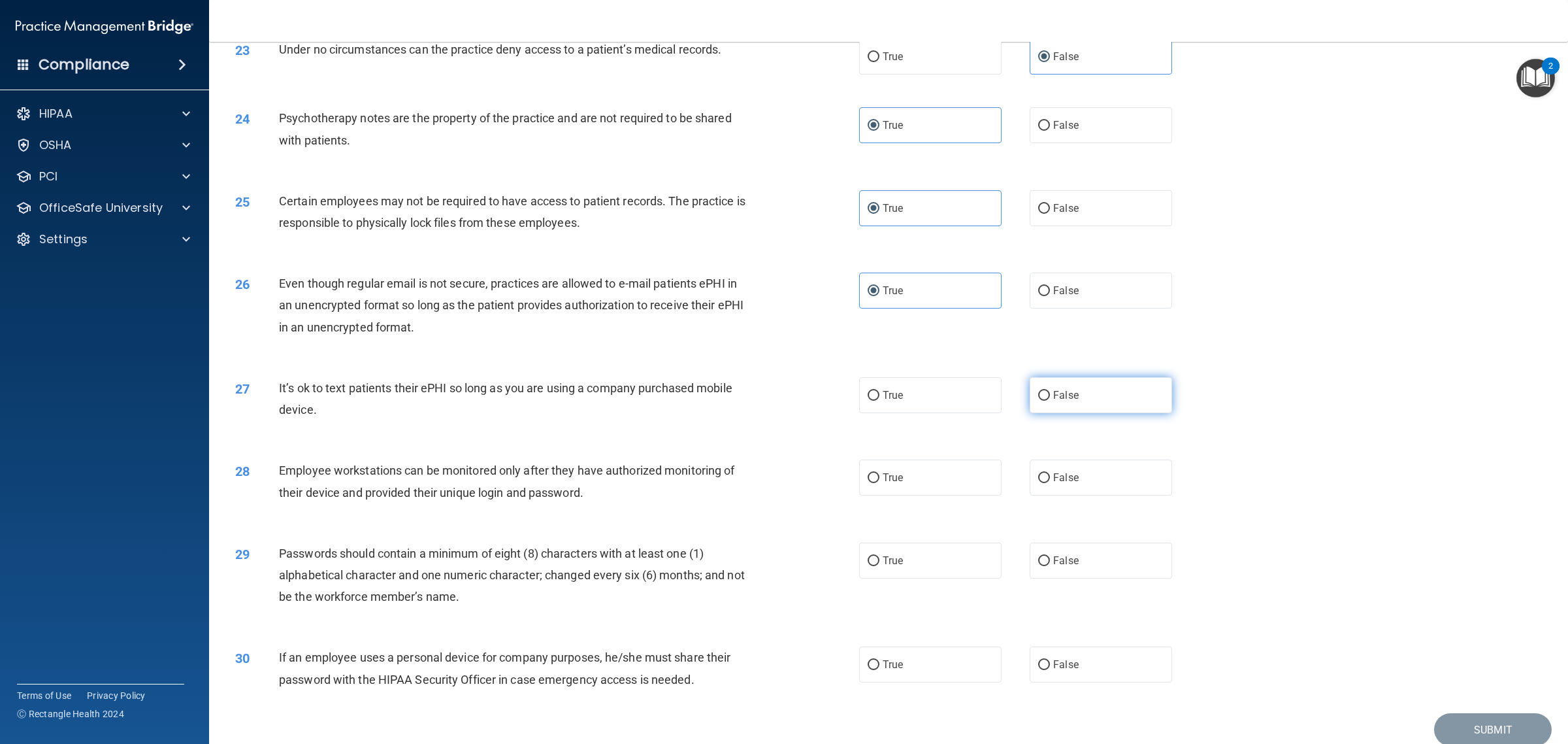
click at [1038, 396] on input "False" at bounding box center [1044, 396] width 12 height 10
radio input "true"
click at [1064, 481] on span "False" at bounding box center [1066, 477] width 25 height 13
click at [1050, 481] on input "False" at bounding box center [1044, 478] width 12 height 10
radio input "true"
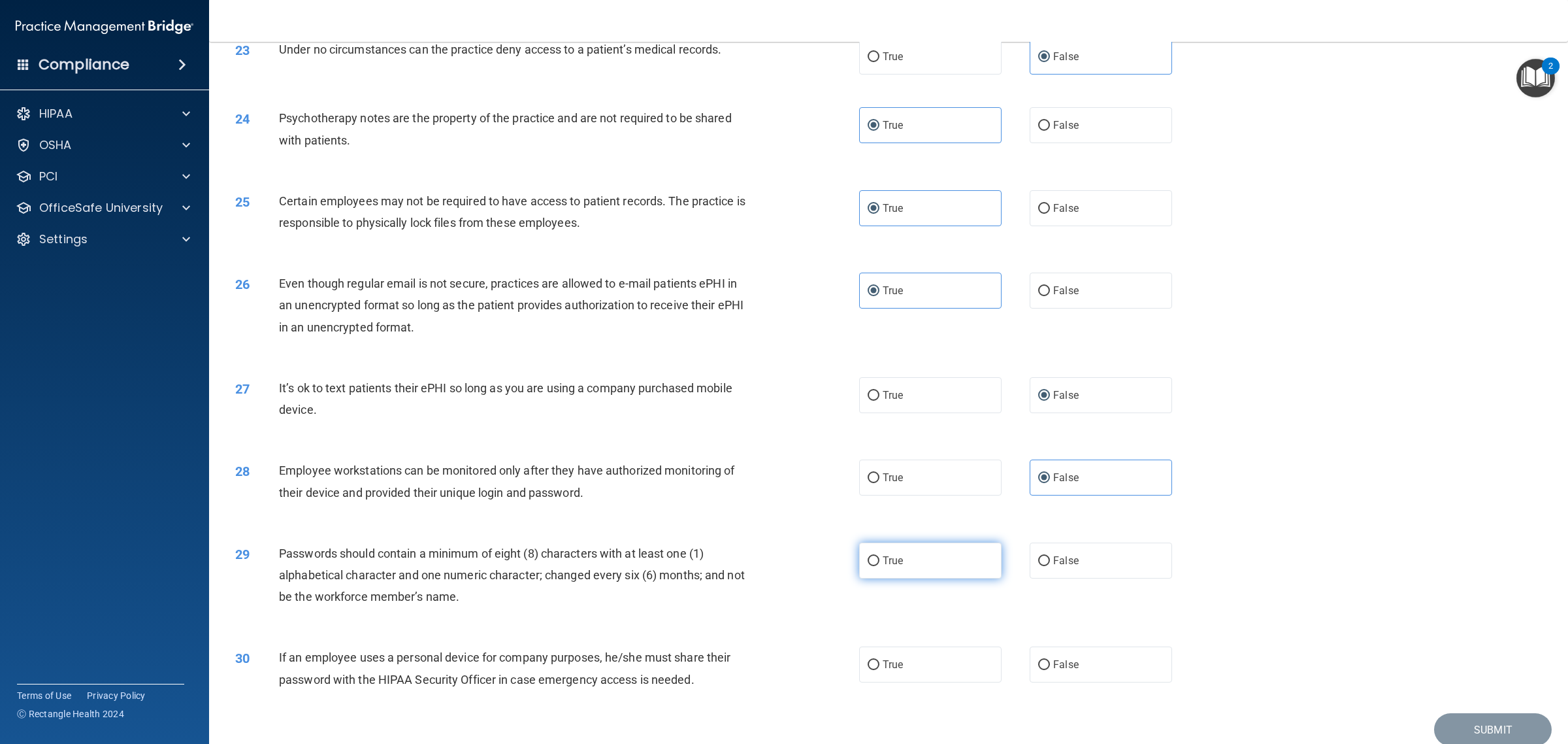
click at [938, 562] on label "True" at bounding box center [930, 560] width 143 height 36
click at [880, 562] on input "True" at bounding box center [874, 561] width 12 height 10
radio input "true"
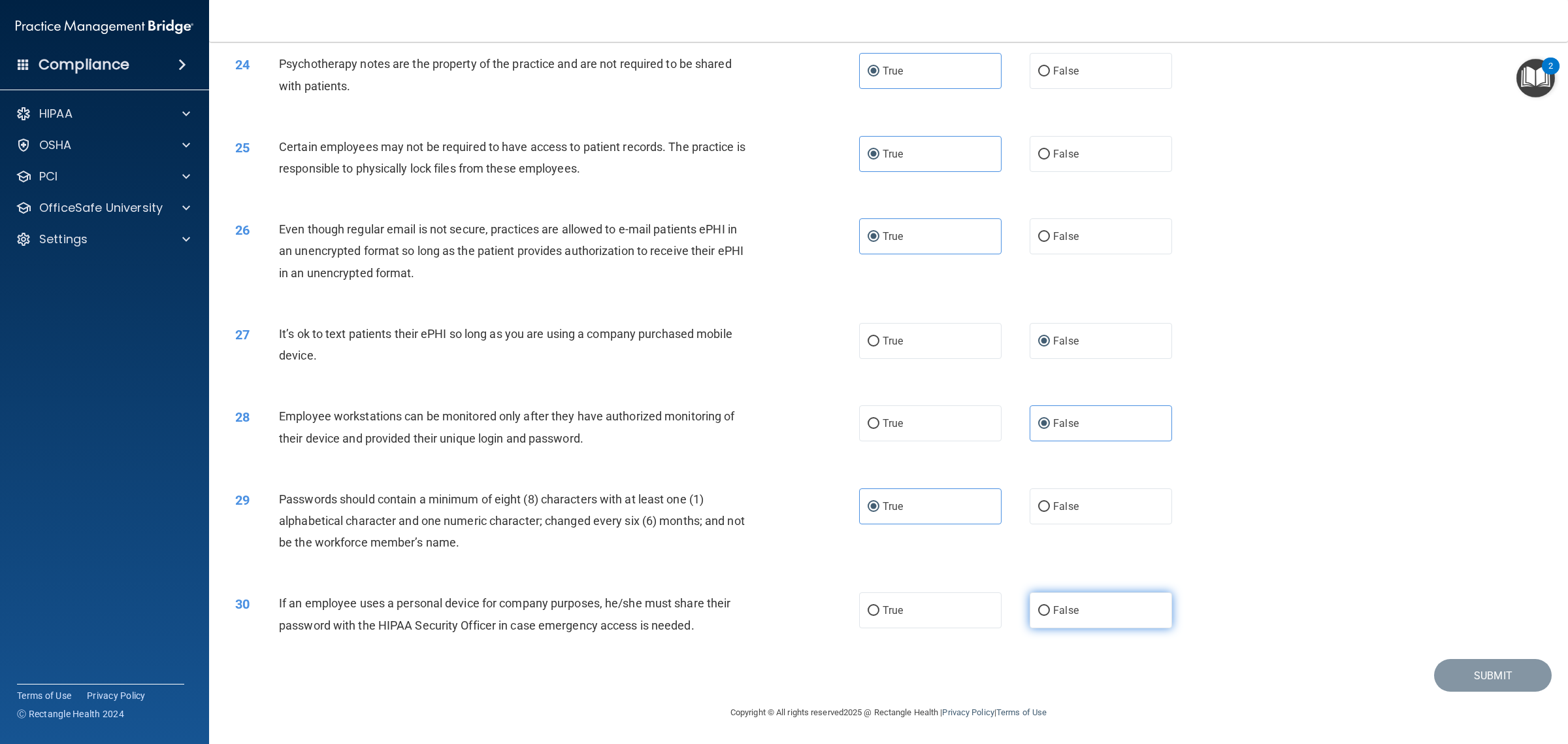
click at [1060, 619] on label "False" at bounding box center [1101, 610] width 143 height 36
click at [1050, 616] on input "False" at bounding box center [1044, 611] width 12 height 10
radio input "true"
click at [1494, 671] on button "Submit" at bounding box center [1493, 676] width 117 height 34
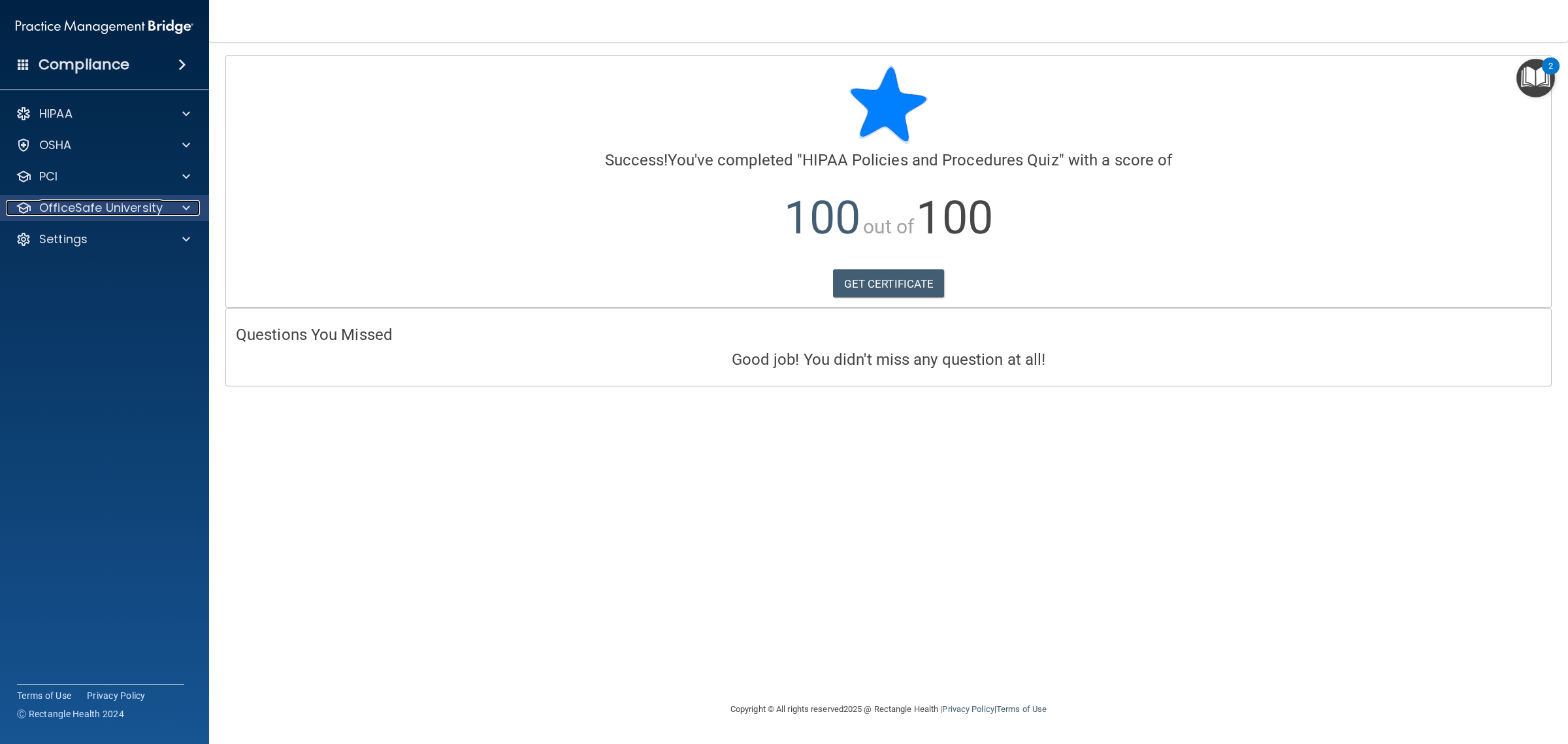
click at [112, 209] on p "OfficeSafe University" at bounding box center [100, 208] width 123 height 16
